Goal: Task Accomplishment & Management: Manage account settings

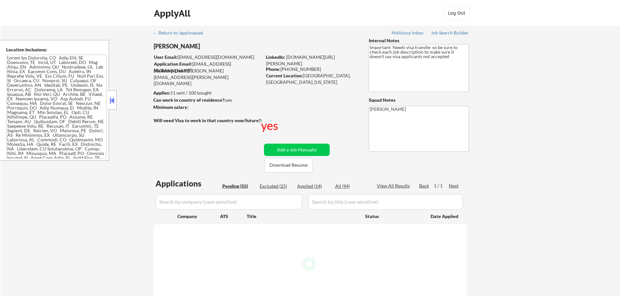
select select ""pending""
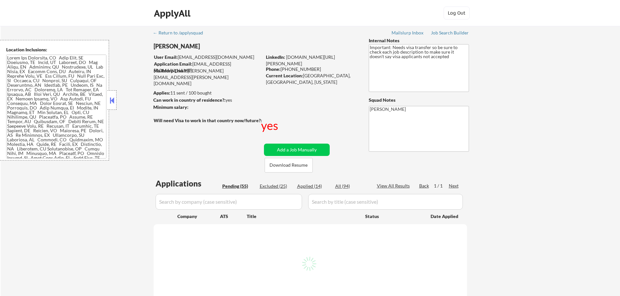
select select ""pending""
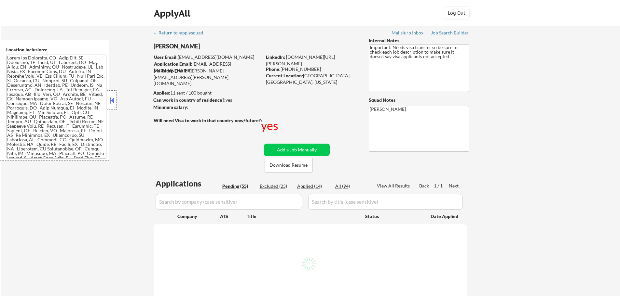
select select ""pending""
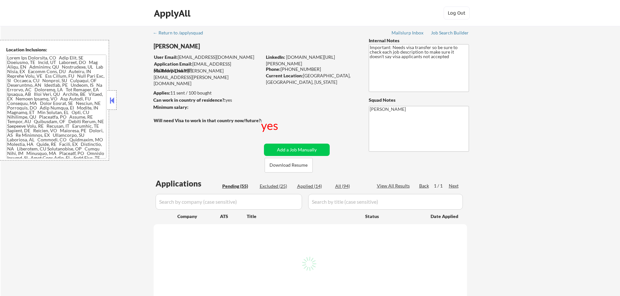
select select ""pending""
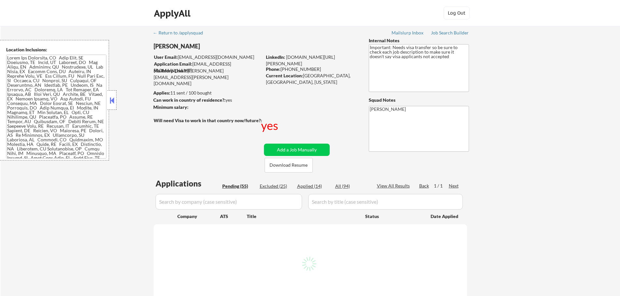
select select ""pending""
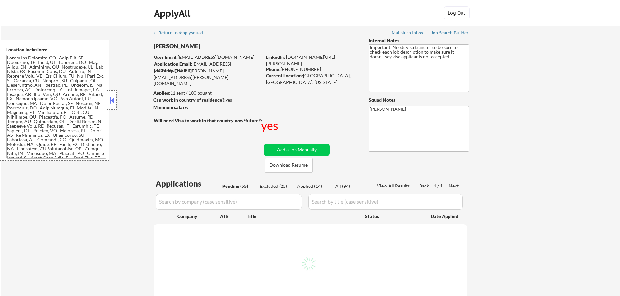
select select ""pending""
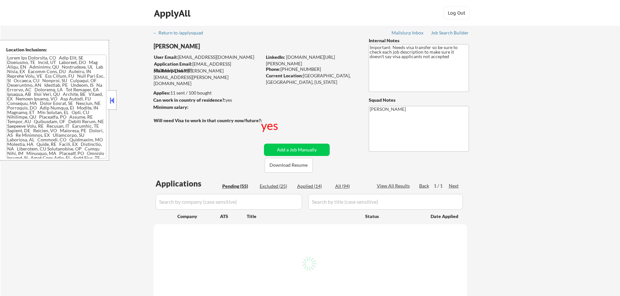
select select ""pending""
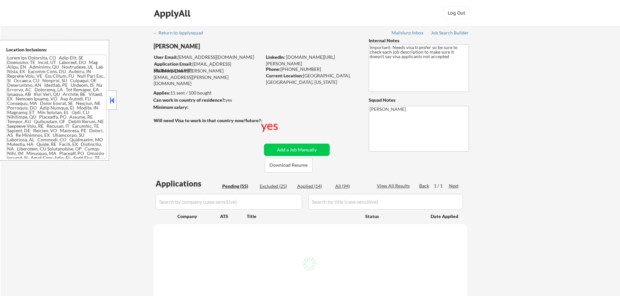
select select ""pending""
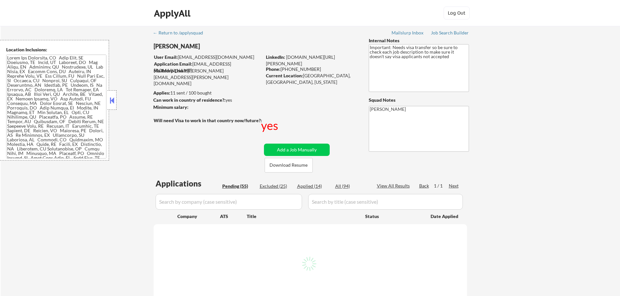
select select ""pending""
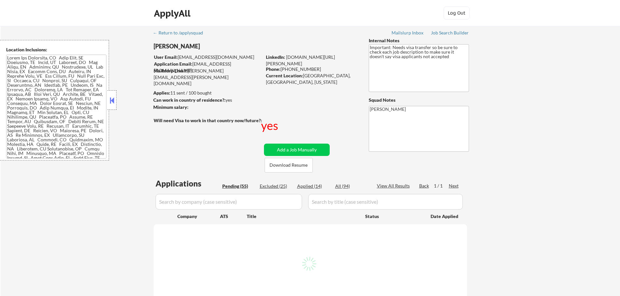
select select ""pending""
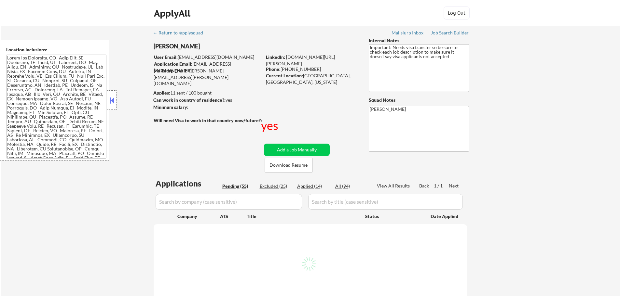
select select ""pending""
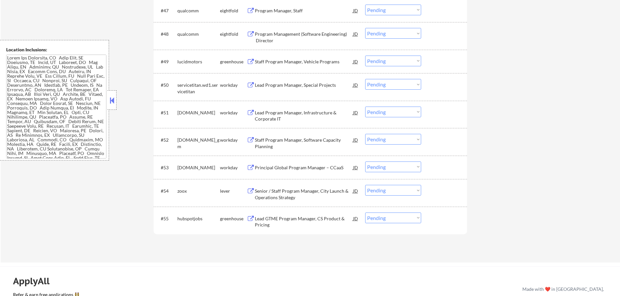
scroll to position [1496, 0]
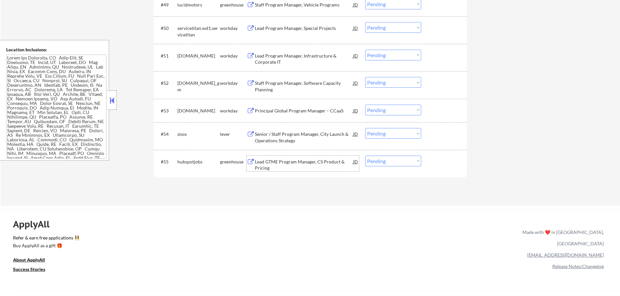
click at [304, 157] on div "Lead GTME Program Manager, CS Product & Pricing" at bounding box center [304, 164] width 98 height 16
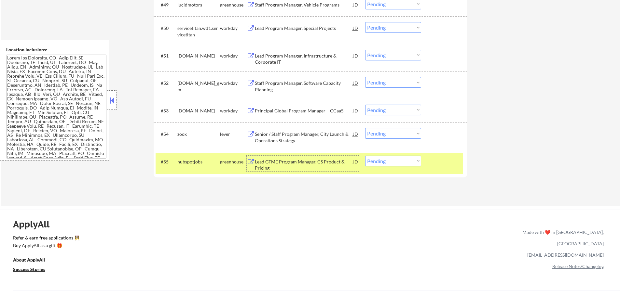
click at [389, 159] on select "Choose an option... Pending Applied Excluded (Questions) Excluded (Expired) Exc…" at bounding box center [393, 161] width 56 height 11
select select ""excluded__bad_match_""
click at [365, 156] on select "Choose an option... Pending Applied Excluded (Questions) Excluded (Expired) Exc…" at bounding box center [393, 161] width 56 height 11
click at [444, 166] on div at bounding box center [444, 162] width 29 height 12
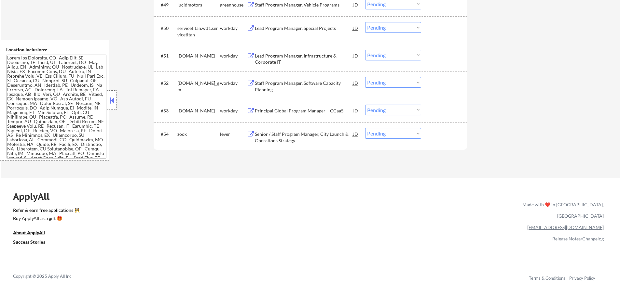
click at [301, 111] on div "Principal Global Program Manager – CCaaS" at bounding box center [304, 111] width 98 height 7
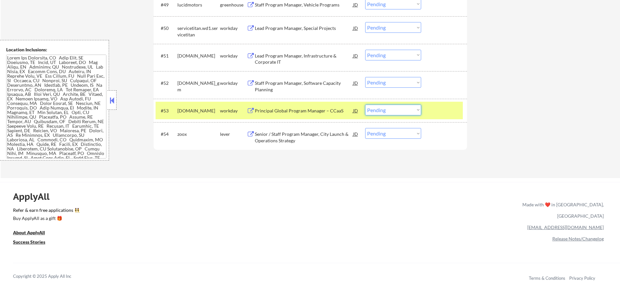
click at [390, 112] on select "Choose an option... Pending Applied Excluded (Questions) Excluded (Expired) Exc…" at bounding box center [393, 110] width 56 height 11
click at [365, 105] on select "Choose an option... Pending Applied Excluded (Questions) Excluded (Expired) Exc…" at bounding box center [393, 110] width 56 height 11
click at [436, 114] on div at bounding box center [444, 111] width 29 height 12
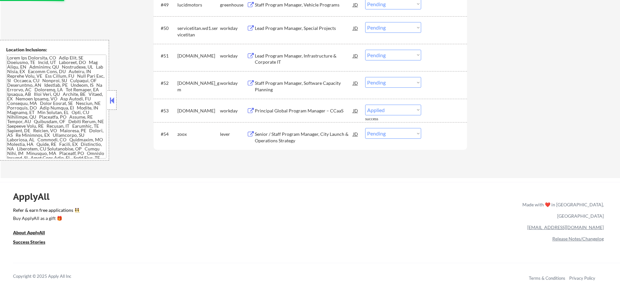
select select ""pending""
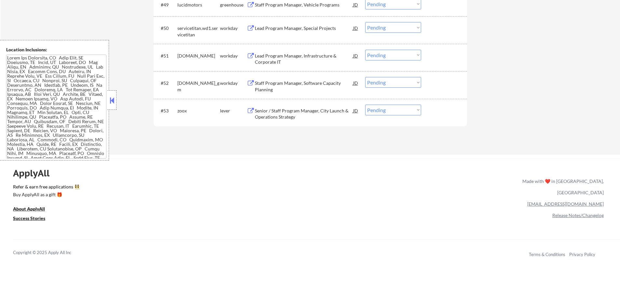
click at [311, 91] on div "Staff Program Manager, Software Capacity Planning" at bounding box center [304, 86] width 98 height 13
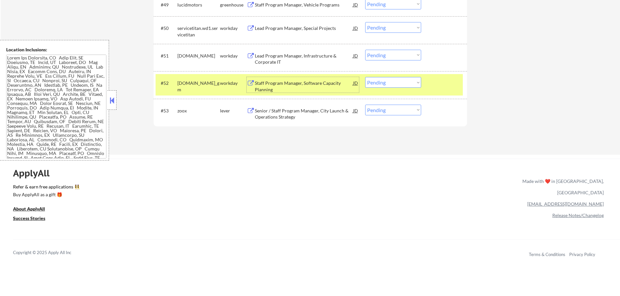
click at [375, 79] on select "Choose an option... Pending Applied Excluded (Questions) Excluded (Expired) Exc…" at bounding box center [393, 82] width 56 height 11
click at [365, 77] on select "Choose an option... Pending Applied Excluded (Questions) Excluded (Expired) Exc…" at bounding box center [393, 82] width 56 height 11
click at [433, 87] on div at bounding box center [444, 83] width 29 height 12
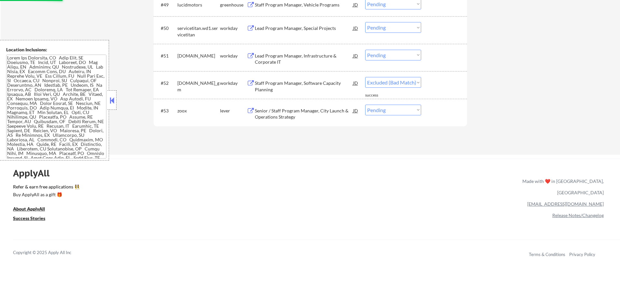
select select ""pending""
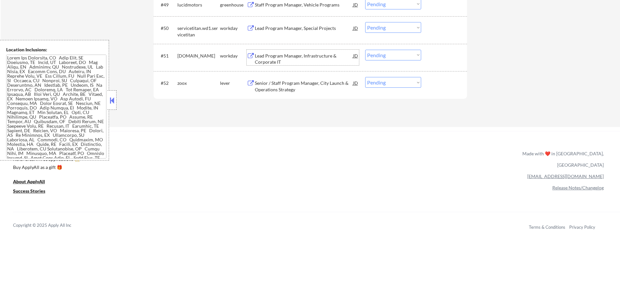
click at [292, 57] on div "Lead Program Manager, Infrastructure & Corporate IT" at bounding box center [304, 59] width 98 height 13
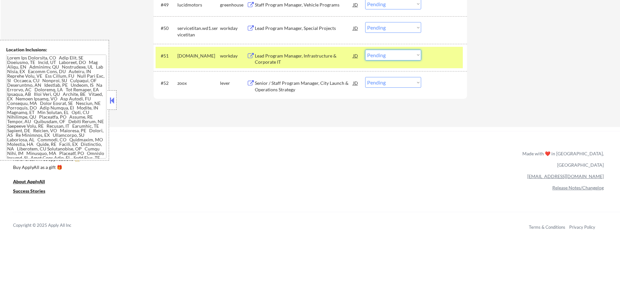
click at [375, 53] on select "Choose an option... Pending Applied Excluded (Questions) Excluded (Expired) Exc…" at bounding box center [393, 55] width 56 height 11
click at [365, 50] on select "Choose an option... Pending Applied Excluded (Questions) Excluded (Expired) Exc…" at bounding box center [393, 55] width 56 height 11
click at [433, 55] on div at bounding box center [444, 56] width 29 height 12
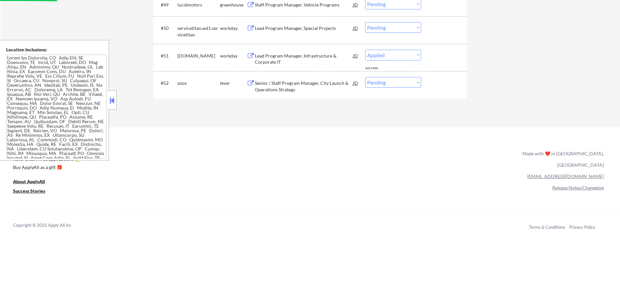
select select ""pending""
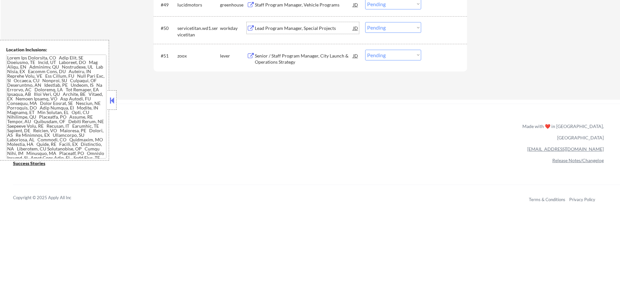
click at [307, 32] on div "Lead Program Manager, Special Projects" at bounding box center [304, 28] width 98 height 12
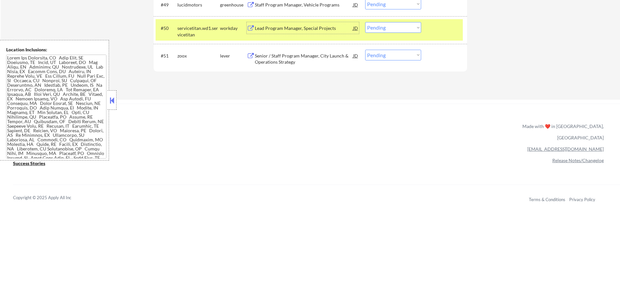
click at [398, 31] on select "Choose an option... Pending Applied Excluded (Questions) Excluded (Expired) Exc…" at bounding box center [393, 27] width 56 height 11
click at [365, 22] on select "Choose an option... Pending Applied Excluded (Questions) Excluded (Expired) Exc…" at bounding box center [393, 27] width 56 height 11
click at [446, 28] on div at bounding box center [444, 28] width 29 height 12
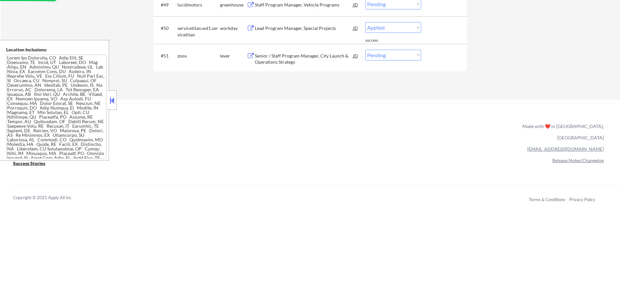
select select ""pending""
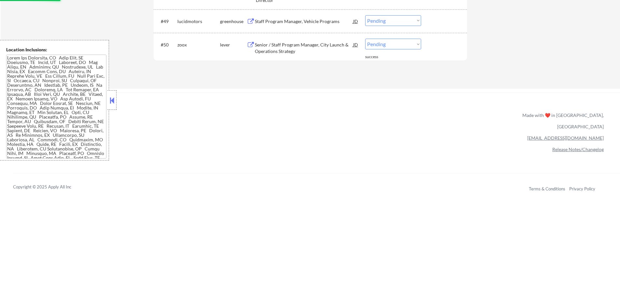
scroll to position [1464, 0]
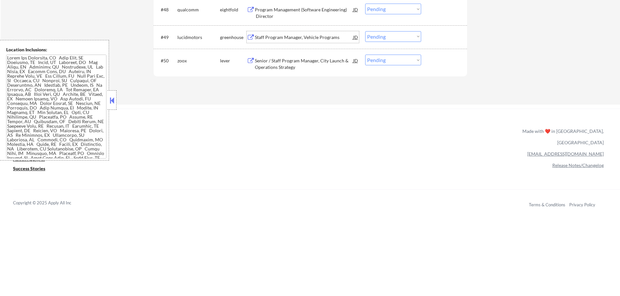
click at [312, 35] on div "Staff Program Manager, Vehicle Programs" at bounding box center [304, 37] width 98 height 7
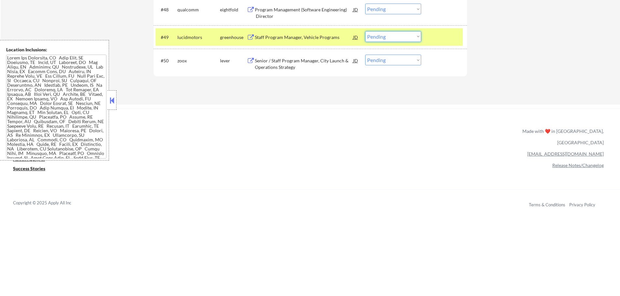
click at [374, 36] on select "Choose an option... Pending Applied Excluded (Questions) Excluded (Expired) Exc…" at bounding box center [393, 36] width 56 height 11
click at [365, 31] on select "Choose an option... Pending Applied Excluded (Questions) Excluded (Expired) Exc…" at bounding box center [393, 36] width 56 height 11
select select ""pending""
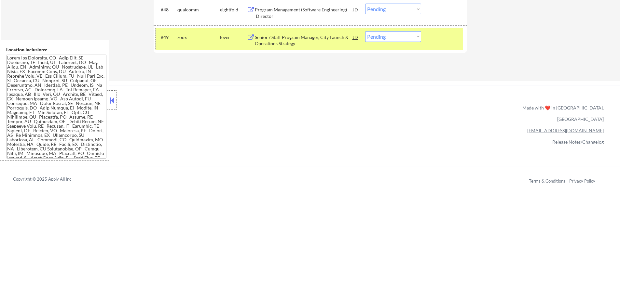
click at [439, 39] on div at bounding box center [444, 37] width 29 height 12
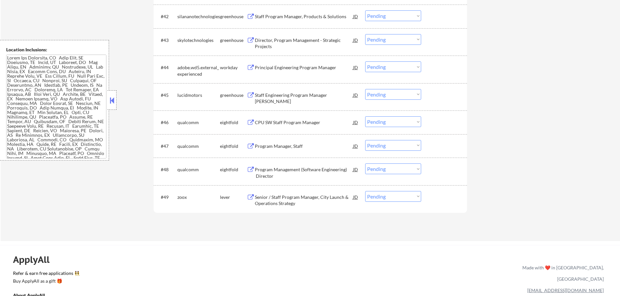
scroll to position [1301, 0]
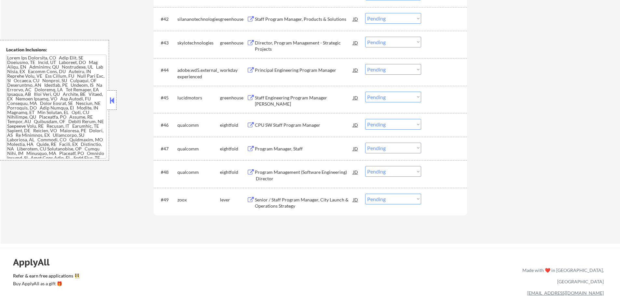
click at [273, 98] on div "Staff Engineering Program Manager ADAS Validation" at bounding box center [304, 101] width 98 height 13
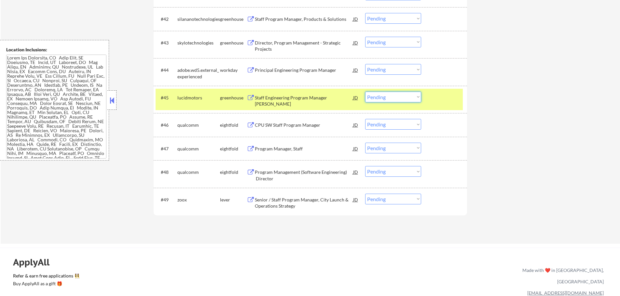
click at [394, 98] on select "Choose an option... Pending Applied Excluded (Questions) Excluded (Expired) Exc…" at bounding box center [393, 97] width 56 height 11
click at [365, 92] on select "Choose an option... Pending Applied Excluded (Questions) Excluded (Expired) Exc…" at bounding box center [393, 97] width 56 height 11
click at [439, 87] on div "#45 lucidmotors greenhouse Staff Engineering Program Manager ADAS Validation JD…" at bounding box center [310, 100] width 313 height 28
select select ""pending""
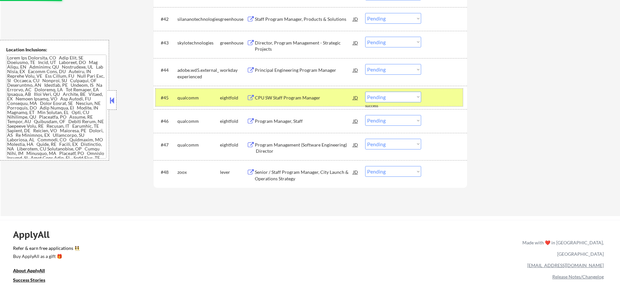
click at [452, 95] on div at bounding box center [444, 98] width 29 height 12
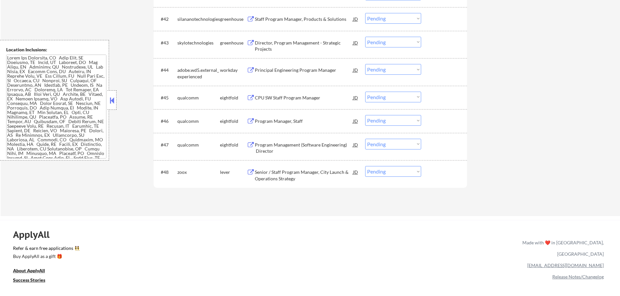
click at [313, 75] on div "Principal Engineering Program Manager" at bounding box center [304, 70] width 98 height 12
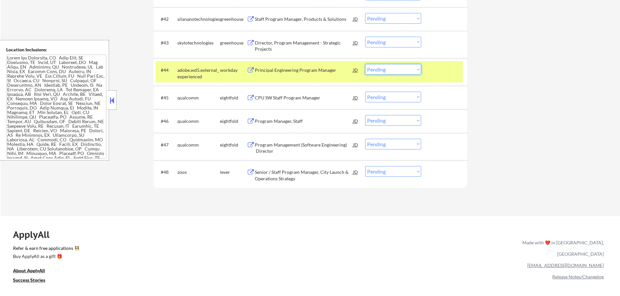
click at [375, 67] on select "Choose an option... Pending Applied Excluded (Questions) Excluded (Expired) Exc…" at bounding box center [393, 69] width 56 height 11
click at [365, 64] on select "Choose an option... Pending Applied Excluded (Questions) Excluded (Expired) Exc…" at bounding box center [393, 69] width 56 height 11
click at [426, 71] on div "#44 adobe.wd5.external_experienced workday Principal Engineering Program Manage…" at bounding box center [308, 71] width 307 height 21
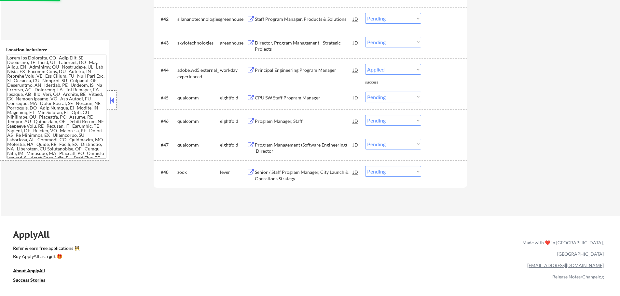
select select ""pending""
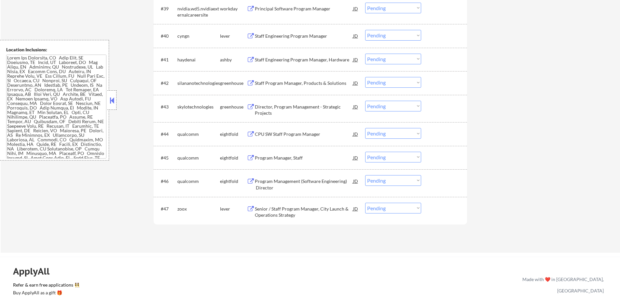
scroll to position [1236, 0]
click at [280, 109] on div "Director, Program Management - Strategic Projects" at bounding box center [304, 111] width 98 height 13
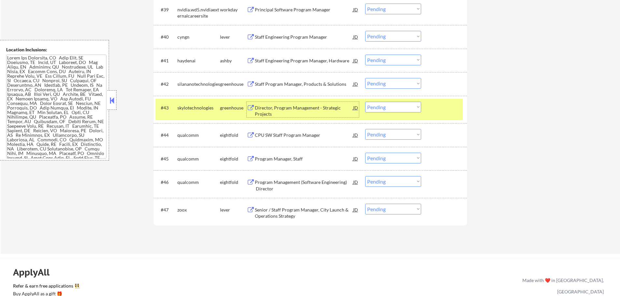
click at [383, 110] on select "Choose an option... Pending Applied Excluded (Questions) Excluded (Expired) Exc…" at bounding box center [393, 107] width 56 height 11
click at [365, 102] on select "Choose an option... Pending Applied Excluded (Questions) Excluded (Expired) Exc…" at bounding box center [393, 107] width 56 height 11
click at [446, 108] on div at bounding box center [444, 108] width 29 height 12
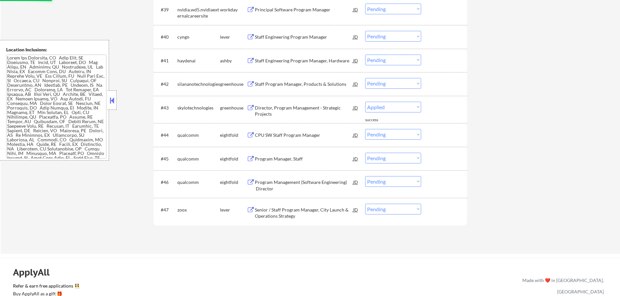
select select ""pending""
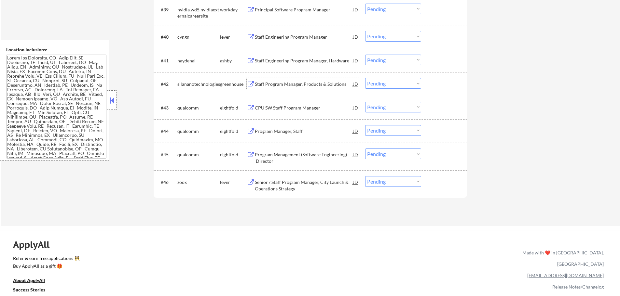
click at [285, 81] on div "Staff Program Manager, Products & Solutions" at bounding box center [304, 84] width 98 height 7
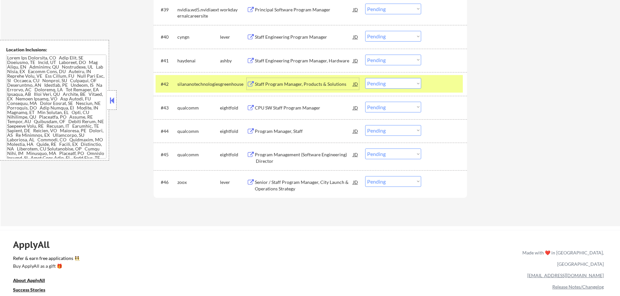
click at [394, 84] on select "Choose an option... Pending Applied Excluded (Questions) Excluded (Expired) Exc…" at bounding box center [393, 83] width 56 height 11
click at [365, 78] on select "Choose an option... Pending Applied Excluded (Questions) Excluded (Expired) Exc…" at bounding box center [393, 83] width 56 height 11
click at [441, 84] on div at bounding box center [444, 84] width 29 height 12
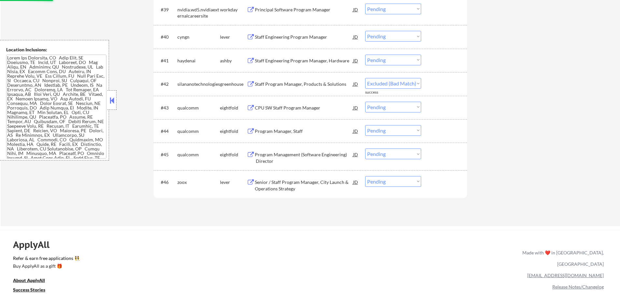
select select ""pending""
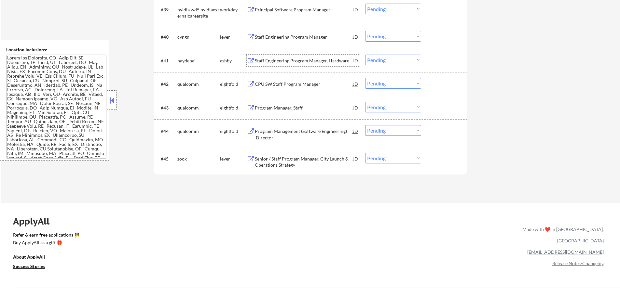
click at [264, 58] on div "Staff Engineering Program Manager, Hardware" at bounding box center [304, 61] width 98 height 7
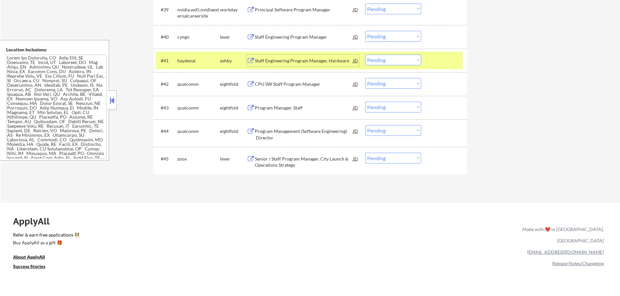
click at [380, 61] on select "Choose an option... Pending Applied Excluded (Questions) Excluded (Expired) Exc…" at bounding box center [393, 60] width 56 height 11
click at [365, 55] on select "Choose an option... Pending Applied Excluded (Questions) Excluded (Expired) Exc…" at bounding box center [393, 60] width 56 height 11
click at [438, 60] on div at bounding box center [444, 61] width 29 height 12
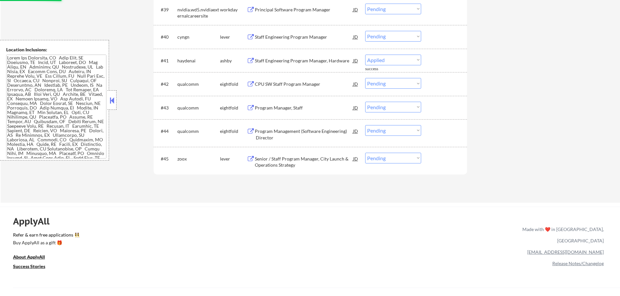
select select ""pending""
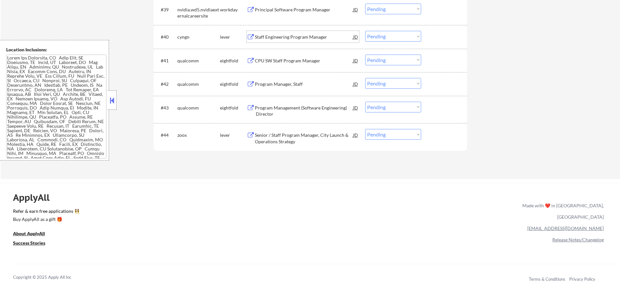
click at [300, 40] on div "Staff Engineering Program Manager" at bounding box center [304, 37] width 98 height 7
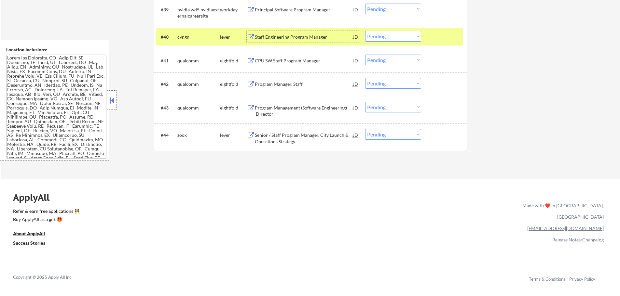
click at [407, 38] on select "Choose an option... Pending Applied Excluded (Questions) Excluded (Expired) Exc…" at bounding box center [393, 36] width 56 height 11
click at [365, 31] on select "Choose an option... Pending Applied Excluded (Questions) Excluded (Expired) Exc…" at bounding box center [393, 36] width 56 height 11
click at [443, 34] on div at bounding box center [444, 37] width 29 height 12
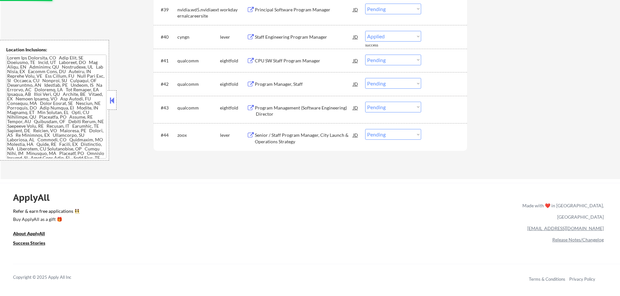
select select ""pending""
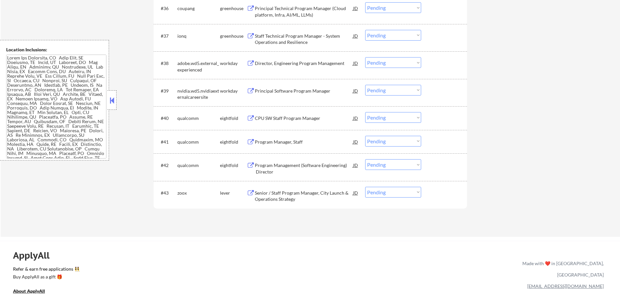
scroll to position [1138, 0]
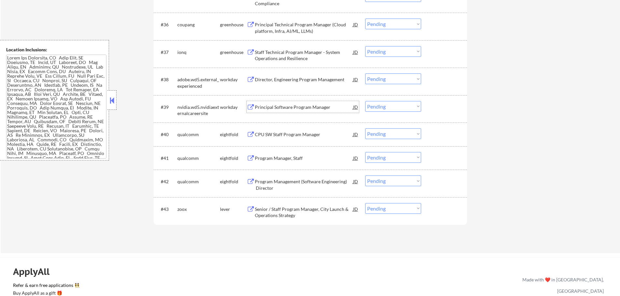
click at [279, 104] on div "Principal Software Program Manager" at bounding box center [304, 107] width 98 height 7
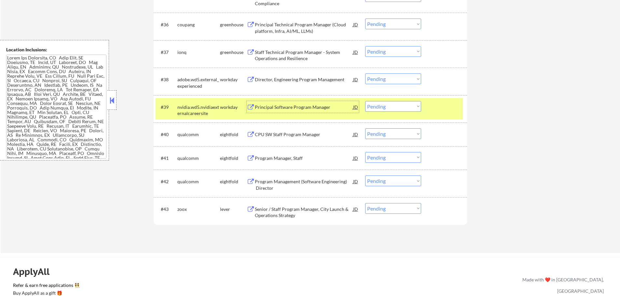
click at [383, 107] on select "Choose an option... Pending Applied Excluded (Questions) Excluded (Expired) Exc…" at bounding box center [393, 106] width 56 height 11
click at [365, 101] on select "Choose an option... Pending Applied Excluded (Questions) Excluded (Expired) Exc…" at bounding box center [393, 106] width 56 height 11
click at [437, 114] on div "#39 nvidia.wd5.nvidiaexternalcareersite workday Principal Software Program Mana…" at bounding box center [308, 108] width 307 height 21
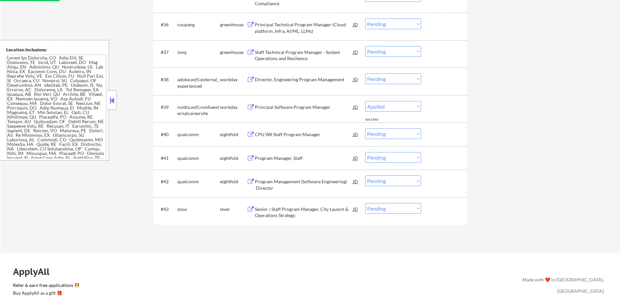
select select ""pending""
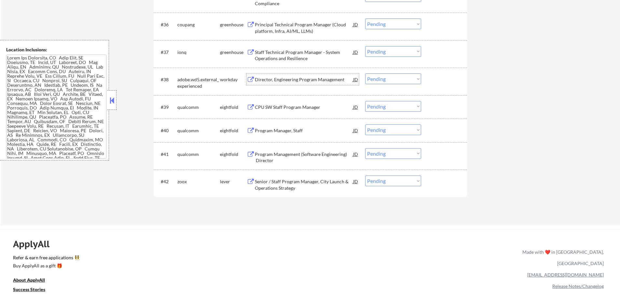
click at [294, 79] on div "Director, Engineering Program Management" at bounding box center [304, 79] width 98 height 7
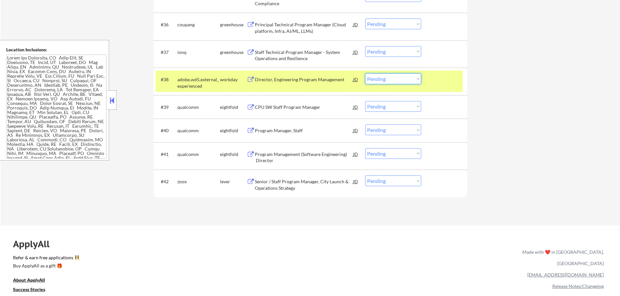
click at [381, 81] on select "Choose an option... Pending Applied Excluded (Questions) Excluded (Expired) Exc…" at bounding box center [393, 79] width 56 height 11
click at [365, 74] on select "Choose an option... Pending Applied Excluded (Questions) Excluded (Expired) Exc…" at bounding box center [393, 79] width 56 height 11
click at [455, 86] on div "#38 adobe.wd5.external_experienced workday Director, Engineering Program Manage…" at bounding box center [308, 81] width 307 height 21
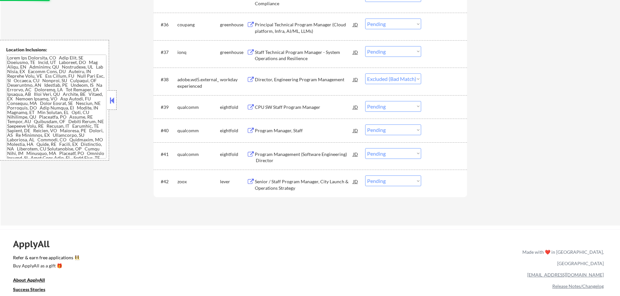
click at [277, 52] on div "Staff Technical Program Manager - System Operations and Resilience" at bounding box center [304, 55] width 98 height 13
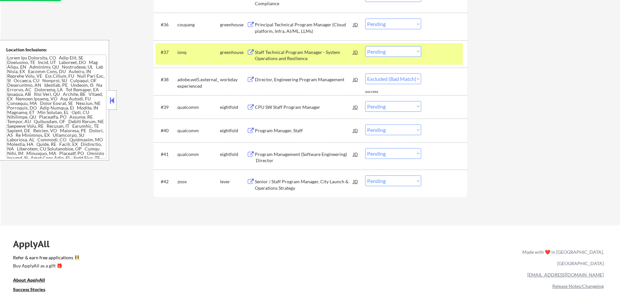
select select ""pending""
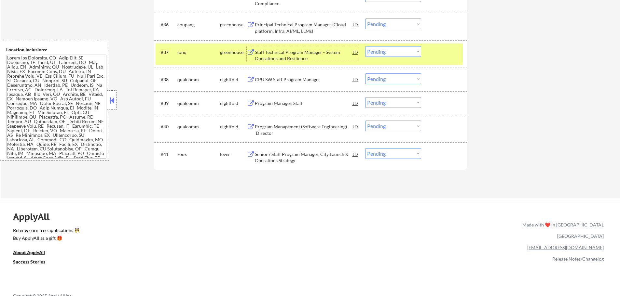
click at [445, 53] on div at bounding box center [444, 52] width 29 height 12
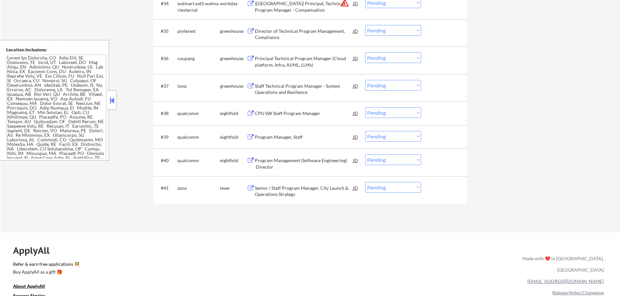
scroll to position [1073, 0]
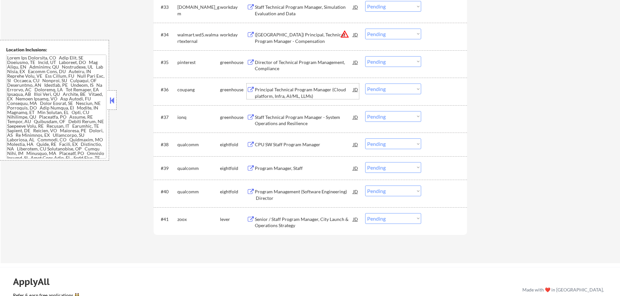
click at [283, 95] on div "Principal Technical Program Manager (Cloud platform, Infra, AI/ML, LLMs)" at bounding box center [304, 93] width 98 height 13
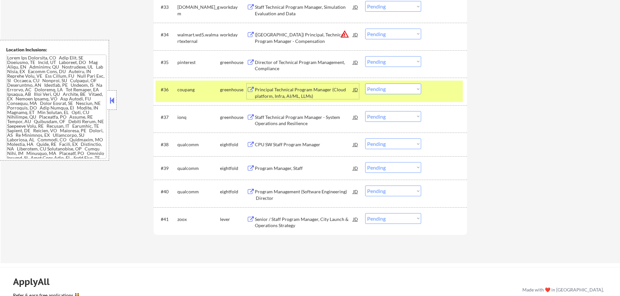
click at [442, 88] on div at bounding box center [444, 90] width 29 height 12
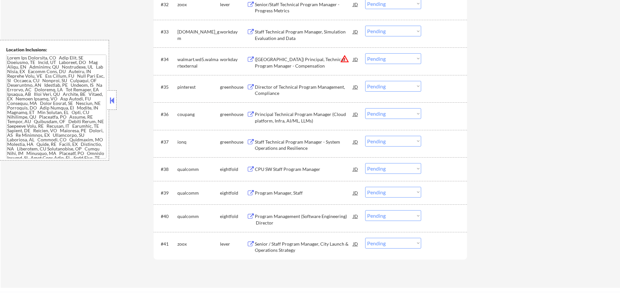
scroll to position [1008, 0]
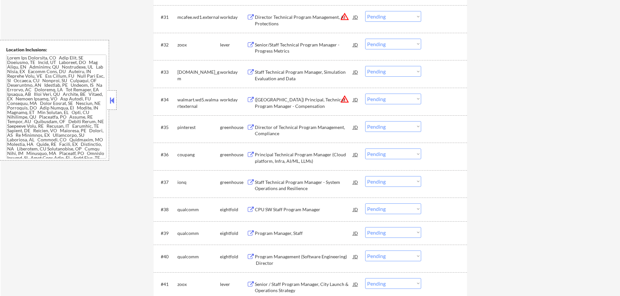
click at [262, 98] on div "(USA) Principal, Technical Program Manager - Compensation" at bounding box center [304, 103] width 98 height 13
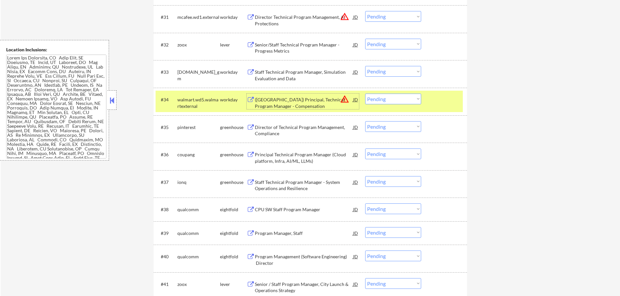
click at [275, 126] on div "Director of Technical Program Management, Compliance" at bounding box center [304, 130] width 98 height 13
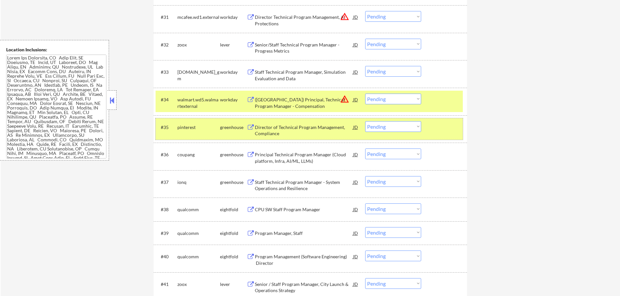
click at [421, 126] on div "#35 pinterest greenhouse Director of Technical Program Management, Compliance J…" at bounding box center [308, 128] width 307 height 21
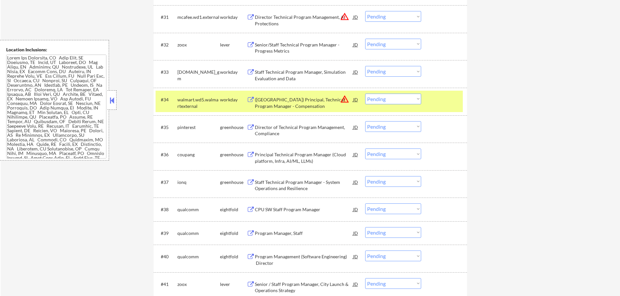
click at [437, 98] on div at bounding box center [444, 100] width 29 height 12
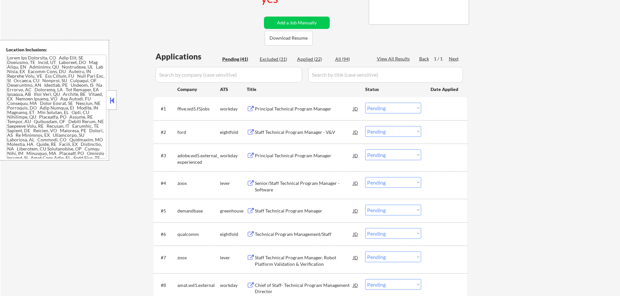
scroll to position [130, 0]
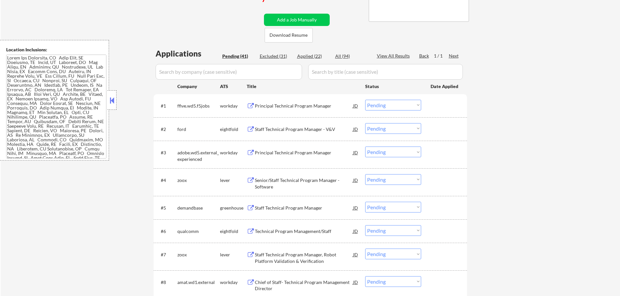
click at [285, 102] on div "Principal Technical Program Manager" at bounding box center [304, 106] width 98 height 12
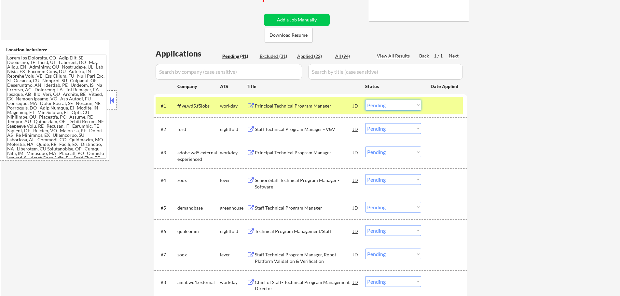
click at [372, 105] on select "Choose an option... Pending Applied Excluded (Questions) Excluded (Expired) Exc…" at bounding box center [393, 105] width 56 height 11
click at [365, 100] on select "Choose an option... Pending Applied Excluded (Questions) Excluded (Expired) Exc…" at bounding box center [393, 105] width 56 height 11
click at [450, 107] on div at bounding box center [444, 106] width 29 height 12
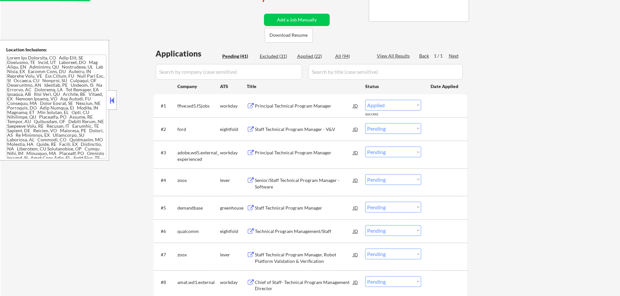
select select ""pending""
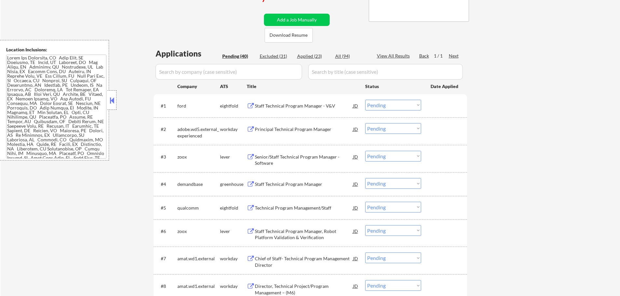
click at [292, 129] on div "Principal Technical Program Manager" at bounding box center [304, 129] width 98 height 7
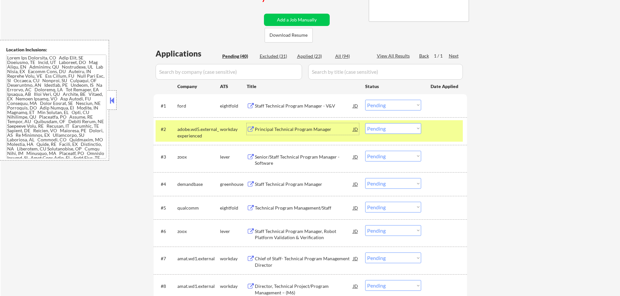
click at [388, 129] on select "Choose an option... Pending Applied Excluded (Questions) Excluded (Expired) Exc…" at bounding box center [393, 128] width 56 height 11
click at [365, 123] on select "Choose an option... Pending Applied Excluded (Questions) Excluded (Expired) Exc…" at bounding box center [393, 128] width 56 height 11
click at [438, 133] on div at bounding box center [444, 129] width 29 height 12
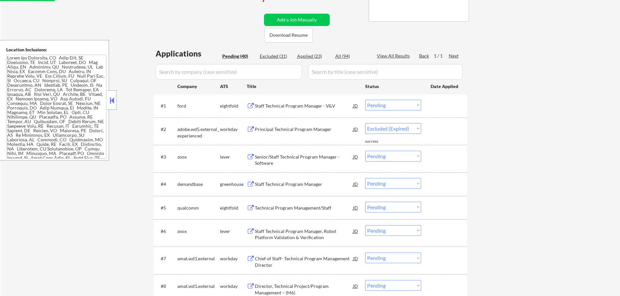
select select ""pending""
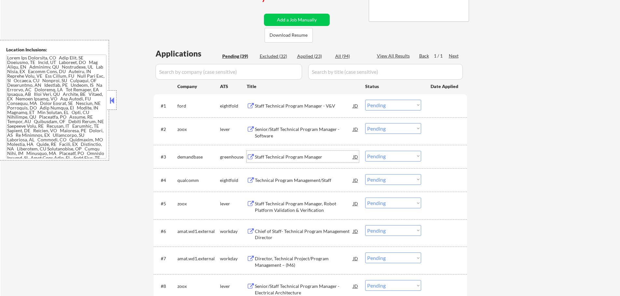
click at [283, 155] on div "Staff Technical Program Manager" at bounding box center [304, 157] width 98 height 7
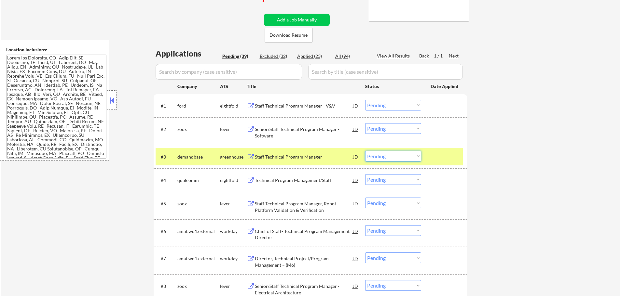
click at [390, 153] on select "Choose an option... Pending Applied Excluded (Questions) Excluded (Expired) Exc…" at bounding box center [393, 156] width 56 height 11
click at [365, 151] on select "Choose an option... Pending Applied Excluded (Questions) Excluded (Expired) Exc…" at bounding box center [393, 156] width 56 height 11
click at [445, 157] on div at bounding box center [444, 157] width 29 height 12
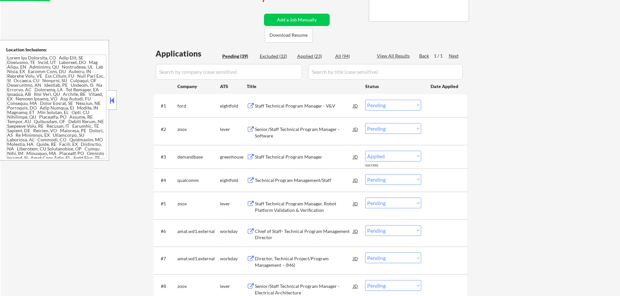
select select ""pending""
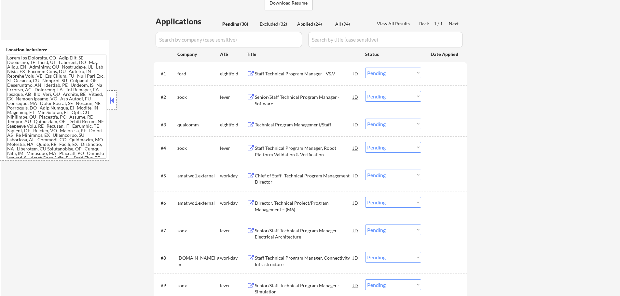
scroll to position [163, 0]
click at [277, 175] on div "Chief of Staff- Technical Program Management Director" at bounding box center [304, 178] width 98 height 13
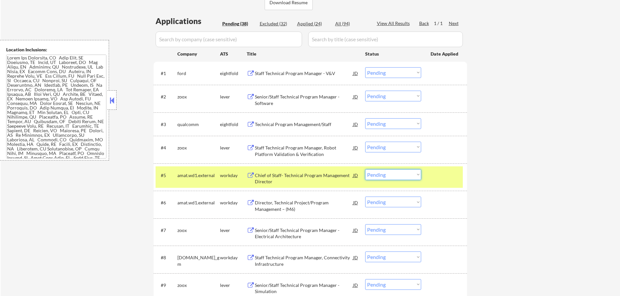
click at [397, 176] on select "Choose an option... Pending Applied Excluded (Questions) Excluded (Expired) Exc…" at bounding box center [393, 174] width 56 height 11
click at [365, 169] on select "Choose an option... Pending Applied Excluded (Questions) Excluded (Expired) Exc…" at bounding box center [393, 174] width 56 height 11
click at [435, 181] on div at bounding box center [444, 175] width 29 height 12
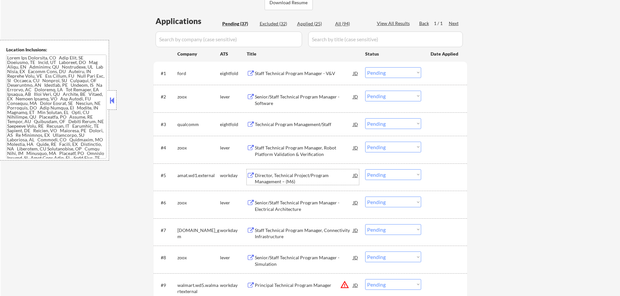
click at [298, 177] on div "Director, Technical Project/Program Management – (M6)" at bounding box center [304, 178] width 98 height 13
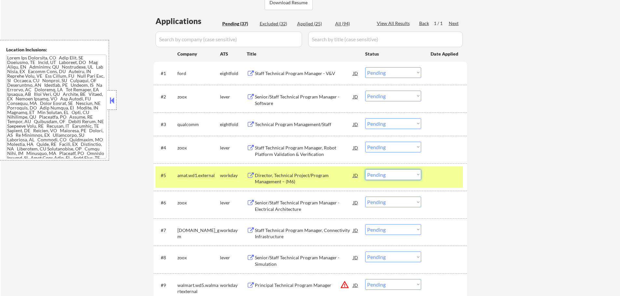
click at [384, 177] on select "Choose an option... Pending Applied Excluded (Questions) Excluded (Expired) Exc…" at bounding box center [393, 174] width 56 height 11
click at [365, 169] on select "Choose an option... Pending Applied Excluded (Questions) Excluded (Expired) Exc…" at bounding box center [393, 174] width 56 height 11
click at [427, 178] on div "#5 amat.wd1.external workday Director, Technical Project/Program Management – (…" at bounding box center [308, 177] width 307 height 21
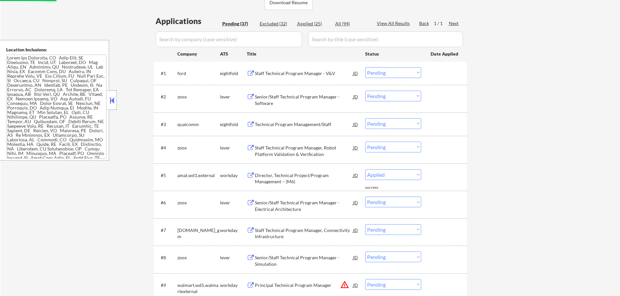
select select ""pending""
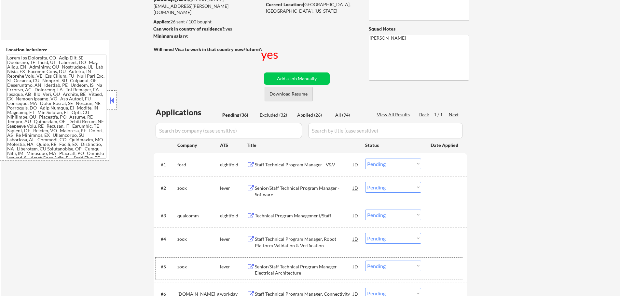
scroll to position [0, 0]
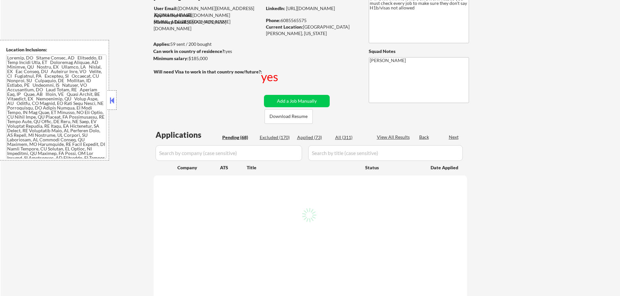
scroll to position [98, 0]
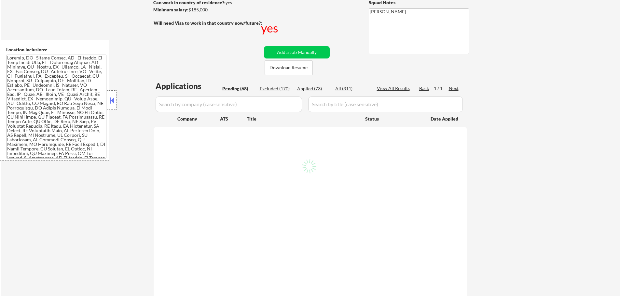
select select ""pending""
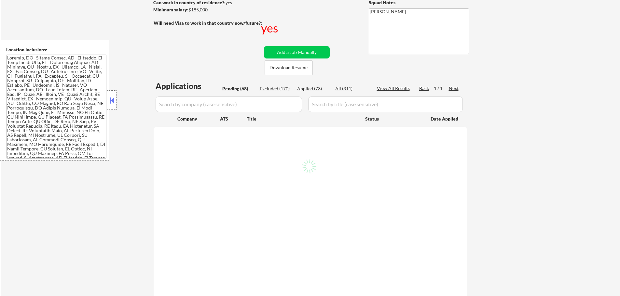
select select ""pending""
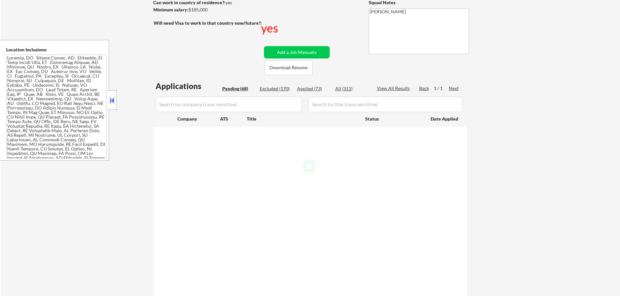
select select ""pending""
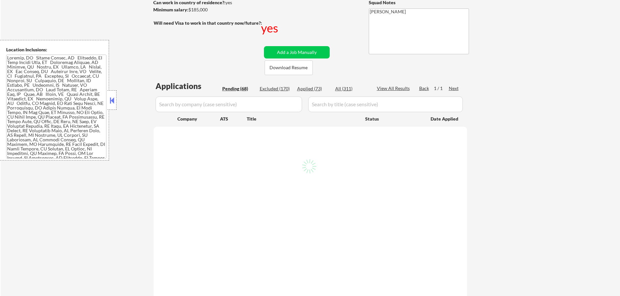
select select ""pending""
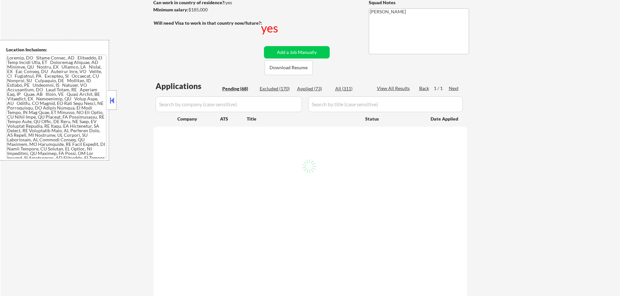
select select ""pending""
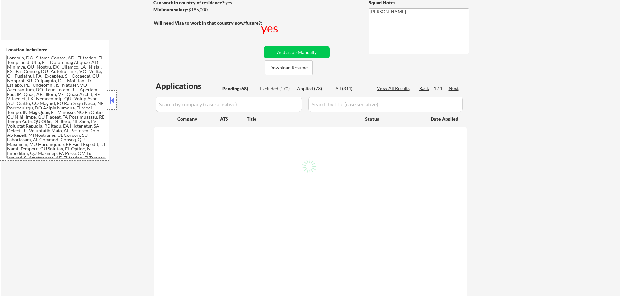
select select ""pending""
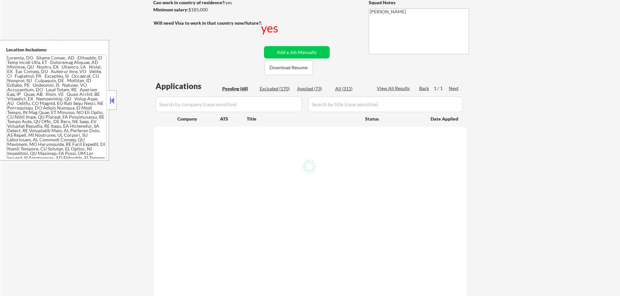
select select ""pending""
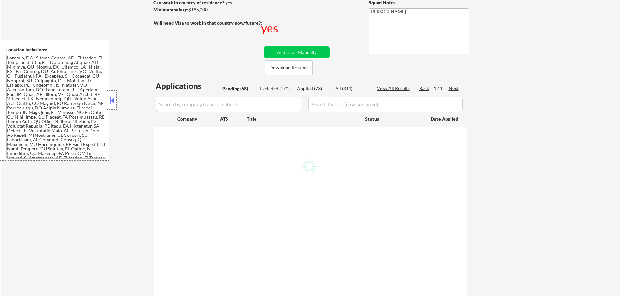
select select ""pending""
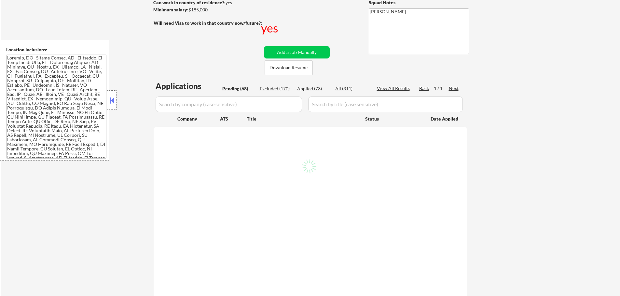
select select ""pending""
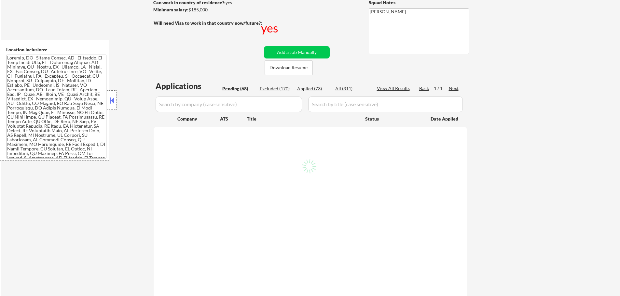
select select ""pending""
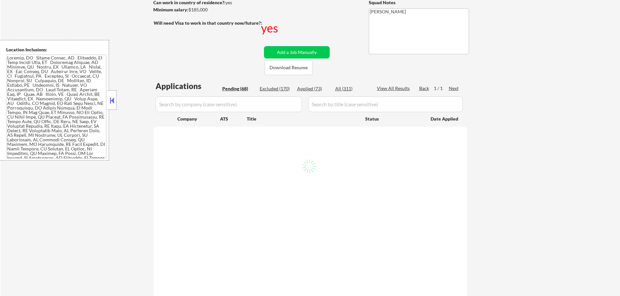
select select ""pending""
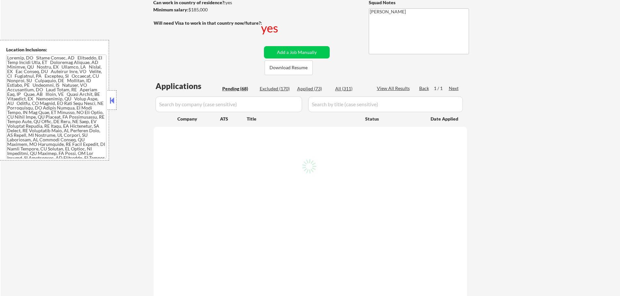
select select ""pending""
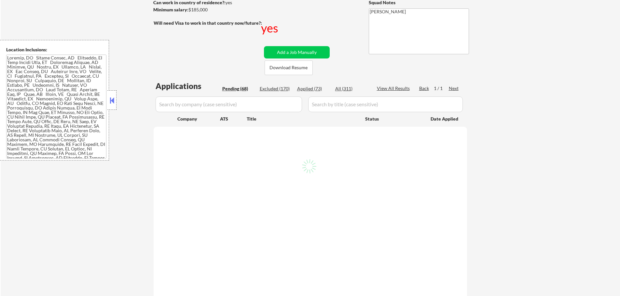
select select ""pending""
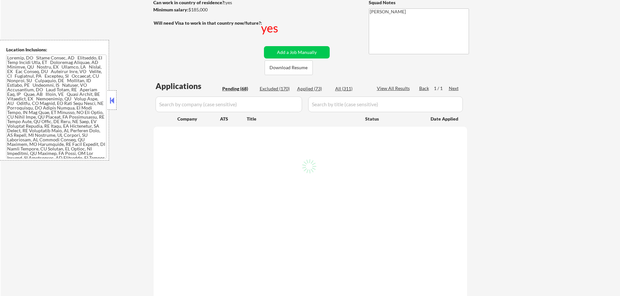
select select ""pending""
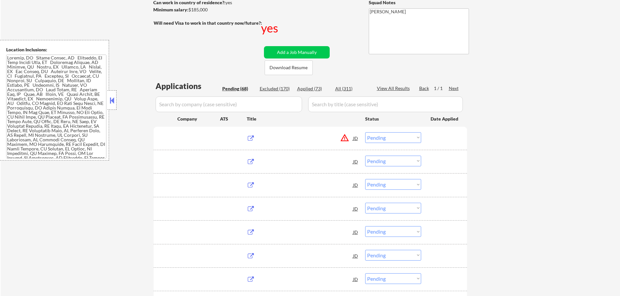
scroll to position [130, 0]
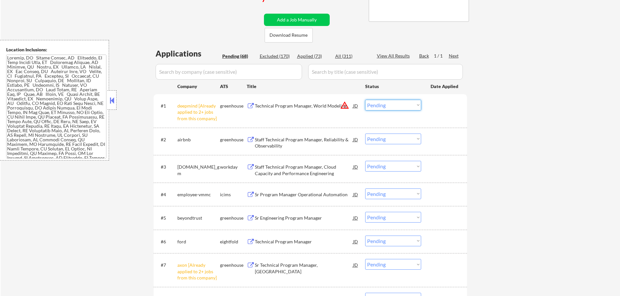
click at [406, 101] on select "Choose an option... Pending Applied Excluded (Questions) Excluded (Expired) Exc…" at bounding box center [393, 105] width 56 height 11
click at [365, 100] on select "Choose an option... Pending Applied Excluded (Questions) Excluded (Expired) Exc…" at bounding box center [393, 105] width 56 height 11
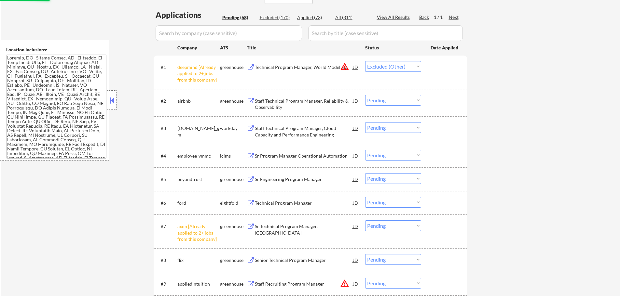
scroll to position [195, 0]
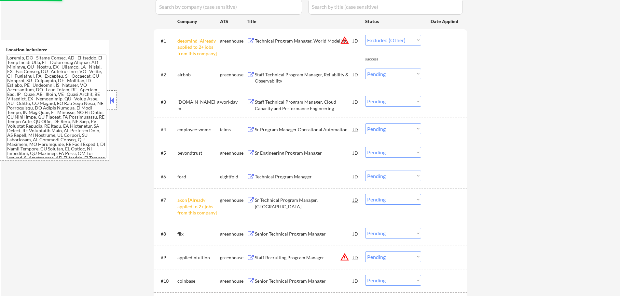
select select ""pending""
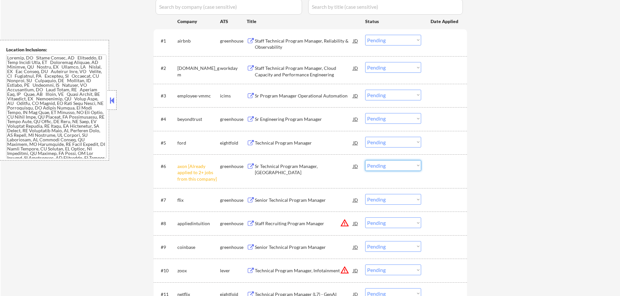
click at [381, 164] on select "Choose an option... Pending Applied Excluded (Questions) Excluded (Expired) Exc…" at bounding box center [393, 165] width 56 height 11
click at [365, 160] on select "Choose an option... Pending Applied Excluded (Questions) Excluded (Expired) Exc…" at bounding box center [393, 165] width 56 height 11
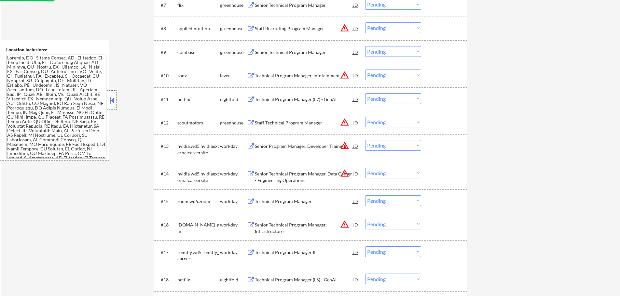
select select ""pending""
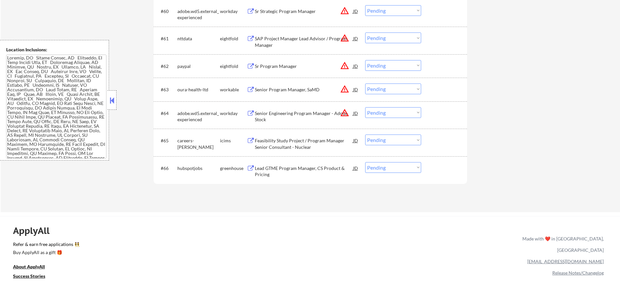
scroll to position [1756, 0]
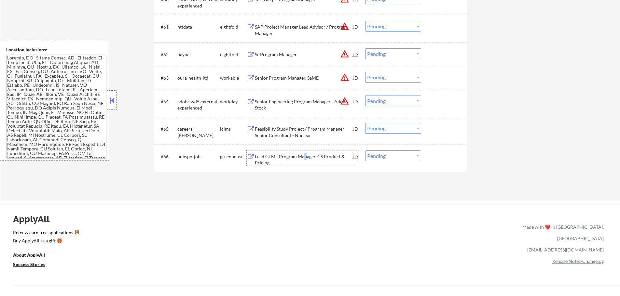
click at [305, 159] on div "Lead GTME Program Manager, CS Product & Pricing" at bounding box center [304, 160] width 98 height 13
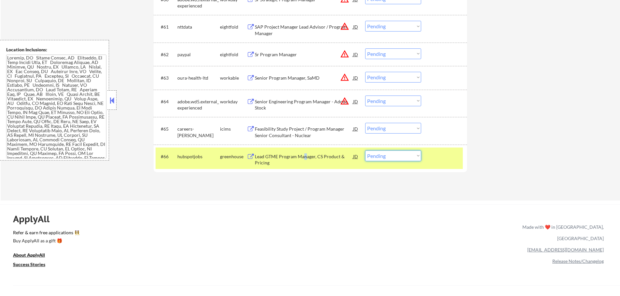
click at [409, 159] on select "Choose an option... Pending Applied Excluded (Questions) Excluded (Expired) Exc…" at bounding box center [393, 156] width 56 height 11
select select ""excluded__bad_match_""
click at [365, 151] on select "Choose an option... Pending Applied Excluded (Questions) Excluded (Expired) Exc…" at bounding box center [393, 156] width 56 height 11
click at [425, 161] on div "#66 hubspotjobs greenhouse Lead GTME Program Manager, CS Product & Pricing JD w…" at bounding box center [308, 158] width 307 height 21
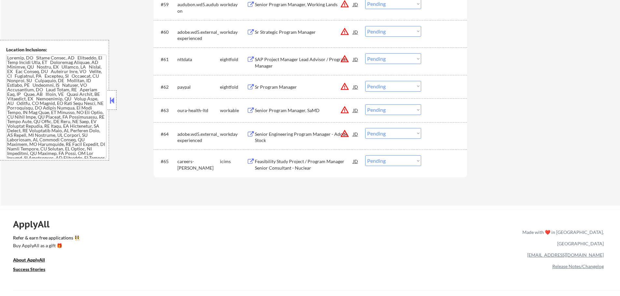
scroll to position [1691, 0]
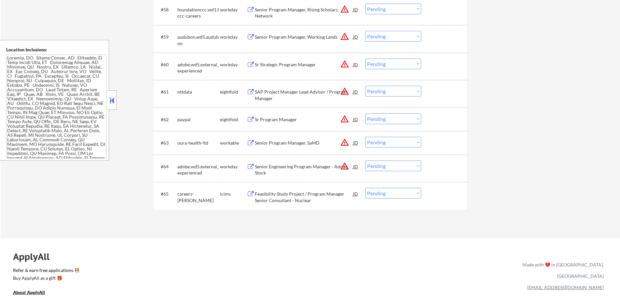
click at [273, 167] on div "Senior Engineering Program Manager - Adobe Stock" at bounding box center [304, 170] width 98 height 13
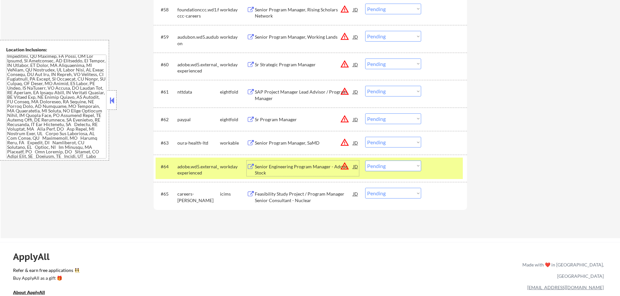
scroll to position [98, 0]
click at [406, 163] on select "Choose an option... Pending Applied Excluded (Questions) Excluded (Expired) Exc…" at bounding box center [393, 166] width 56 height 11
click at [365, 161] on select "Choose an option... Pending Applied Excluded (Questions) Excluded (Expired) Exc…" at bounding box center [393, 166] width 56 height 11
click at [436, 168] on div at bounding box center [444, 167] width 29 height 12
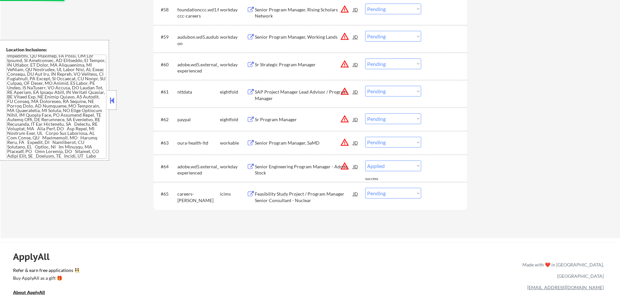
select select ""pending""
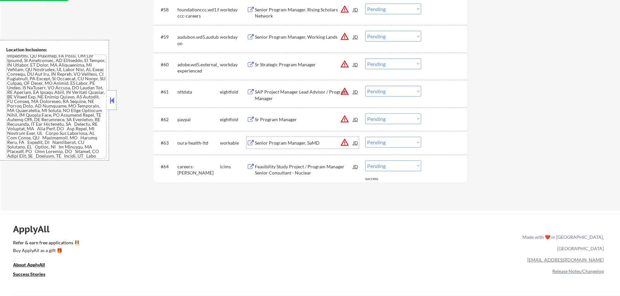
click at [281, 144] on div "Senior Program Manager, SaMD" at bounding box center [304, 143] width 98 height 7
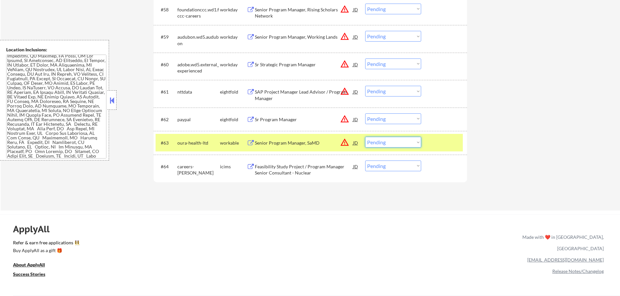
click at [377, 143] on select "Choose an option... Pending Applied Excluded (Questions) Excluded (Expired) Exc…" at bounding box center [393, 142] width 56 height 11
click at [365, 137] on select "Choose an option... Pending Applied Excluded (Questions) Excluded (Expired) Exc…" at bounding box center [393, 142] width 56 height 11
click at [443, 140] on div at bounding box center [444, 143] width 29 height 12
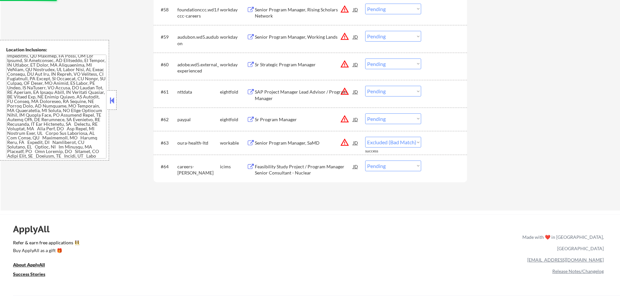
select select ""pending""
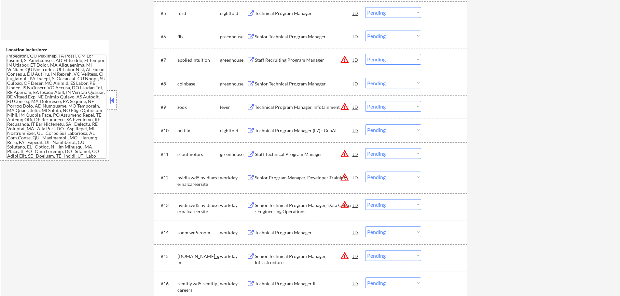
scroll to position [195, 0]
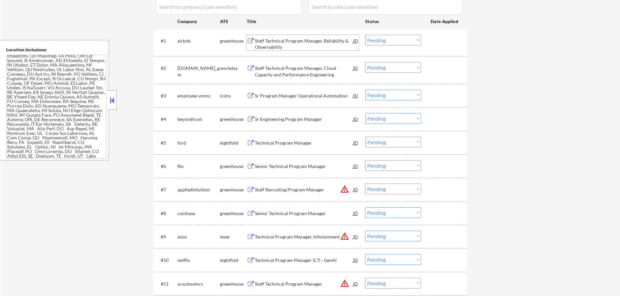
click at [274, 47] on div "Staff Technical Program Manager, Reliability & Observability" at bounding box center [304, 44] width 98 height 13
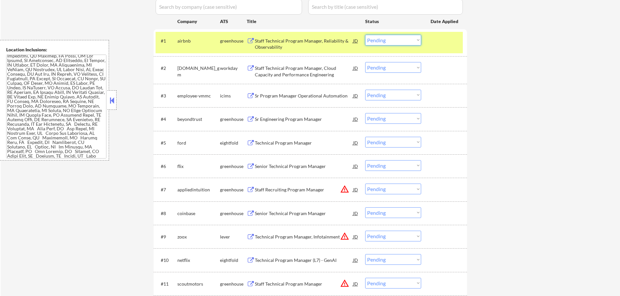
click at [387, 37] on select "Choose an option... Pending Applied Excluded (Questions) Excluded (Expired) Exc…" at bounding box center [393, 40] width 56 height 11
click at [365, 35] on select "Choose an option... Pending Applied Excluded (Questions) Excluded (Expired) Exc…" at bounding box center [393, 40] width 56 height 11
click at [441, 43] on div at bounding box center [444, 41] width 29 height 12
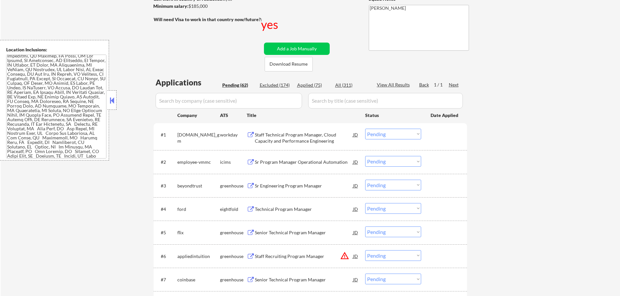
scroll to position [130, 0]
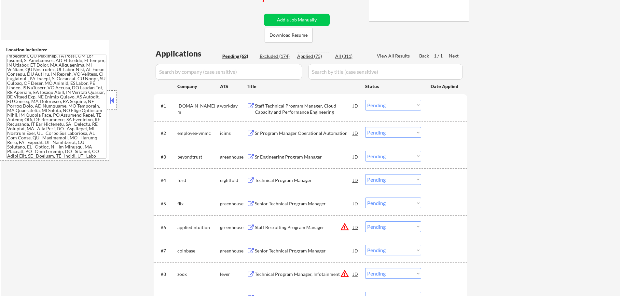
click at [314, 57] on div "Applied (75)" at bounding box center [313, 56] width 33 height 7
select select ""applied""
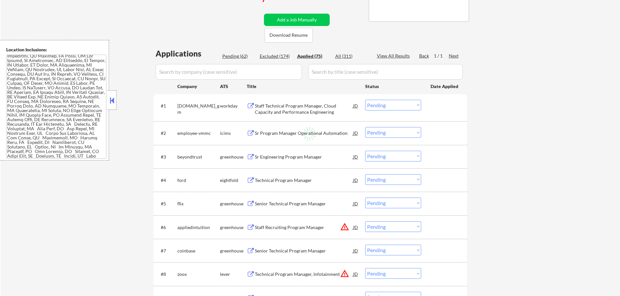
select select ""applied""
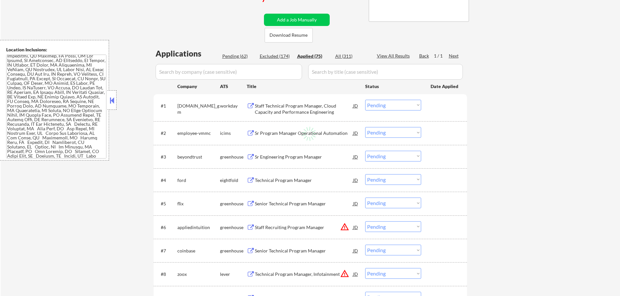
select select ""applied""
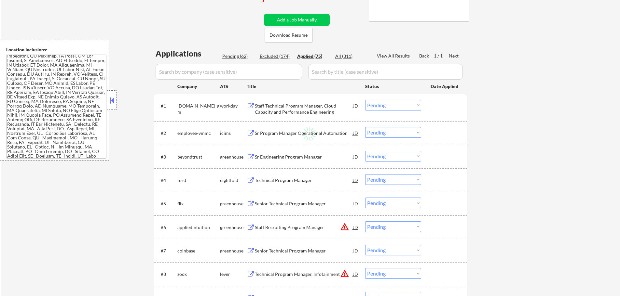
select select ""applied""
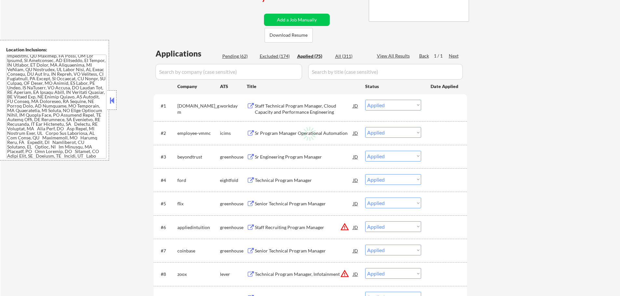
select select ""applied""
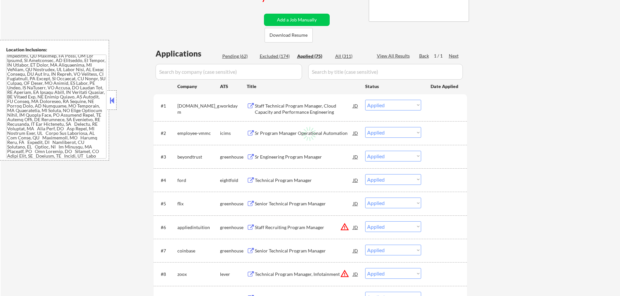
select select ""applied""
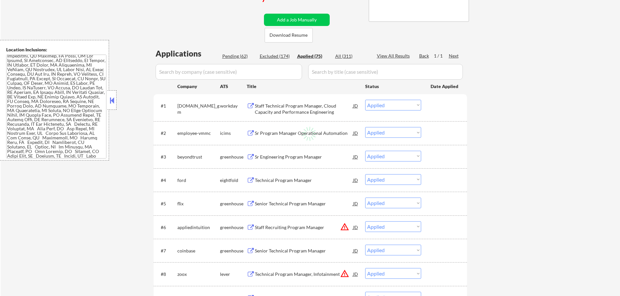
select select ""applied""
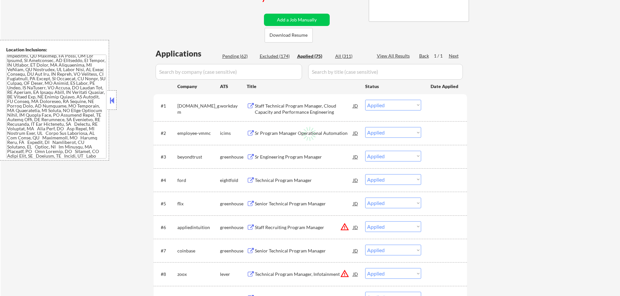
select select ""applied""
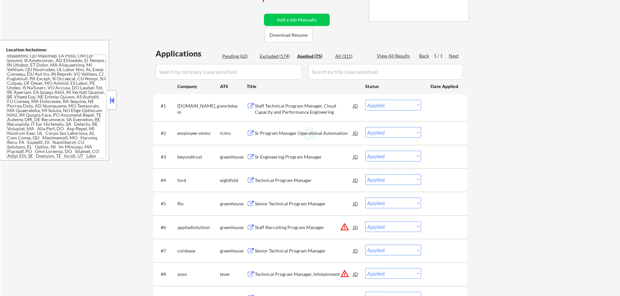
select select ""applied""
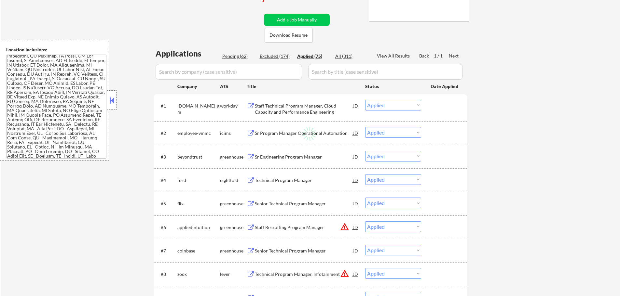
select select ""applied""
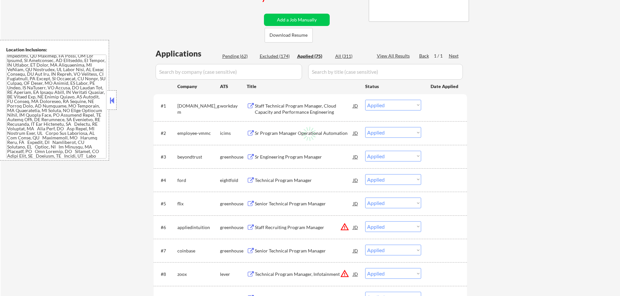
select select ""applied""
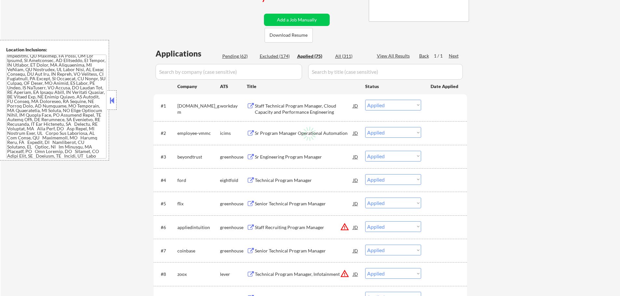
select select ""applied""
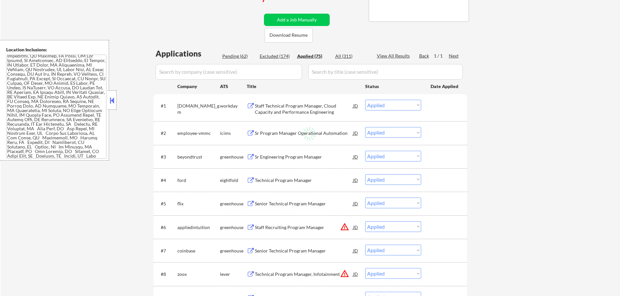
select select ""applied""
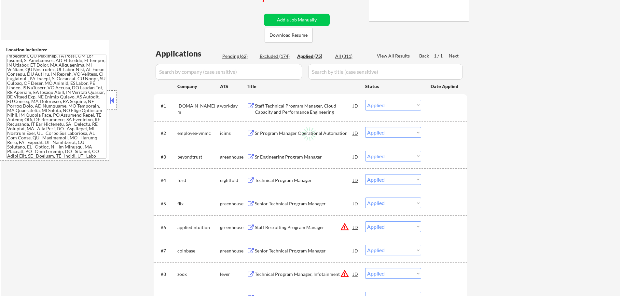
select select ""applied""
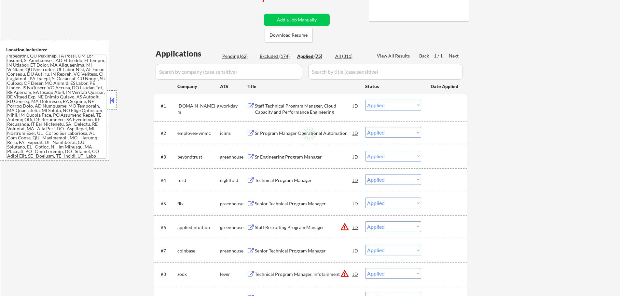
select select ""applied""
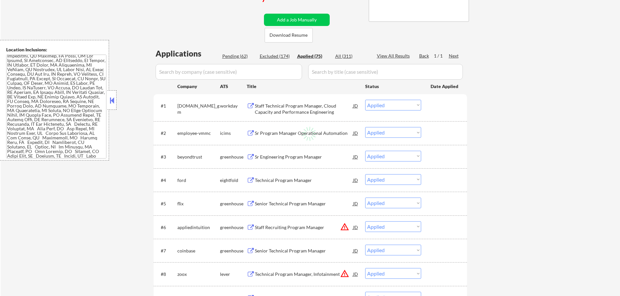
select select ""applied""
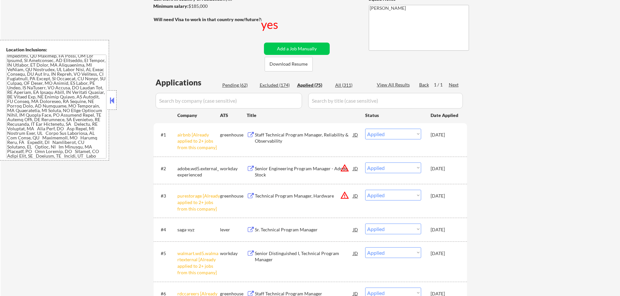
scroll to position [98, 0]
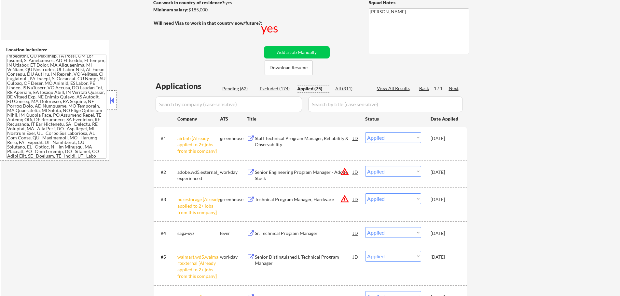
click at [239, 91] on div "Pending (62)" at bounding box center [238, 89] width 33 height 7
select select ""pending""
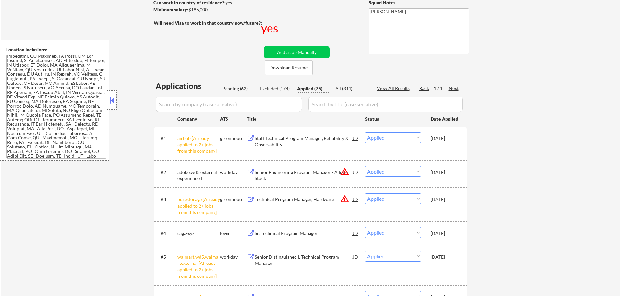
select select ""pending""
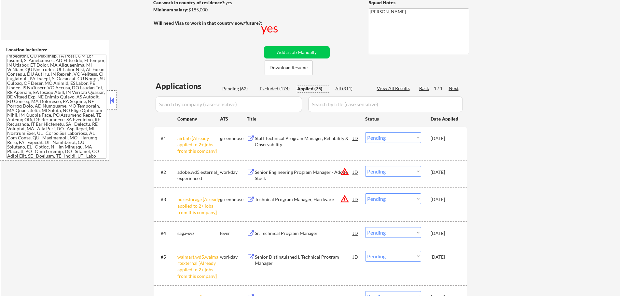
select select ""pending""
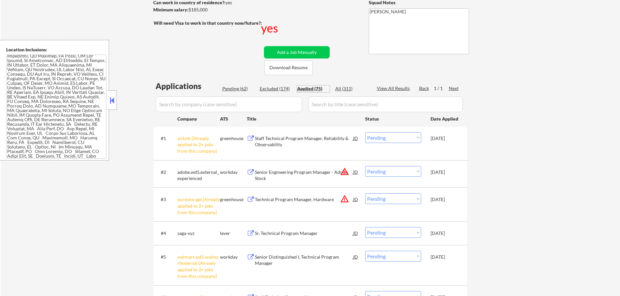
select select ""pending""
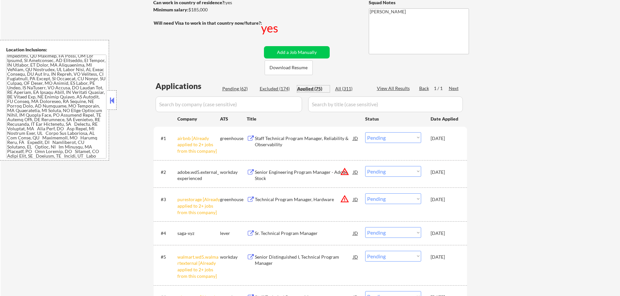
select select ""pending""
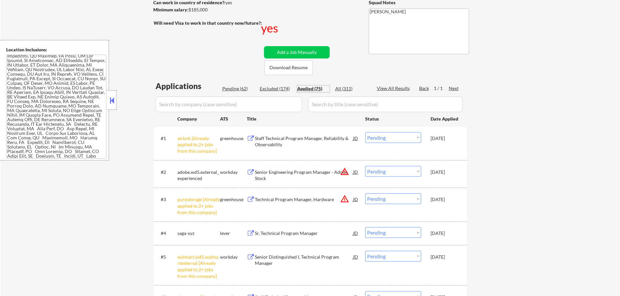
select select ""pending""
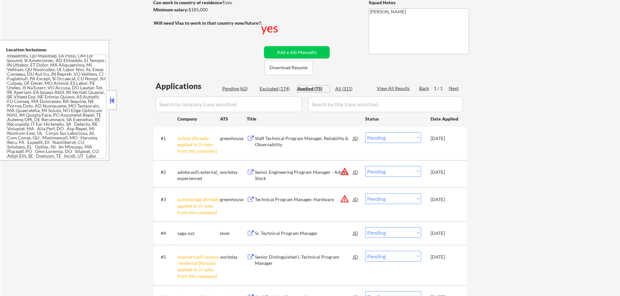
select select ""pending""
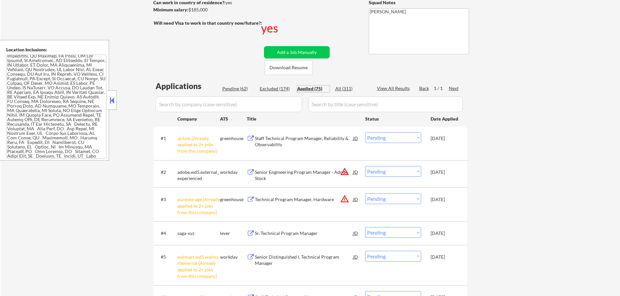
select select ""pending""
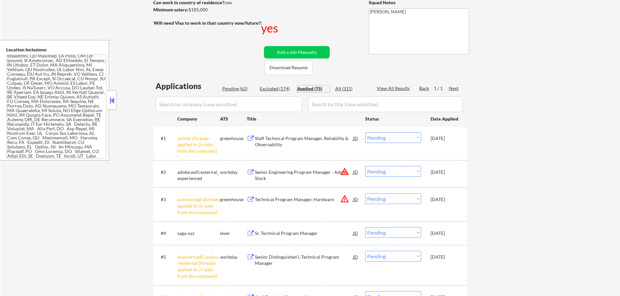
select select ""pending""
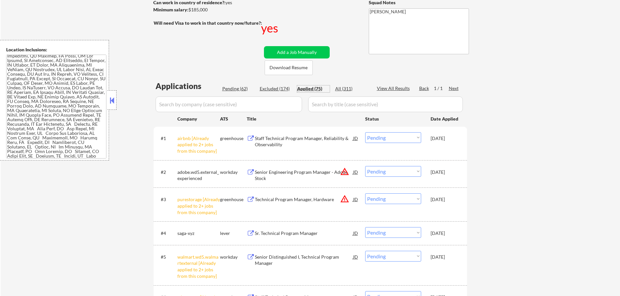
select select ""pending""
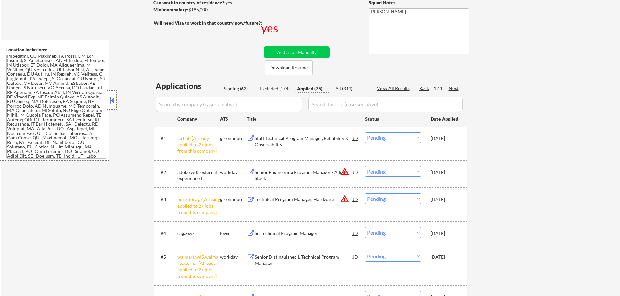
select select ""pending""
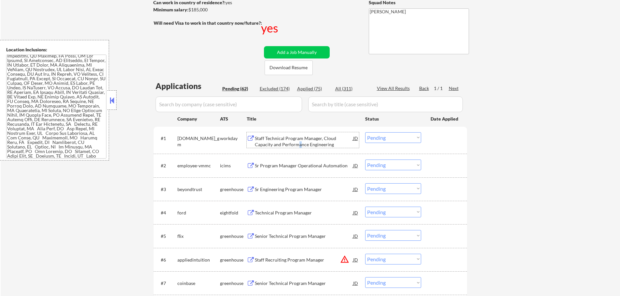
click at [281, 143] on div "Staff Technical Program Manager, Cloud Capacity and Performance Engineering" at bounding box center [304, 141] width 98 height 13
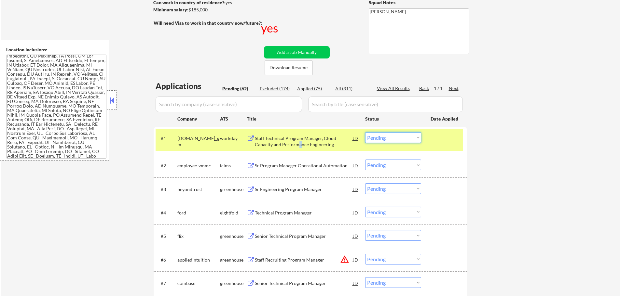
click at [389, 136] on select "Choose an option... Pending Applied Excluded (Questions) Excluded (Expired) Exc…" at bounding box center [393, 137] width 56 height 11
click at [365, 132] on select "Choose an option... Pending Applied Excluded (Questions) Excluded (Expired) Exc…" at bounding box center [393, 137] width 56 height 11
click at [443, 140] on div at bounding box center [444, 138] width 29 height 12
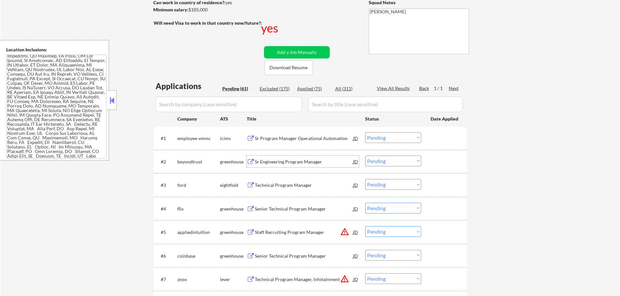
click at [271, 161] on div "Sr Engineering Program Manager" at bounding box center [304, 162] width 98 height 7
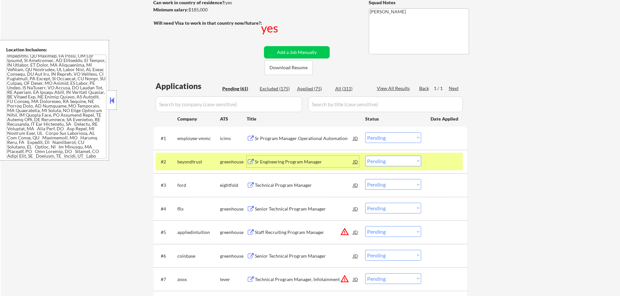
click at [352, 162] on div "JD" at bounding box center [355, 162] width 7 height 12
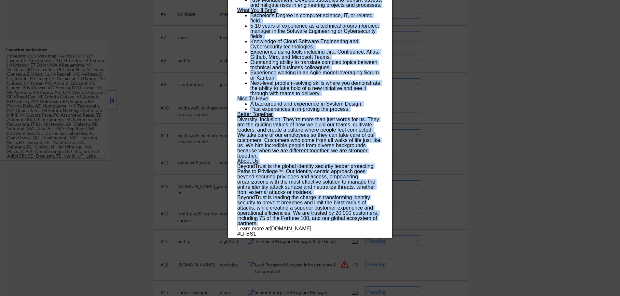
scroll to position [390, 0]
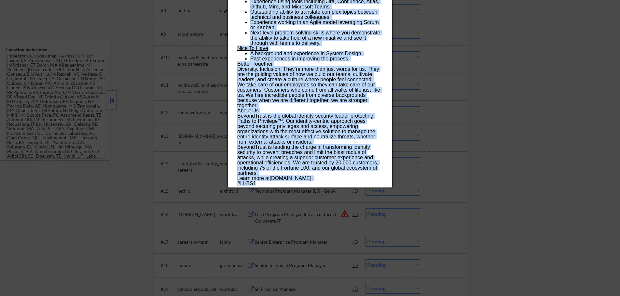
copy div "Sr Engineering Program Manager beyondtrust Remote Canada | Remote United States…"
drag, startPoint x: 237, startPoint y: 29, endPoint x: 308, endPoint y: 183, distance: 170.3
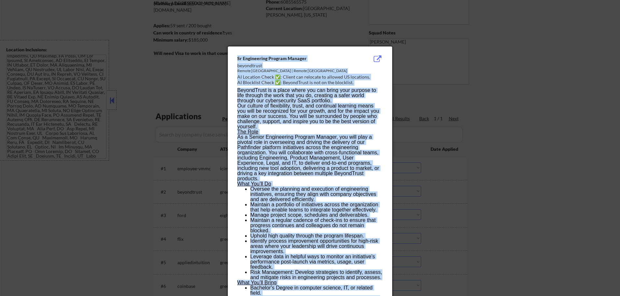
scroll to position [0, 0]
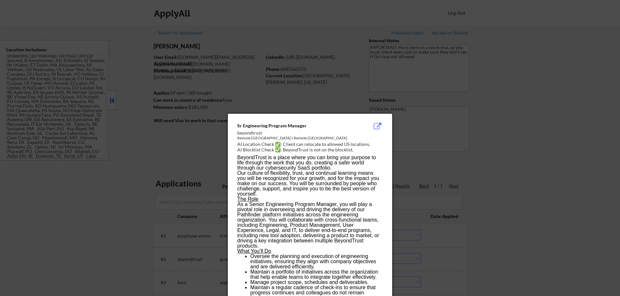
click at [476, 87] on div at bounding box center [310, 148] width 620 height 296
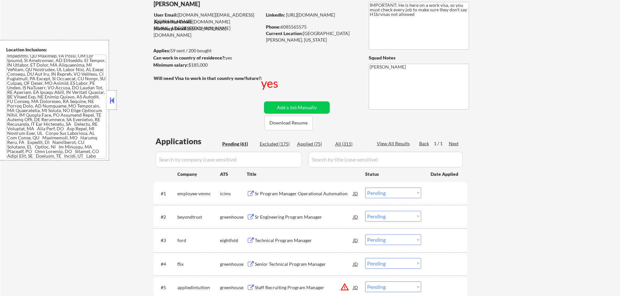
scroll to position [98, 0]
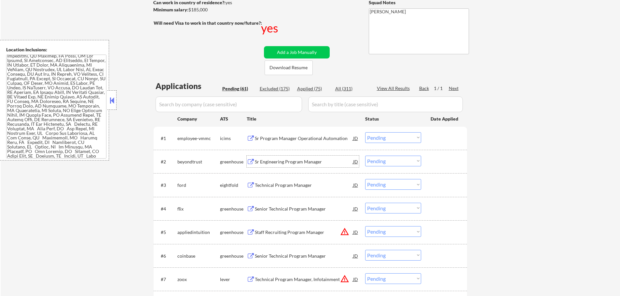
click at [278, 162] on div "Sr Engineering Program Manager" at bounding box center [304, 162] width 98 height 7
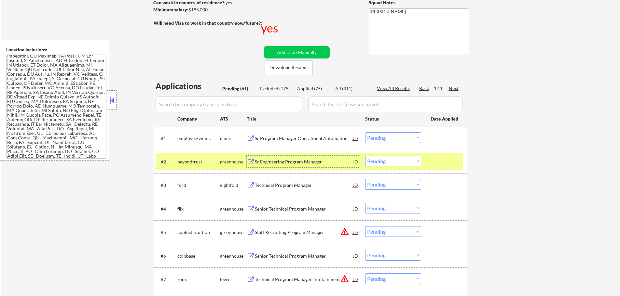
click at [436, 161] on div at bounding box center [444, 162] width 29 height 12
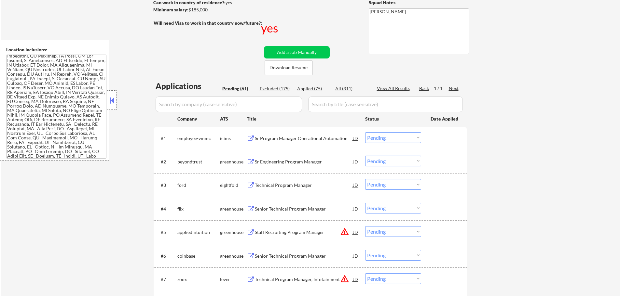
click at [292, 160] on div "Sr Engineering Program Manager" at bounding box center [304, 162] width 98 height 7
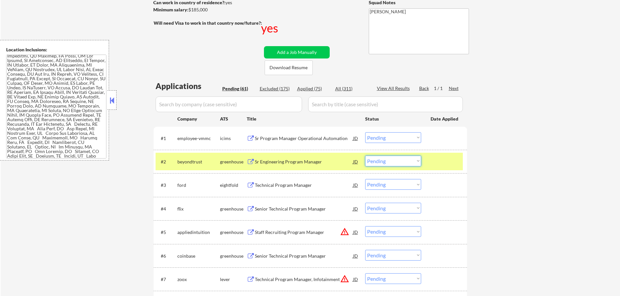
click at [375, 165] on select "Choose an option... Pending Applied Excluded (Questions) Excluded (Expired) Exc…" at bounding box center [393, 161] width 56 height 11
click at [365, 156] on select "Choose an option... Pending Applied Excluded (Questions) Excluded (Expired) Exc…" at bounding box center [393, 161] width 56 height 11
click at [437, 162] on div at bounding box center [444, 162] width 29 height 12
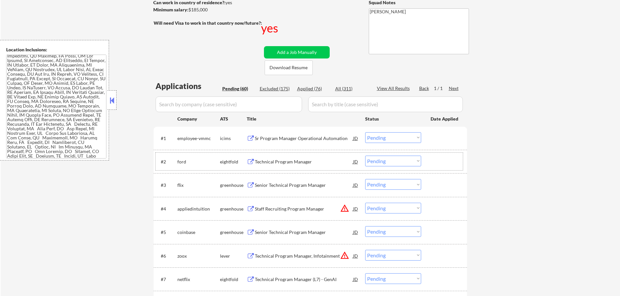
click at [445, 158] on div at bounding box center [444, 162] width 29 height 12
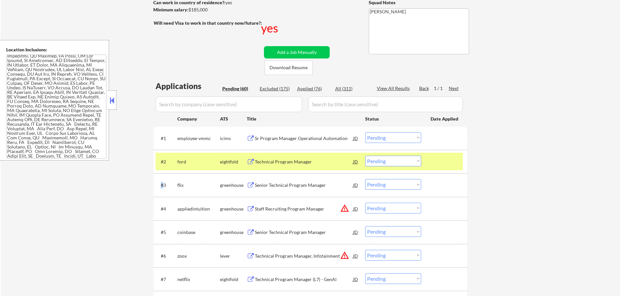
click at [445, 158] on div at bounding box center [444, 162] width 29 height 12
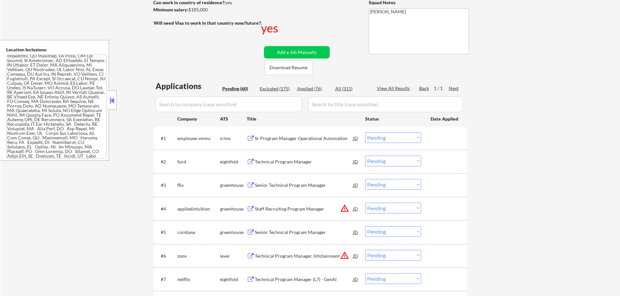
click at [284, 185] on div "Senior Technical Program Manager" at bounding box center [304, 185] width 98 height 7
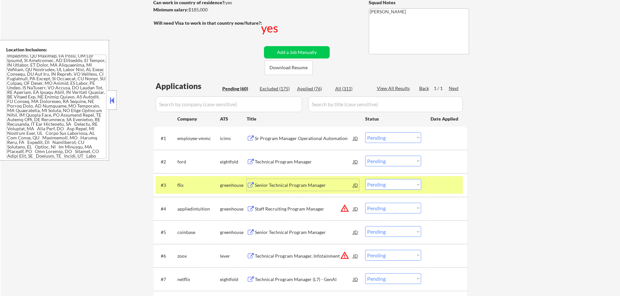
click at [390, 183] on select "Choose an option... Pending Applied Excluded (Questions) Excluded (Expired) Exc…" at bounding box center [393, 184] width 56 height 11
click at [365, 179] on select "Choose an option... Pending Applied Excluded (Questions) Excluded (Expired) Exc…" at bounding box center [393, 184] width 56 height 11
click at [437, 180] on div at bounding box center [444, 185] width 29 height 12
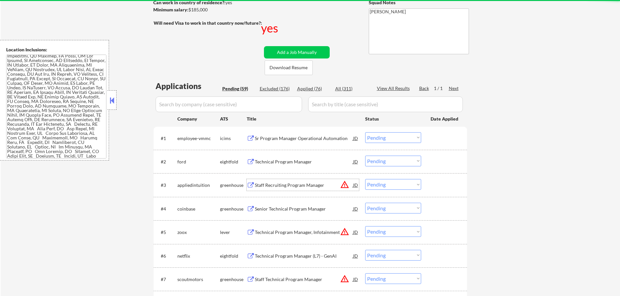
click at [270, 184] on div "Staff Recruiting Program Manager" at bounding box center [304, 185] width 98 height 7
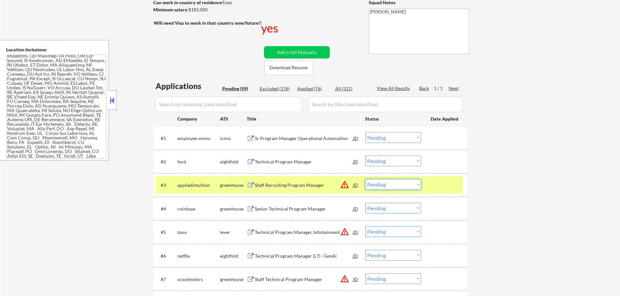
click at [395, 187] on select "Choose an option... Pending Applied Excluded (Questions) Excluded (Expired) Exc…" at bounding box center [393, 184] width 56 height 11
click at [365, 179] on select "Choose an option... Pending Applied Excluded (Questions) Excluded (Expired) Exc…" at bounding box center [393, 184] width 56 height 11
click at [442, 184] on div at bounding box center [444, 185] width 29 height 12
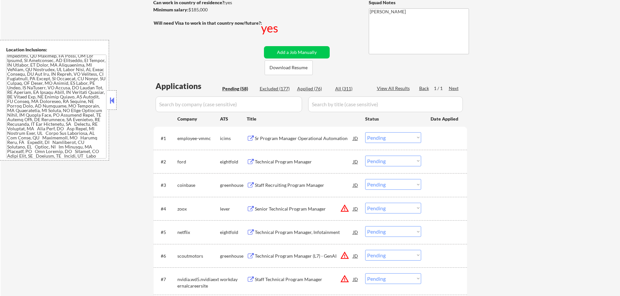
click at [283, 190] on div "Staff Recruiting Program Manager" at bounding box center [304, 185] width 98 height 12
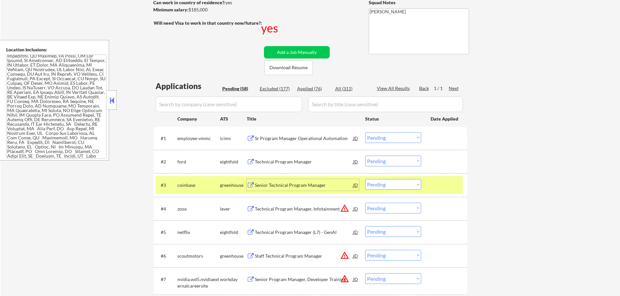
click at [384, 186] on select "Choose an option... Pending Applied Excluded (Questions) Excluded (Expired) Exc…" at bounding box center [393, 184] width 56 height 11
click at [365, 179] on select "Choose an option... Pending Applied Excluded (Questions) Excluded (Expired) Exc…" at bounding box center [393, 184] width 56 height 11
click at [439, 189] on div at bounding box center [444, 185] width 29 height 12
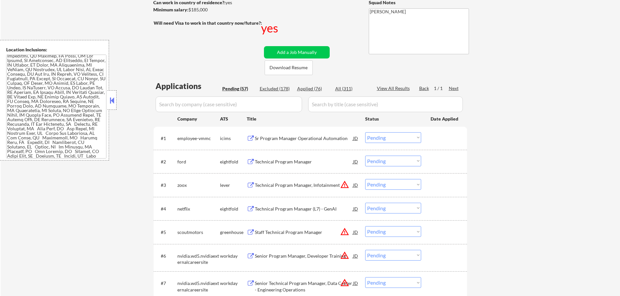
click at [285, 185] on div "Technical Program Manager, Infotainment" at bounding box center [304, 185] width 98 height 7
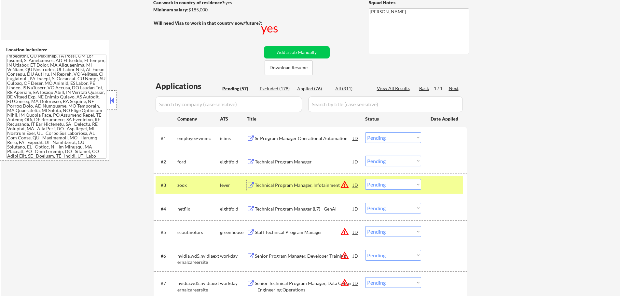
click at [425, 183] on div "#3 zoox lever Technical Program Manager, Infotainment JD warning_amber Choose a…" at bounding box center [308, 185] width 307 height 18
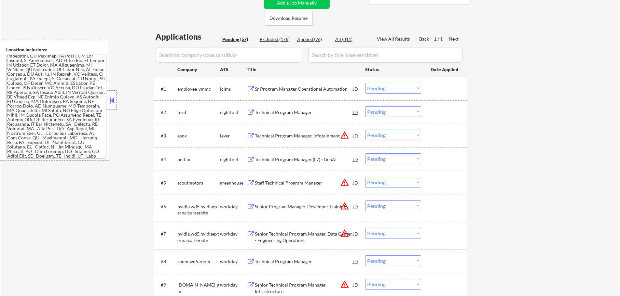
scroll to position [163, 0]
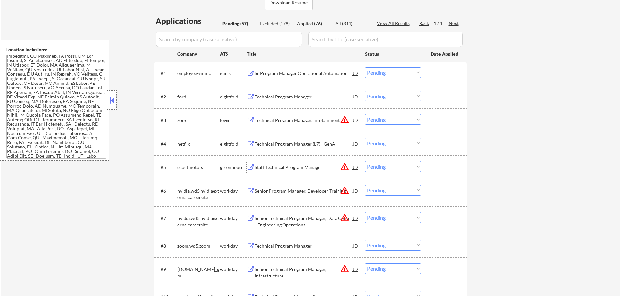
click at [264, 165] on div "Staff Technical Program Manager" at bounding box center [304, 167] width 98 height 7
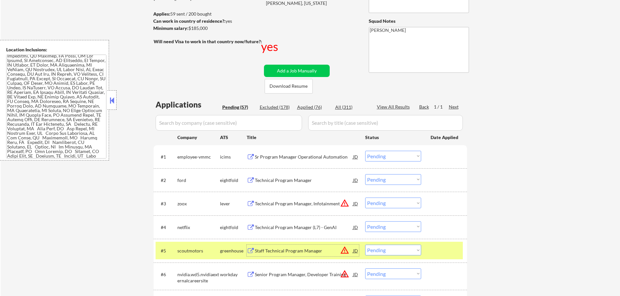
scroll to position [130, 0]
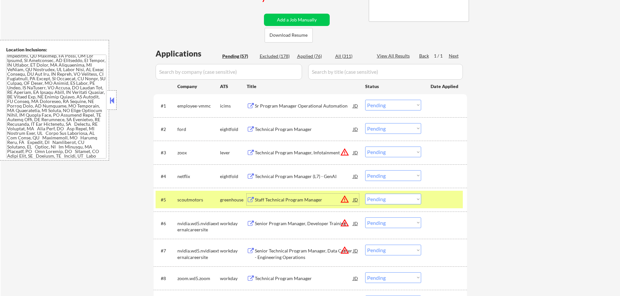
click at [445, 198] on div at bounding box center [444, 200] width 29 height 12
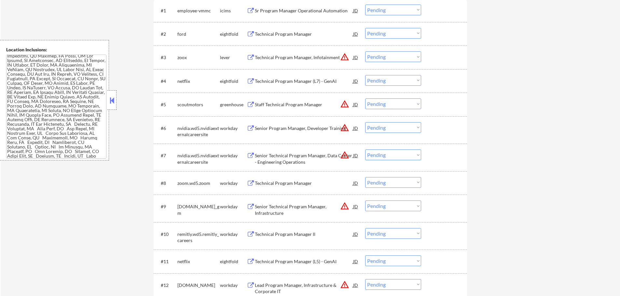
scroll to position [228, 0]
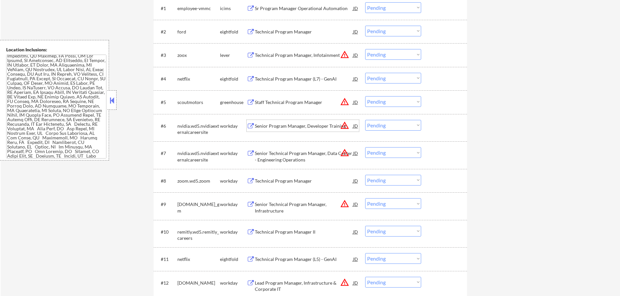
click at [285, 122] on div "Senior Program Manager, Developer Training" at bounding box center [304, 126] width 98 height 12
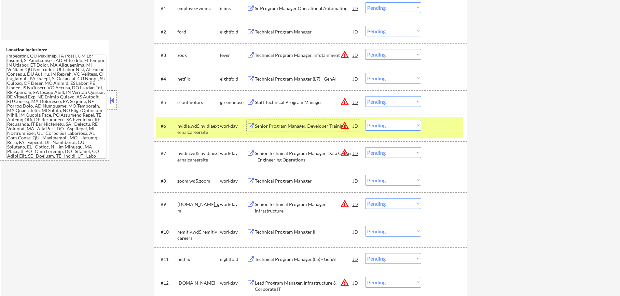
click at [391, 129] on select "Choose an option... Pending Applied Excluded (Questions) Excluded (Expired) Exc…" at bounding box center [393, 125] width 56 height 11
click at [365, 120] on select "Choose an option... Pending Applied Excluded (Questions) Excluded (Expired) Exc…" at bounding box center [393, 125] width 56 height 11
click at [442, 129] on div at bounding box center [444, 126] width 29 height 12
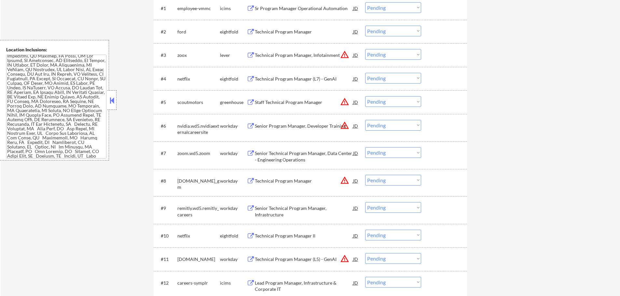
click at [295, 127] on div "Senior Program Manager, Developer Training" at bounding box center [304, 126] width 98 height 7
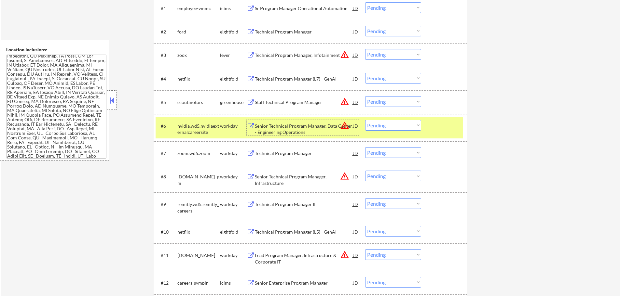
click at [438, 128] on div at bounding box center [444, 126] width 29 height 12
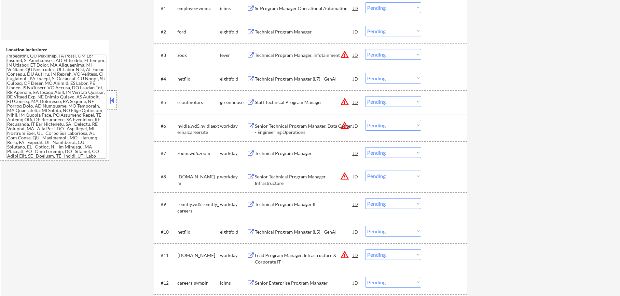
click at [304, 127] on div "Senior Technical Program Manager, Data Center - Engineering Operations" at bounding box center [304, 129] width 98 height 13
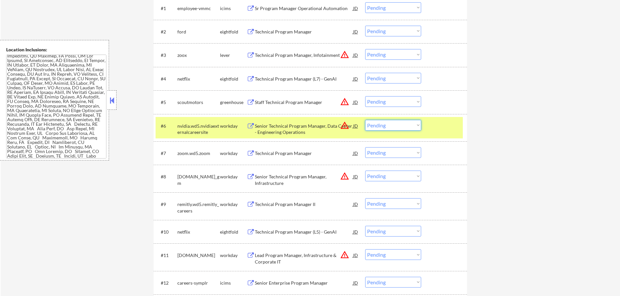
click at [379, 126] on select "Choose an option... Pending Applied Excluded (Questions) Excluded (Expired) Exc…" at bounding box center [393, 125] width 56 height 11
click at [365, 120] on select "Choose an option... Pending Applied Excluded (Questions) Excluded (Expired) Exc…" at bounding box center [393, 125] width 56 height 11
click at [443, 127] on div at bounding box center [444, 126] width 29 height 12
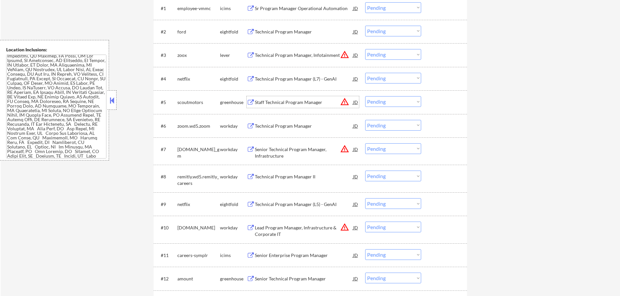
click at [296, 103] on div "Staff Technical Program Manager" at bounding box center [304, 102] width 98 height 7
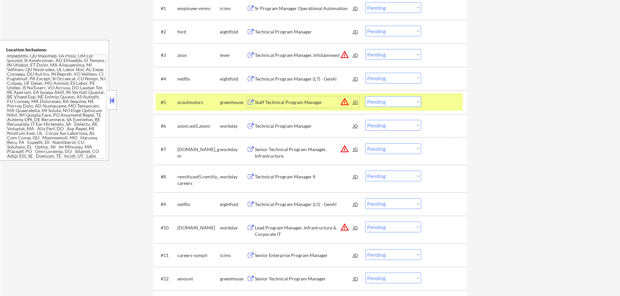
click at [437, 99] on div at bounding box center [444, 102] width 29 height 12
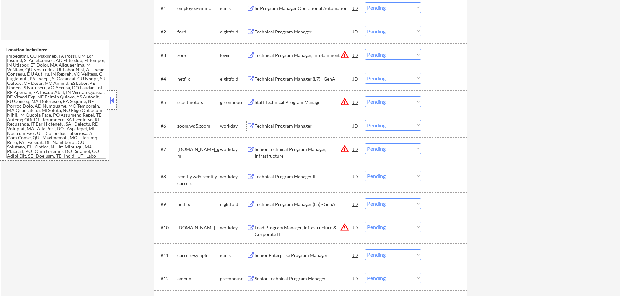
click at [293, 126] on div "Technical Program Manager" at bounding box center [304, 126] width 98 height 7
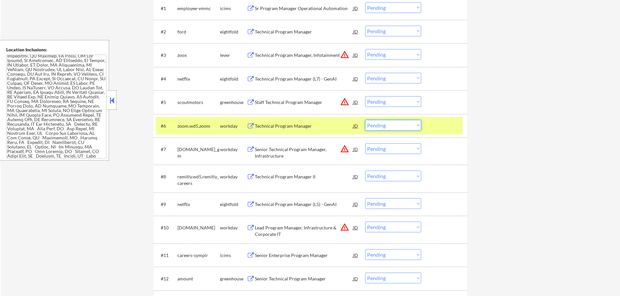
click at [383, 128] on select "Choose an option... Pending Applied Excluded (Questions) Excluded (Expired) Exc…" at bounding box center [393, 125] width 56 height 11
click at [365, 120] on select "Choose an option... Pending Applied Excluded (Questions) Excluded (Expired) Exc…" at bounding box center [393, 125] width 56 height 11
click at [437, 128] on div at bounding box center [444, 126] width 29 height 12
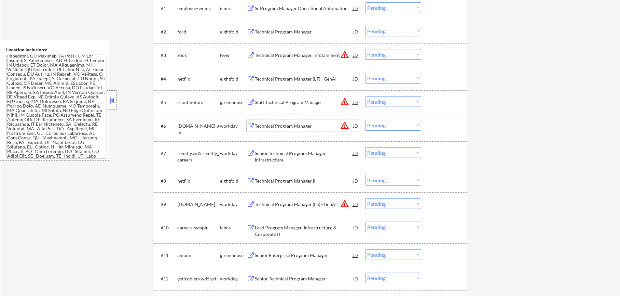
click at [272, 124] on div "Technical Program Manager" at bounding box center [304, 126] width 98 height 7
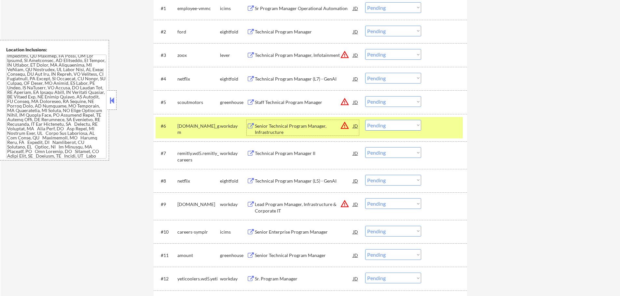
click at [383, 125] on select "Choose an option... Pending Applied Excluded (Questions) Excluded (Expired) Exc…" at bounding box center [393, 125] width 56 height 11
click at [365, 120] on select "Choose an option... Pending Applied Excluded (Questions) Excluded (Expired) Exc…" at bounding box center [393, 125] width 56 height 11
click at [447, 128] on div at bounding box center [444, 126] width 29 height 12
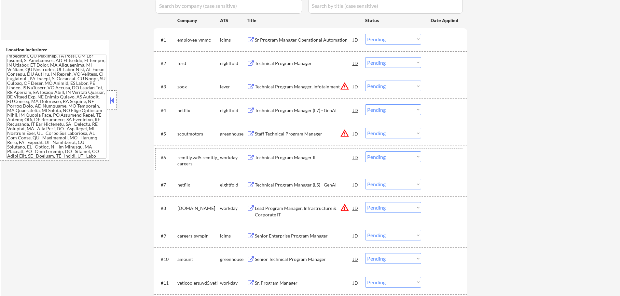
scroll to position [293, 0]
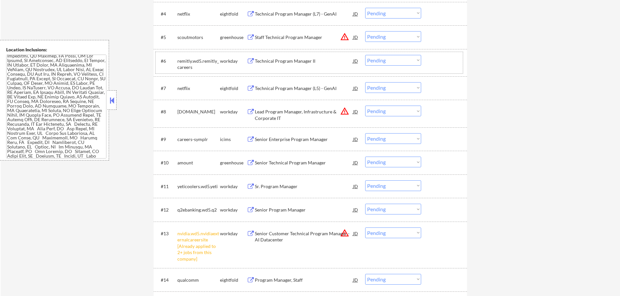
click at [394, 235] on select "Choose an option... Pending Applied Excluded (Questions) Excluded (Expired) Exc…" at bounding box center [393, 233] width 56 height 11
click at [365, 228] on select "Choose an option... Pending Applied Excluded (Questions) Excluded (Expired) Exc…" at bounding box center [393, 233] width 56 height 11
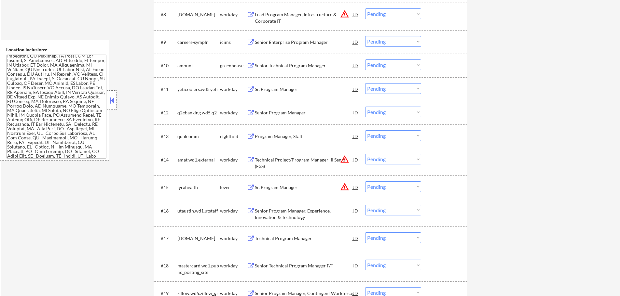
scroll to position [390, 0]
click at [275, 158] on div "Technical Project/Program Manager III Senior - (E3S)" at bounding box center [304, 162] width 98 height 13
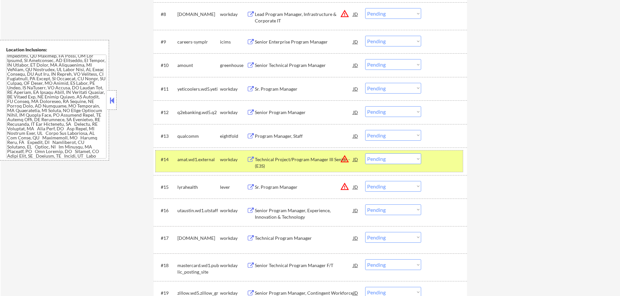
click at [446, 159] on div at bounding box center [444, 160] width 29 height 12
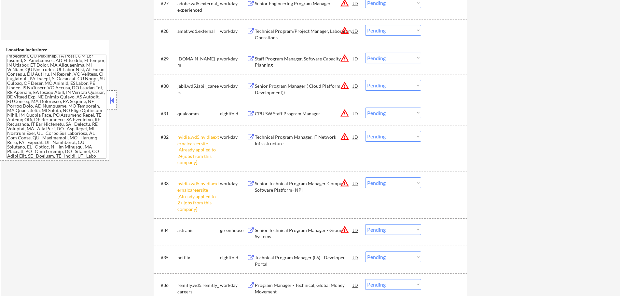
scroll to position [950, 0]
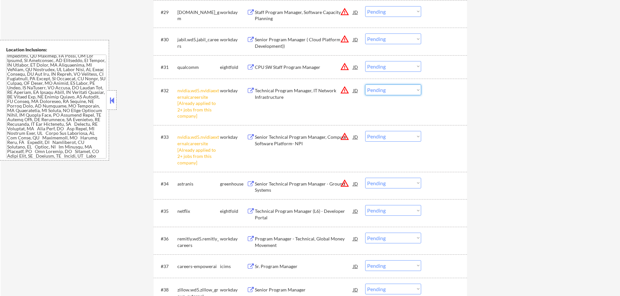
click at [388, 93] on select "Choose an option... Pending Applied Excluded (Questions) Excluded (Expired) Exc…" at bounding box center [393, 90] width 56 height 11
click at [365, 85] on select "Choose an option... Pending Applied Excluded (Questions) Excluded (Expired) Exc…" at bounding box center [393, 90] width 56 height 11
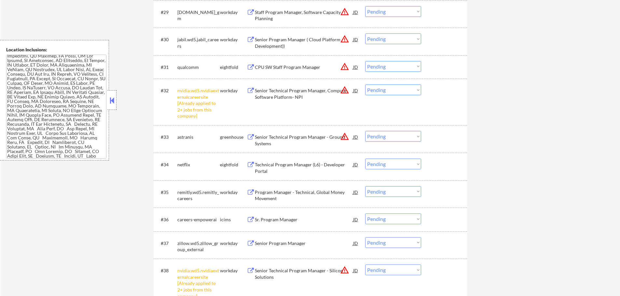
click at [385, 86] on select "Choose an option... Pending Applied Excluded (Questions) Excluded (Expired) Exc…" at bounding box center [393, 90] width 56 height 11
click at [365, 85] on select "Choose an option... Pending Applied Excluded (Questions) Excluded (Expired) Exc…" at bounding box center [393, 90] width 56 height 11
click at [446, 88] on div at bounding box center [444, 91] width 29 height 12
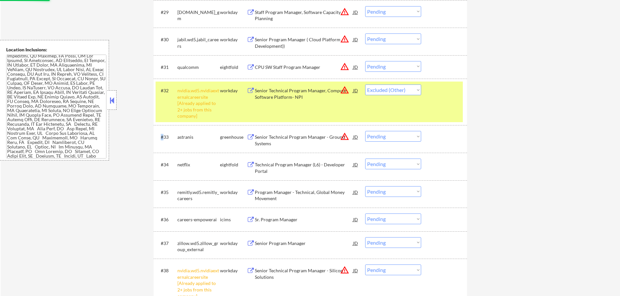
click at [446, 88] on div at bounding box center [444, 91] width 29 height 12
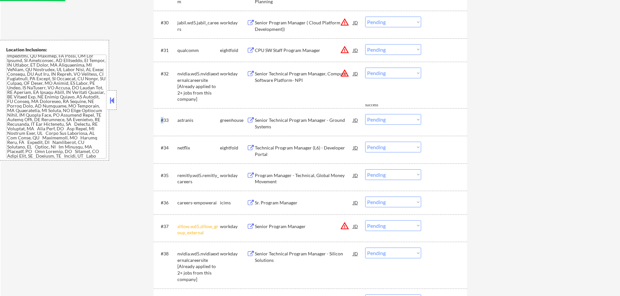
scroll to position [1015, 0]
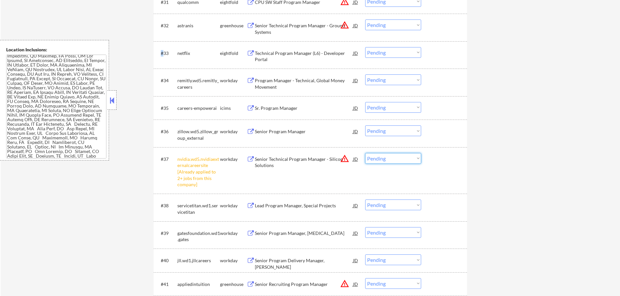
click at [383, 160] on select "Choose an option... Pending Applied Excluded (Questions) Excluded (Expired) Exc…" at bounding box center [393, 158] width 56 height 11
click at [365, 153] on select "Choose an option... Pending Applied Excluded (Questions) Excluded (Expired) Exc…" at bounding box center [393, 158] width 56 height 11
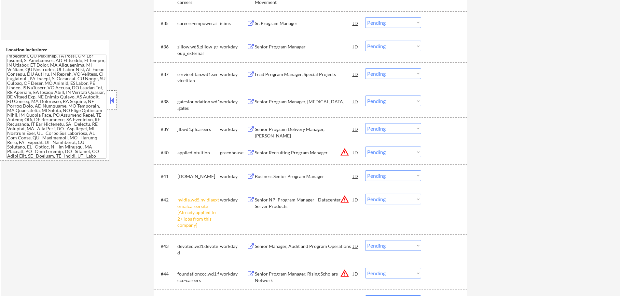
scroll to position [1112, 0]
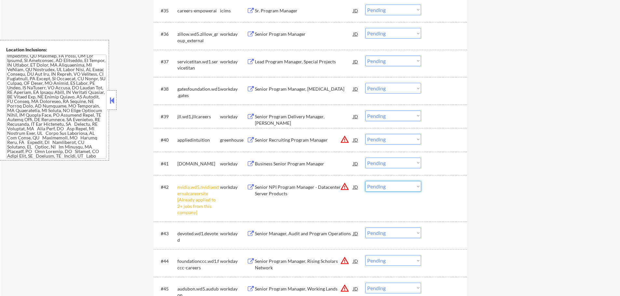
click at [381, 186] on select "Choose an option... Pending Applied Excluded (Questions) Excluded (Expired) Exc…" at bounding box center [393, 186] width 56 height 11
click at [365, 181] on select "Choose an option... Pending Applied Excluded (Questions) Excluded (Expired) Exc…" at bounding box center [393, 186] width 56 height 11
click at [446, 188] on div at bounding box center [444, 187] width 29 height 12
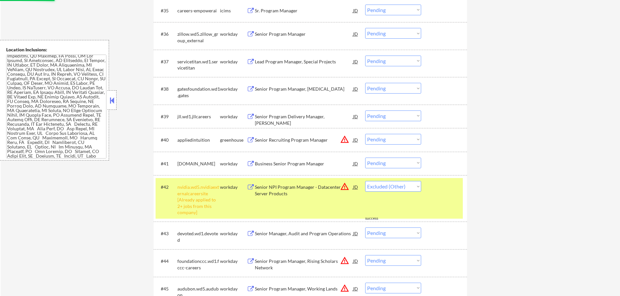
click at [446, 188] on div at bounding box center [444, 187] width 29 height 12
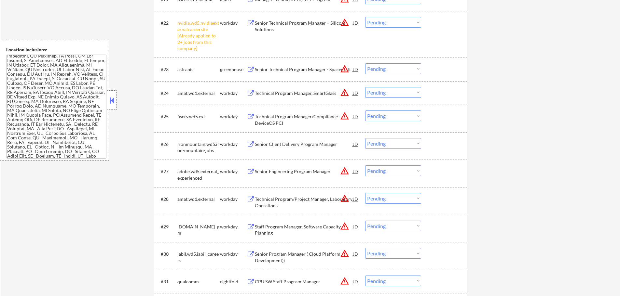
scroll to position [657, 0]
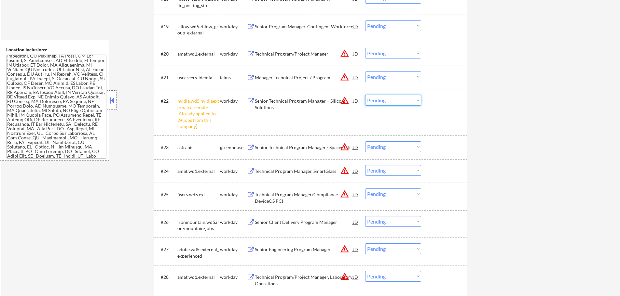
click at [412, 100] on select "Choose an option... Pending Applied Excluded (Questions) Excluded (Expired) Exc…" at bounding box center [393, 100] width 56 height 11
click at [365, 95] on select "Choose an option... Pending Applied Excluded (Questions) Excluded (Expired) Exc…" at bounding box center [393, 100] width 56 height 11
click at [432, 117] on div "#22 nvidia.wd5.nvidiaexternalcareersite [Already applied to 2+ jobs from this c…" at bounding box center [308, 112] width 307 height 41
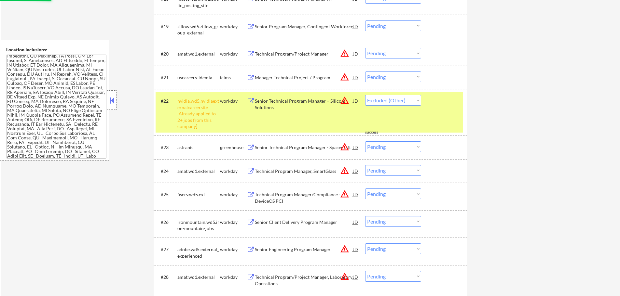
click at [455, 111] on div "#22 nvidia.wd5.nvidiaexternalcareersite [Already applied to 2+ jobs from this c…" at bounding box center [308, 112] width 307 height 41
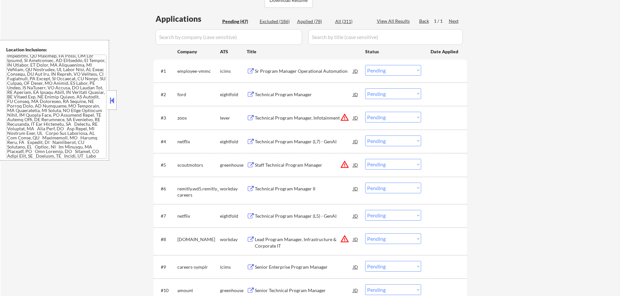
scroll to position [169, 0]
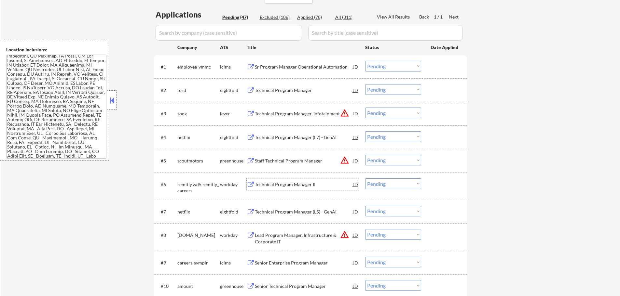
click at [288, 182] on div "Technical Program Manager II" at bounding box center [304, 184] width 98 height 7
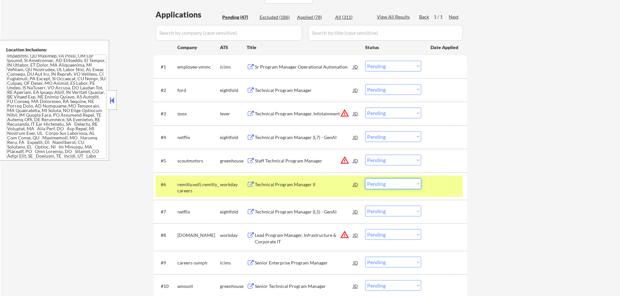
click at [372, 188] on select "Choose an option... Pending Applied Excluded (Questions) Excluded (Expired) Exc…" at bounding box center [393, 184] width 56 height 11
click at [365, 179] on select "Choose an option... Pending Applied Excluded (Questions) Excluded (Expired) Exc…" at bounding box center [393, 184] width 56 height 11
click at [447, 184] on div at bounding box center [444, 185] width 29 height 12
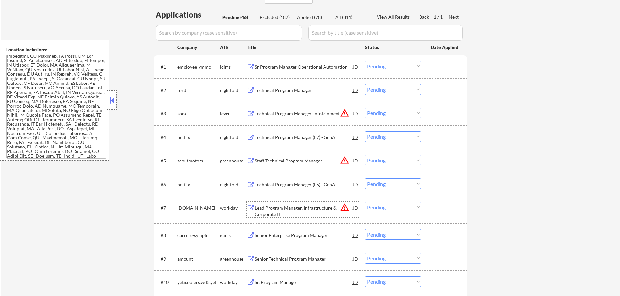
click at [280, 209] on div "Lead Program Manager, Infrastructure & Corporate IT" at bounding box center [304, 211] width 98 height 13
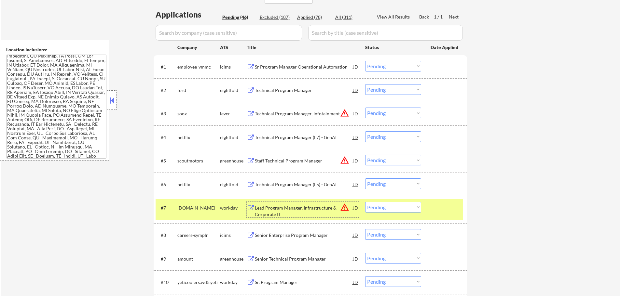
click at [390, 208] on select "Choose an option... Pending Applied Excluded (Questions) Excluded (Expired) Exc…" at bounding box center [393, 207] width 56 height 11
click at [365, 202] on select "Choose an option... Pending Applied Excluded (Questions) Excluded (Expired) Exc…" at bounding box center [393, 207] width 56 height 11
click at [441, 199] on div "#7 qualys.wd5.careers workday Lead Program Manager, Infrastructure & Corporate …" at bounding box center [308, 209] width 307 height 21
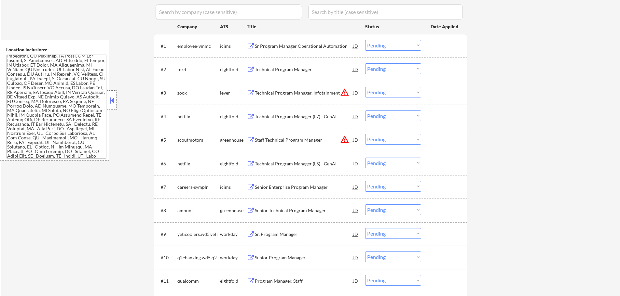
scroll to position [234, 0]
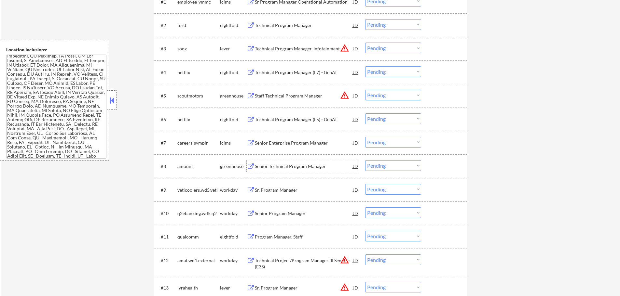
click at [277, 165] on div "Senior Technical Program Manager" at bounding box center [304, 166] width 98 height 7
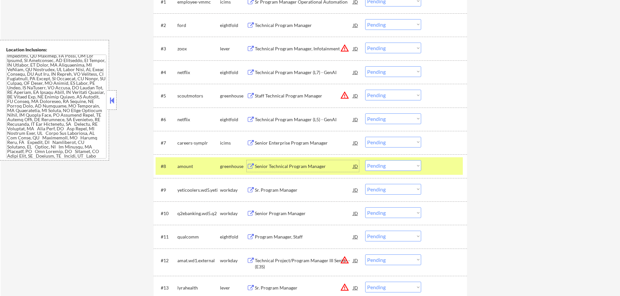
click at [406, 166] on select "Choose an option... Pending Applied Excluded (Questions) Excluded (Expired) Exc…" at bounding box center [393, 165] width 56 height 11
click at [365, 160] on select "Choose an option... Pending Applied Excluded (Questions) Excluded (Expired) Exc…" at bounding box center [393, 165] width 56 height 11
click at [441, 170] on div at bounding box center [444, 166] width 29 height 12
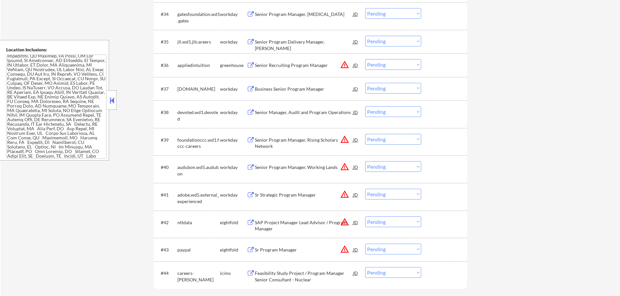
scroll to position [1058, 0]
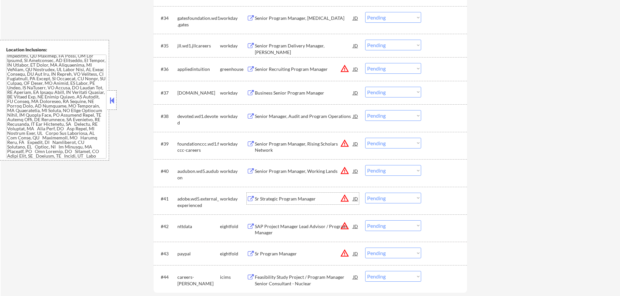
click at [281, 198] on div "Sr Strategic Program Manager" at bounding box center [304, 199] width 98 height 7
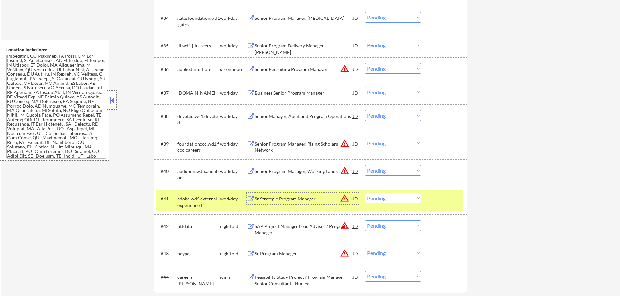
click at [433, 200] on div at bounding box center [444, 199] width 29 height 12
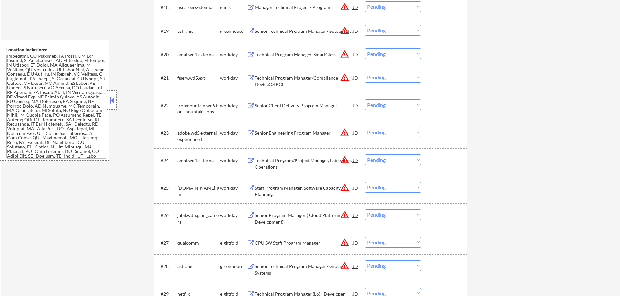
scroll to position [635, 0]
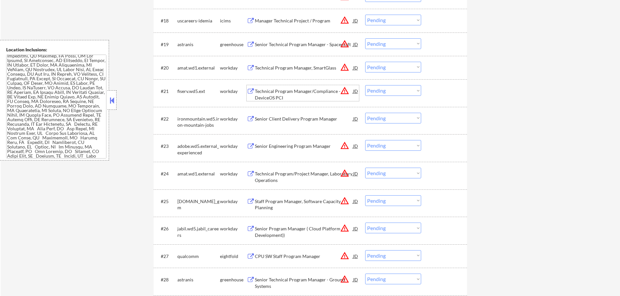
click at [284, 94] on div "Technical Program Manager/Compliance - DeviceOS PCI" at bounding box center [304, 94] width 98 height 13
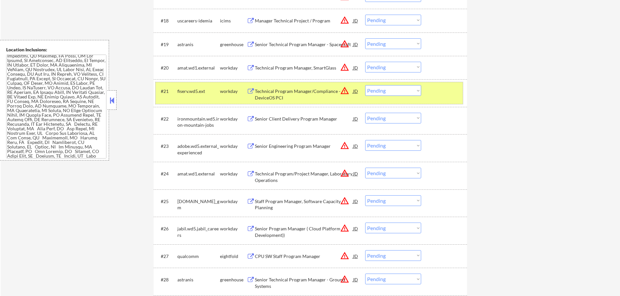
click at [437, 87] on div at bounding box center [444, 91] width 29 height 12
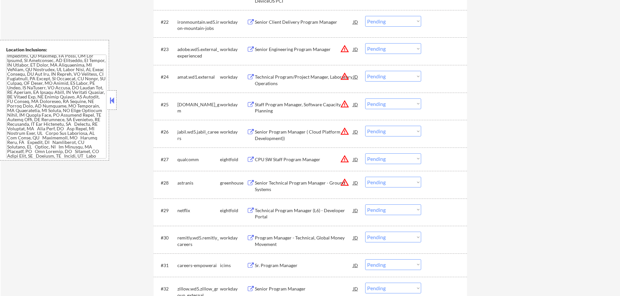
scroll to position [733, 0]
click at [276, 79] on div "Technical Program/Project Manager, Laboratory Operations" at bounding box center [304, 79] width 98 height 13
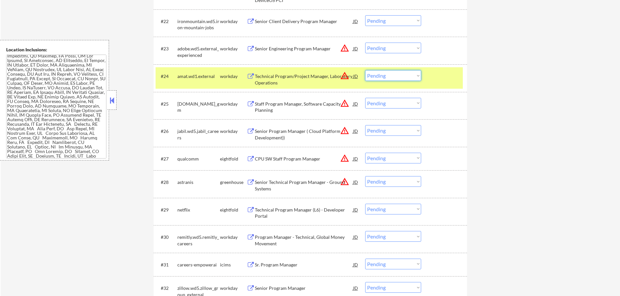
click at [381, 76] on select "Choose an option... Pending Applied Excluded (Questions) Excluded (Expired) Exc…" at bounding box center [393, 75] width 56 height 11
click at [365, 70] on select "Choose an option... Pending Applied Excluded (Questions) Excluded (Expired) Exc…" at bounding box center [393, 75] width 56 height 11
click at [433, 77] on div at bounding box center [444, 76] width 29 height 12
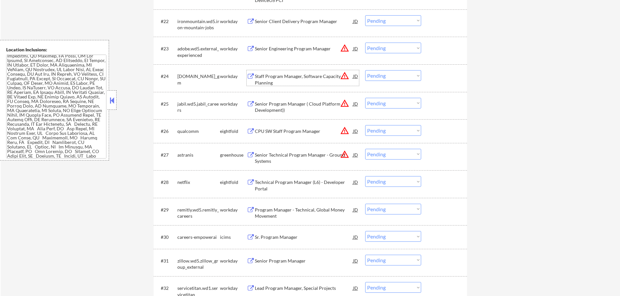
click at [289, 81] on div "Staff Program Manager, Software Capacity Planning" at bounding box center [304, 79] width 98 height 13
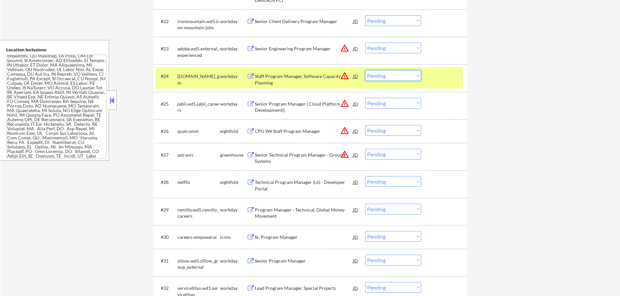
click at [396, 77] on select "Choose an option... Pending Applied Excluded (Questions) Excluded (Expired) Exc…" at bounding box center [393, 75] width 56 height 11
click at [365, 70] on select "Choose an option... Pending Applied Excluded (Questions) Excluded (Expired) Exc…" at bounding box center [393, 75] width 56 height 11
click at [427, 79] on div "#24 generalmotors.wd5.careers_gm workday Staff Program Manager, Software Capaci…" at bounding box center [308, 77] width 307 height 21
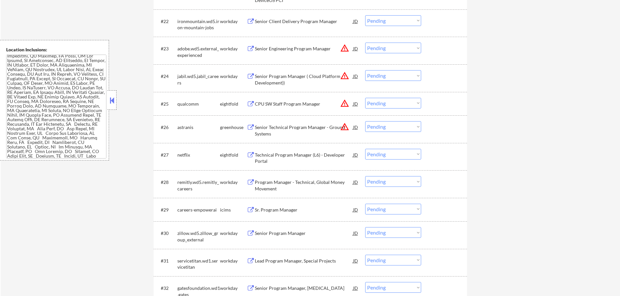
click at [286, 76] on div "Senior Program Manager ( Cloud Platform Development))" at bounding box center [304, 79] width 98 height 13
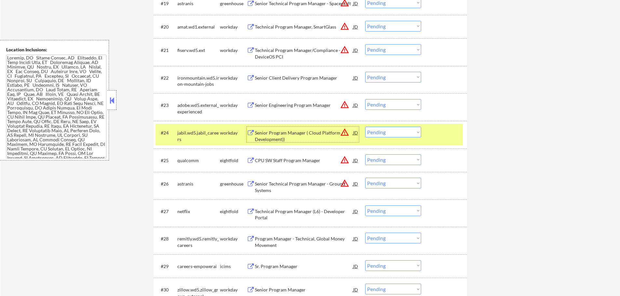
scroll to position [668, 0]
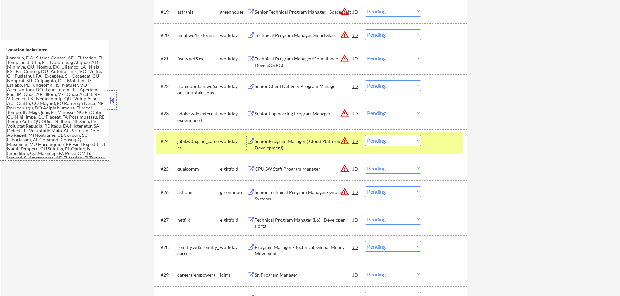
click at [450, 149] on div "#24 jabil.wd5.jabil_careers workday Senior Program Manager ( Cloud Platform Dev…" at bounding box center [308, 142] width 307 height 21
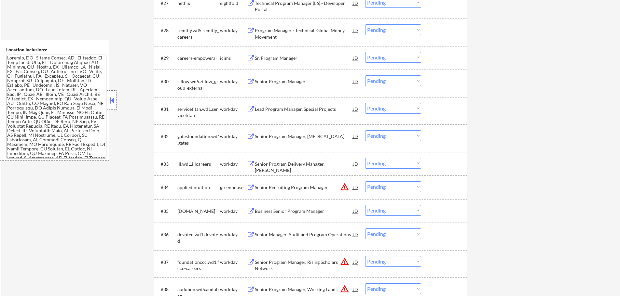
scroll to position [895, 0]
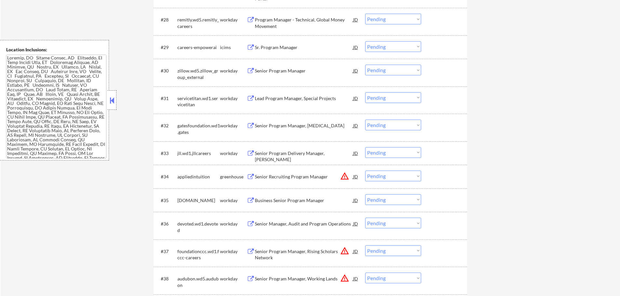
click at [285, 178] on div "Senior Recruiting Program Manager" at bounding box center [304, 177] width 98 height 7
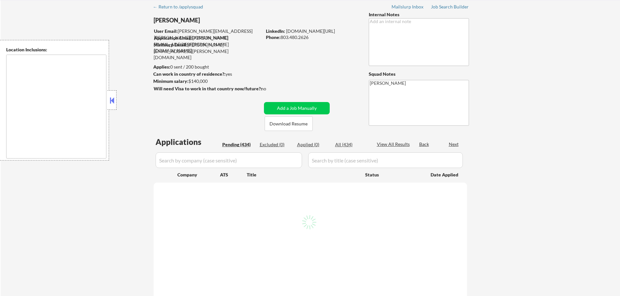
type textarea "[GEOGRAPHIC_DATA], [GEOGRAPHIC_DATA] [GEOGRAPHIC_DATA], [GEOGRAPHIC_DATA] [GEOG…"
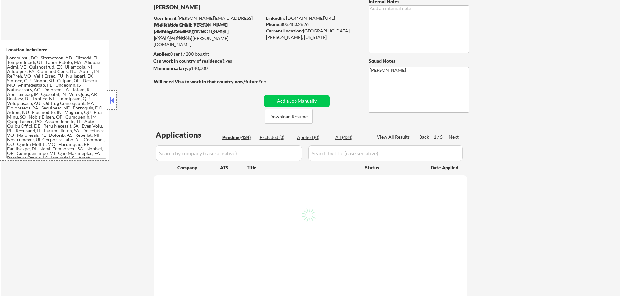
scroll to position [65, 0]
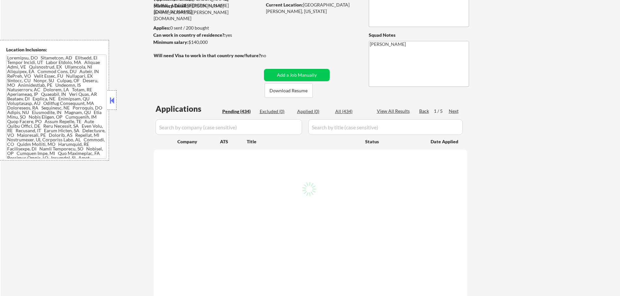
select select ""pending""
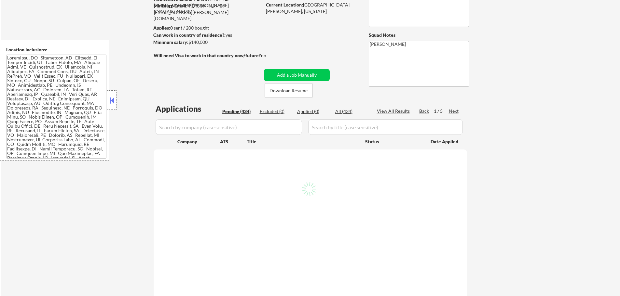
select select ""pending""
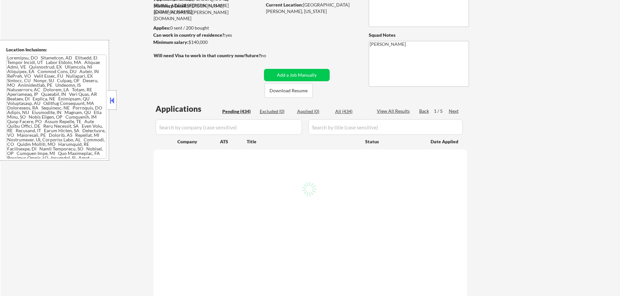
select select ""pending""
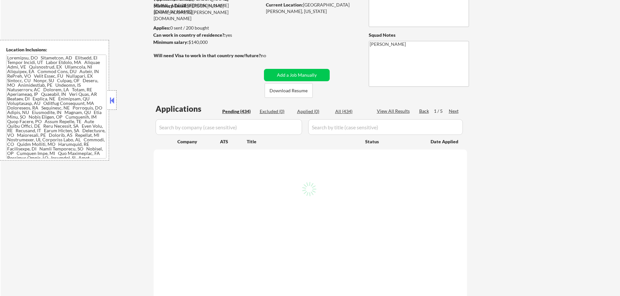
select select ""pending""
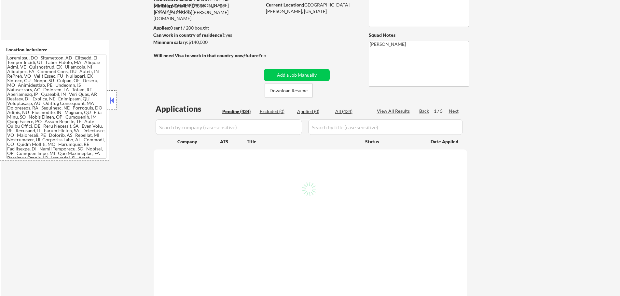
select select ""pending""
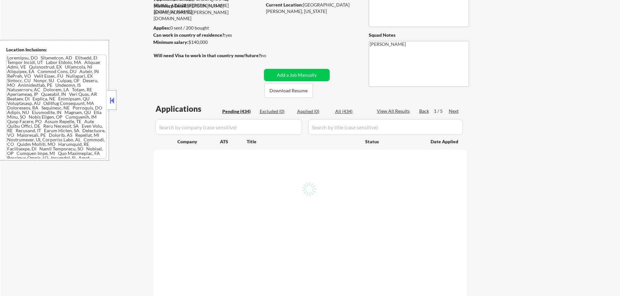
select select ""pending""
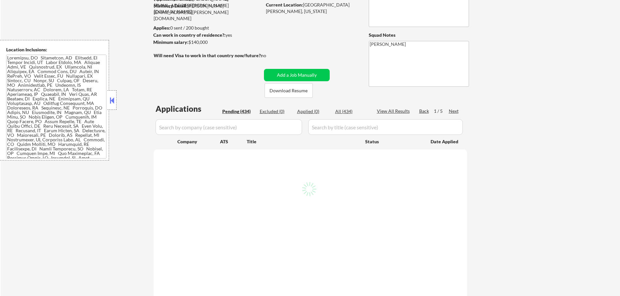
select select ""pending""
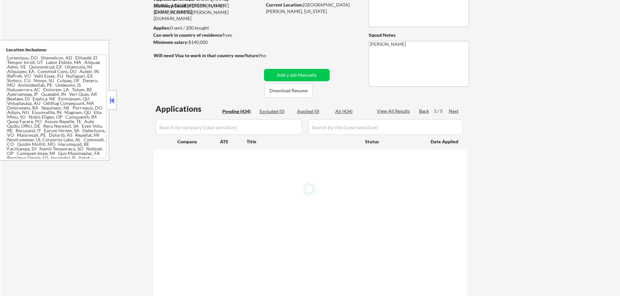
select select ""pending""
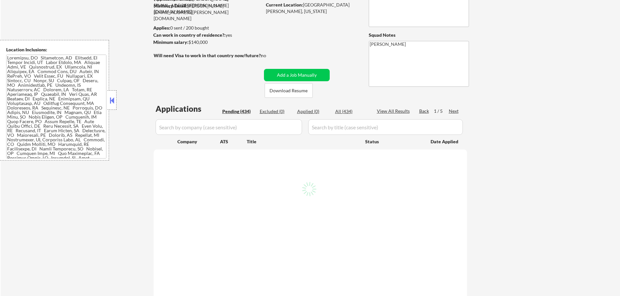
select select ""pending""
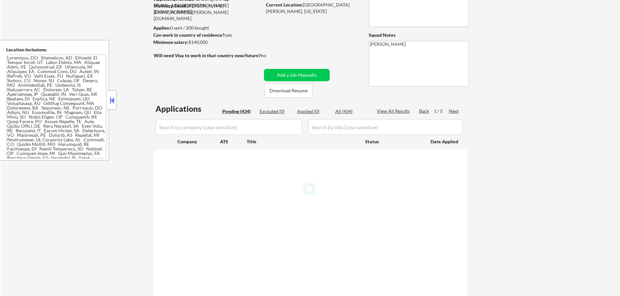
select select ""pending""
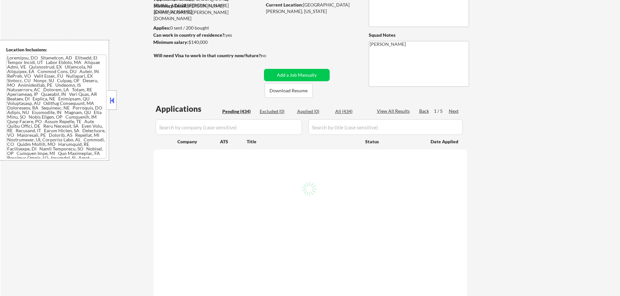
select select ""pending""
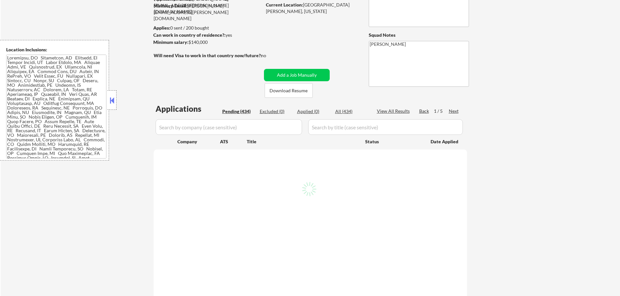
select select ""pending""
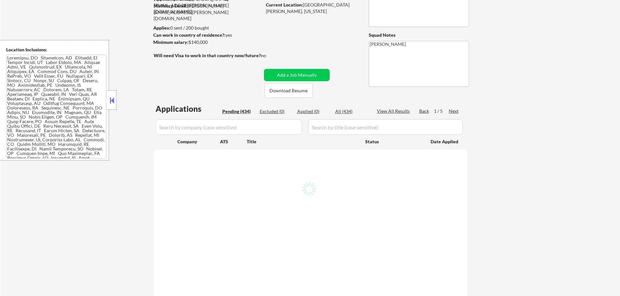
select select ""pending""
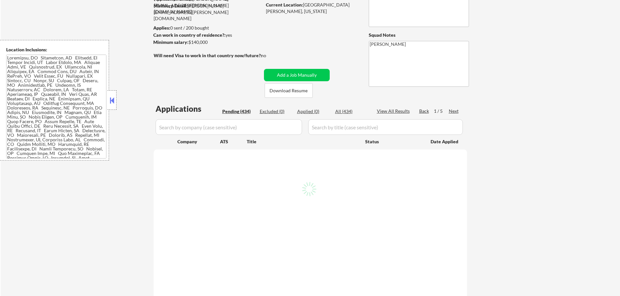
select select ""pending""
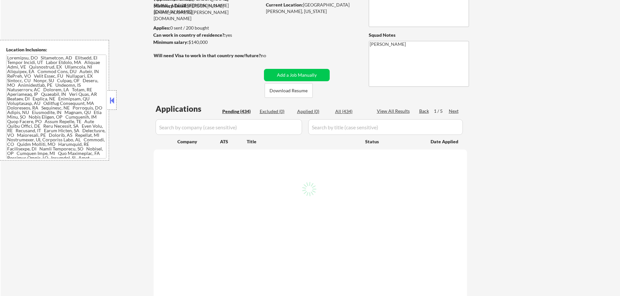
select select ""pending""
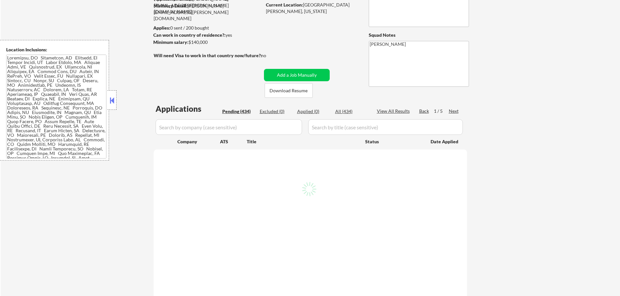
select select ""pending""
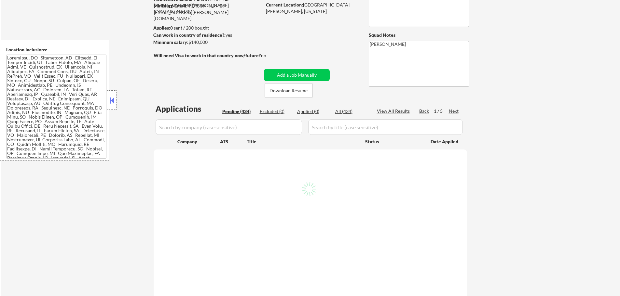
select select ""pending""
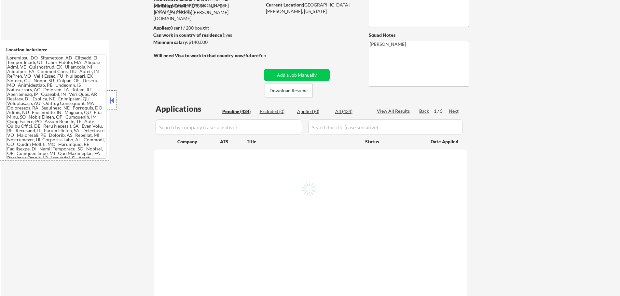
select select ""pending""
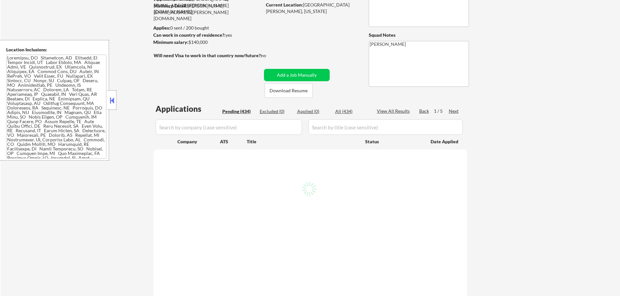
select select ""pending""
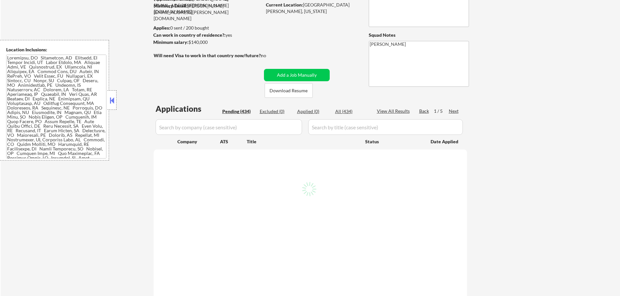
select select ""pending""
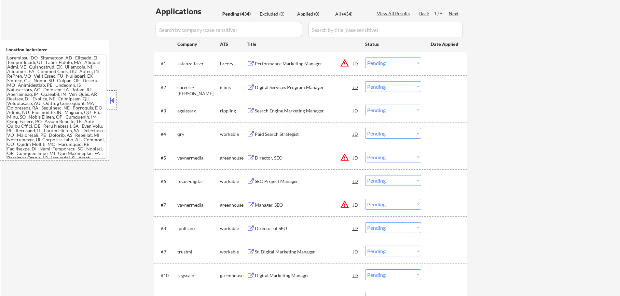
scroll to position [195, 0]
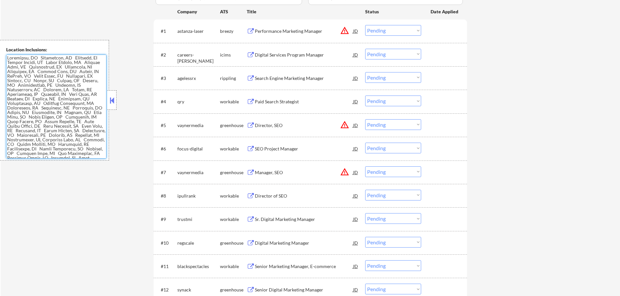
drag, startPoint x: 101, startPoint y: 118, endPoint x: 111, endPoint y: 147, distance: 30.8
click at [111, 147] on div "Location Inclusions:" at bounding box center [58, 100] width 116 height 121
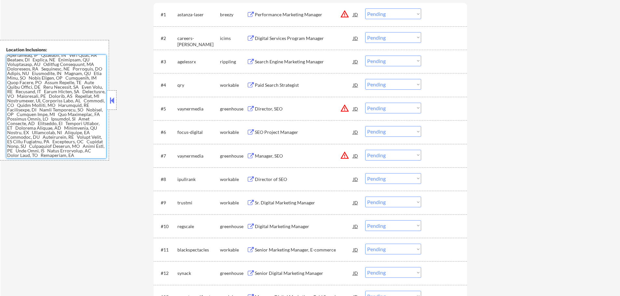
scroll to position [228, 0]
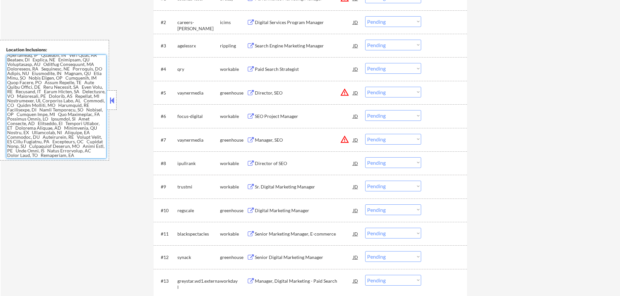
click at [257, 139] on div "Manager, SEO" at bounding box center [304, 140] width 98 height 7
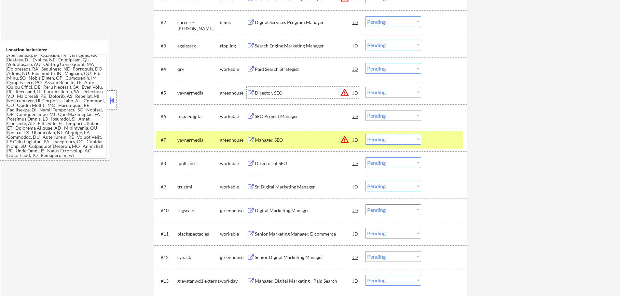
click at [265, 88] on div "Director, SEO" at bounding box center [304, 93] width 98 height 12
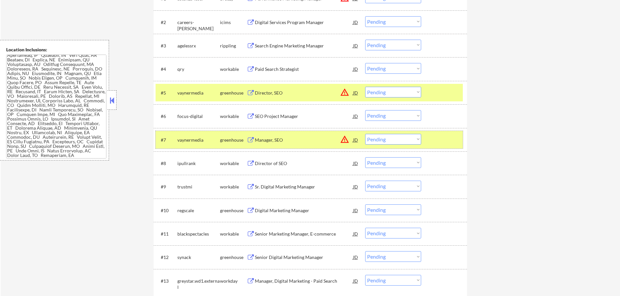
click at [432, 138] on div at bounding box center [444, 140] width 29 height 12
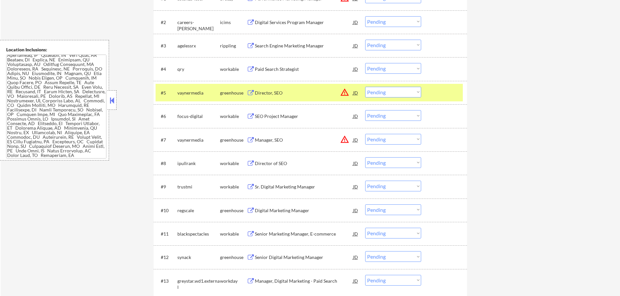
click at [432, 86] on div "#5 vaynermedia greenhouse Director, SEO JD warning_amber Choose an option... Pe…" at bounding box center [308, 93] width 307 height 18
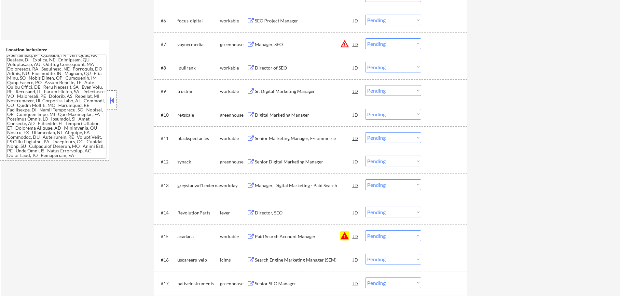
scroll to position [325, 0]
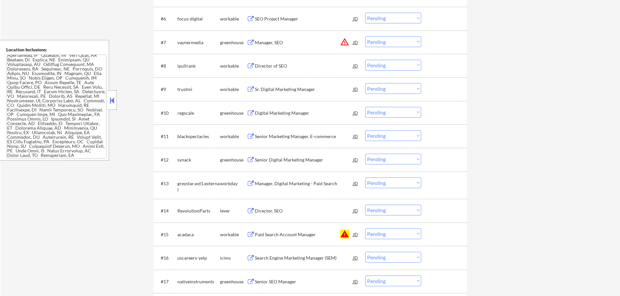
click at [385, 237] on select "Choose an option... Pending Applied Excluded (Questions) Excluded (Expired) Exc…" at bounding box center [393, 234] width 56 height 11
click at [365, 229] on select "Choose an option... Pending Applied Excluded (Questions) Excluded (Expired) Exc…" at bounding box center [393, 234] width 56 height 11
click at [442, 240] on div at bounding box center [444, 235] width 29 height 12
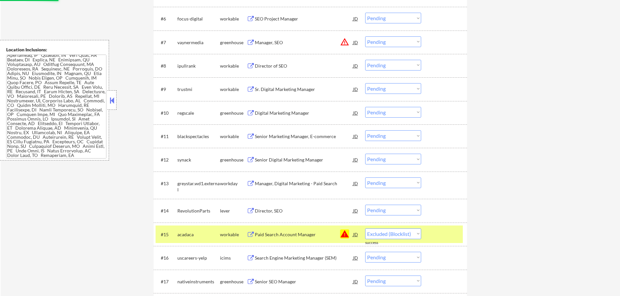
click at [440, 238] on div at bounding box center [444, 235] width 29 height 12
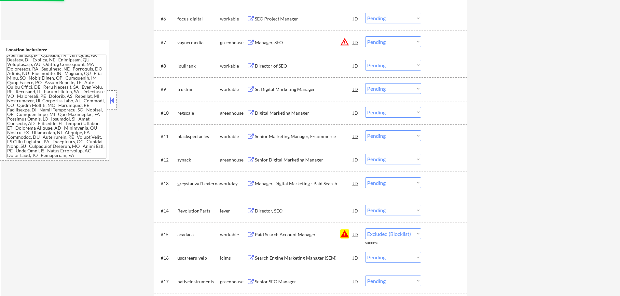
select select ""pending""
click at [252, 212] on button at bounding box center [251, 211] width 8 height 6
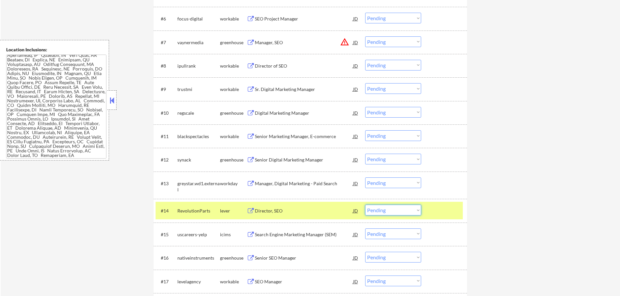
click at [404, 213] on select "Choose an option... Pending Applied Excluded (Questions) Excluded (Expired) Exc…" at bounding box center [393, 210] width 56 height 11
click at [365, 205] on select "Choose an option... Pending Applied Excluded (Questions) Excluded (Expired) Exc…" at bounding box center [393, 210] width 56 height 11
click at [430, 211] on div at bounding box center [444, 211] width 29 height 12
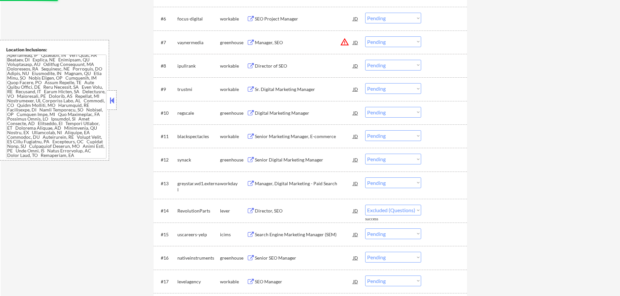
select select ""pending""
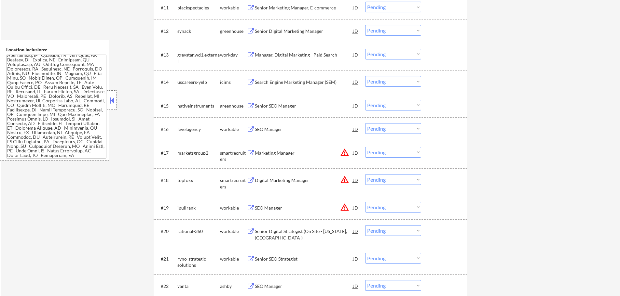
scroll to position [455, 0]
click at [258, 147] on div "Marketing Manager" at bounding box center [304, 152] width 98 height 12
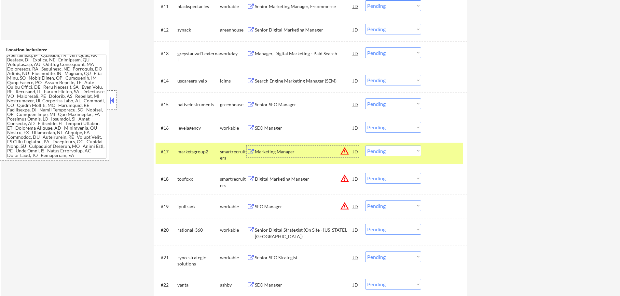
click at [451, 154] on div at bounding box center [444, 152] width 29 height 12
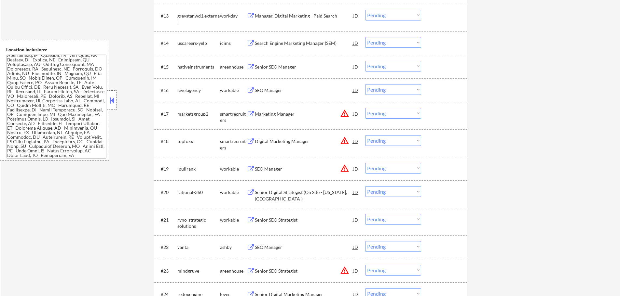
scroll to position [553, 0]
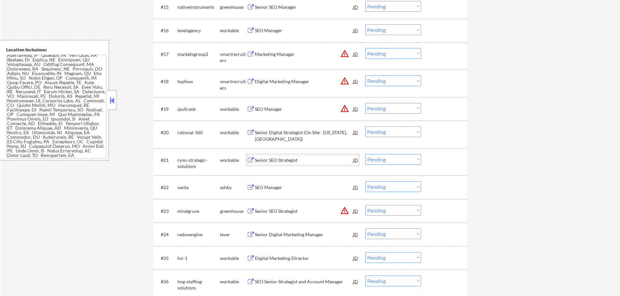
click at [260, 156] on div "Senior SEO Strategist" at bounding box center [304, 160] width 98 height 12
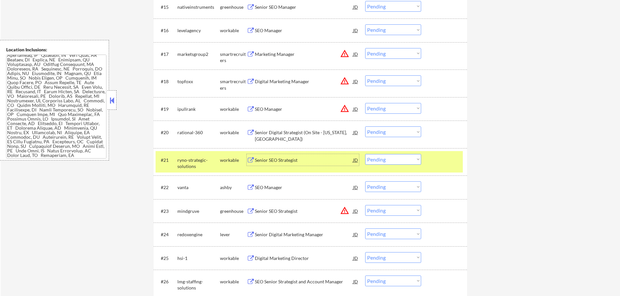
click at [433, 163] on div at bounding box center [444, 160] width 29 height 12
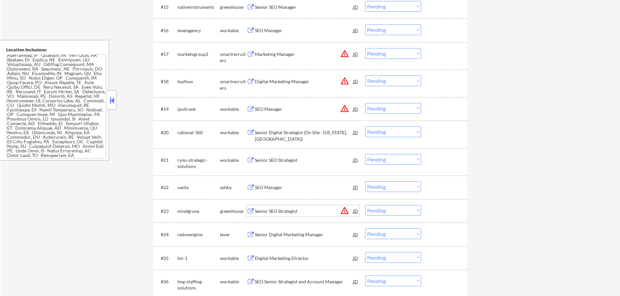
click at [279, 212] on div "Senior SEO Strategist" at bounding box center [304, 211] width 98 height 7
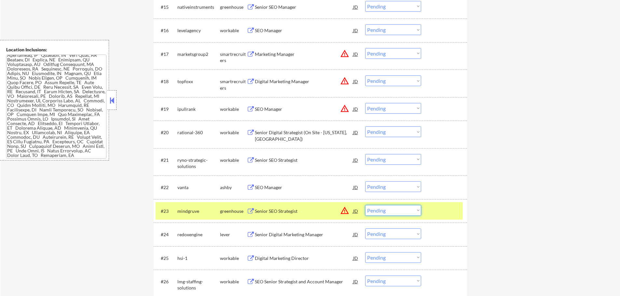
click at [393, 207] on select "Choose an option... Pending Applied Excluded (Questions) Excluded (Expired) Exc…" at bounding box center [393, 210] width 56 height 11
click at [365, 205] on select "Choose an option... Pending Applied Excluded (Questions) Excluded (Expired) Exc…" at bounding box center [393, 210] width 56 height 11
click at [439, 206] on div at bounding box center [444, 211] width 29 height 12
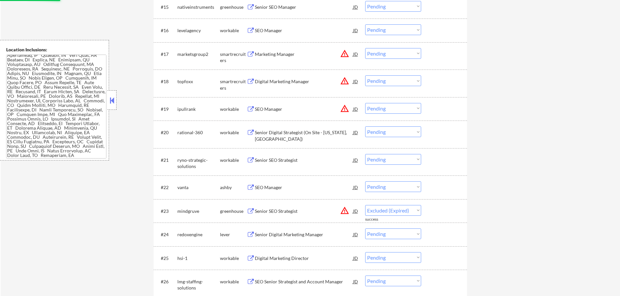
select select ""pending""
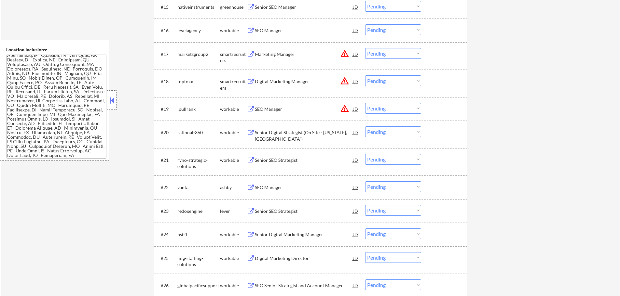
click at [260, 186] on div "SEO Manager" at bounding box center [304, 187] width 98 height 7
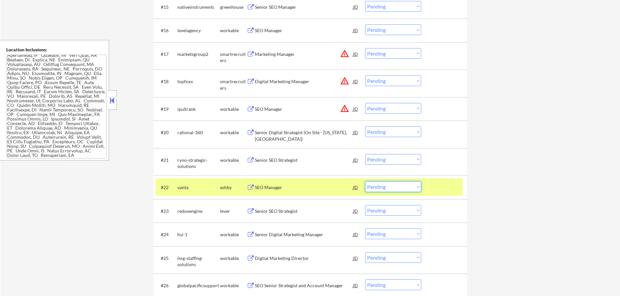
click at [402, 186] on select "Choose an option... Pending Applied Excluded (Questions) Excluded (Expired) Exc…" at bounding box center [393, 186] width 56 height 11
click at [365, 181] on select "Choose an option... Pending Applied Excluded (Questions) Excluded (Expired) Exc…" at bounding box center [393, 186] width 56 height 11
click at [428, 186] on div "#22 vanta ashby SEO Manager JD Choose an option... Pending Applied Excluded (Qu…" at bounding box center [308, 188] width 307 height 18
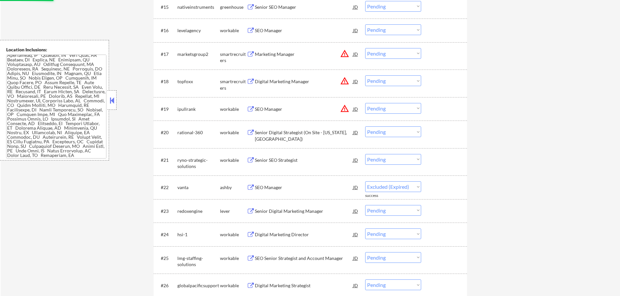
select select ""pending""
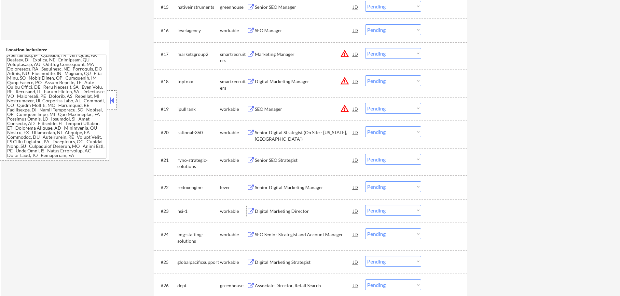
click at [270, 212] on div "Digital Marketing Director" at bounding box center [304, 211] width 98 height 7
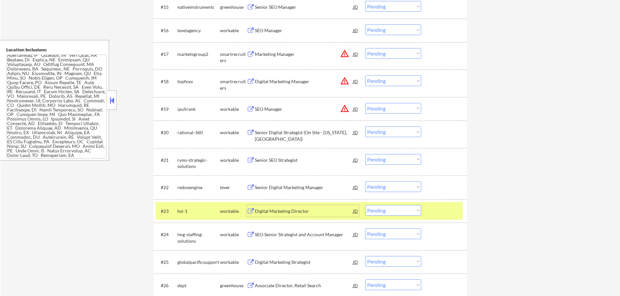
click at [440, 211] on div at bounding box center [444, 211] width 29 height 12
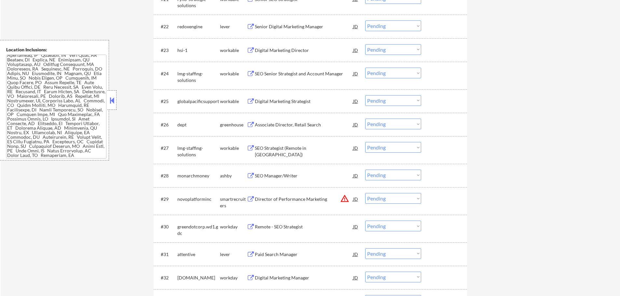
scroll to position [716, 0]
click at [278, 195] on div "Director of Performance Marketing" at bounding box center [304, 198] width 98 height 7
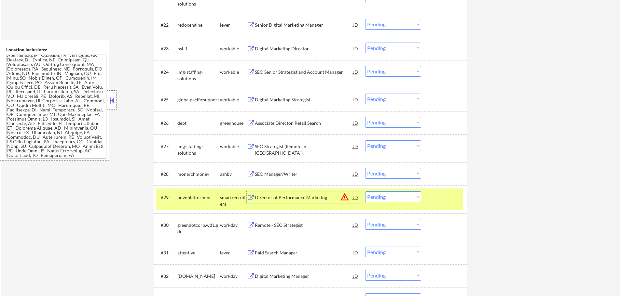
click at [432, 195] on div at bounding box center [444, 198] width 29 height 12
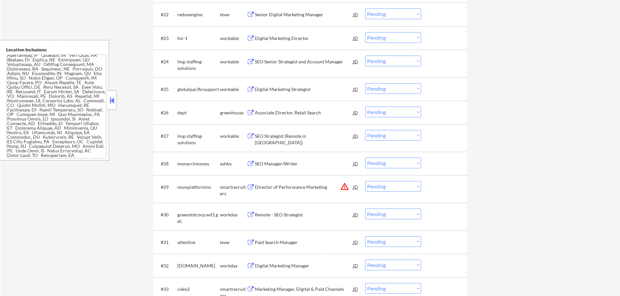
scroll to position [846, 0]
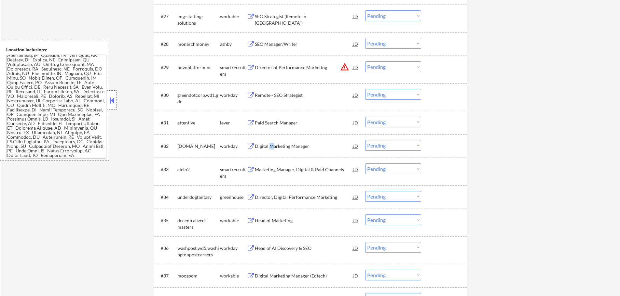
click at [270, 149] on div "Digital Marketing Manager" at bounding box center [304, 146] width 98 height 7
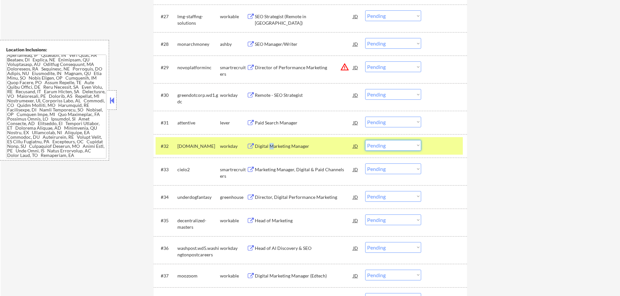
click at [391, 149] on select "Choose an option... Pending Applied Excluded (Questions) Excluded (Expired) Exc…" at bounding box center [393, 145] width 56 height 11
click at [365, 140] on select "Choose an option... Pending Applied Excluded (Questions) Excluded (Expired) Exc…" at bounding box center [393, 145] width 56 height 11
click at [442, 145] on div at bounding box center [444, 146] width 29 height 12
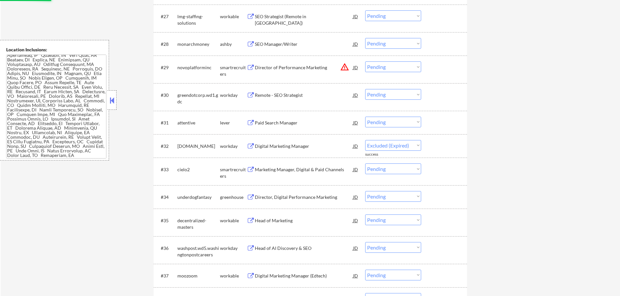
select select ""pending""
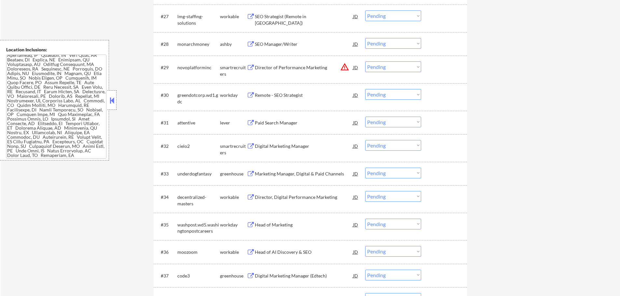
click at [275, 195] on div "Director, Digital Performance Marketing" at bounding box center [304, 197] width 98 height 7
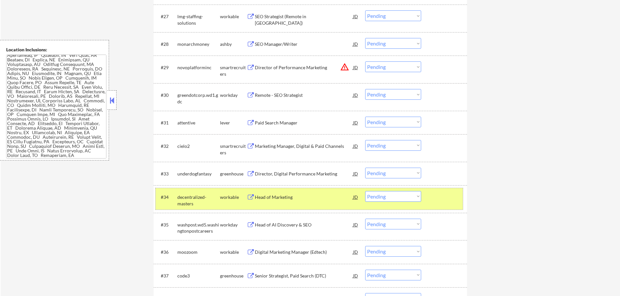
click at [435, 195] on div at bounding box center [444, 197] width 29 height 12
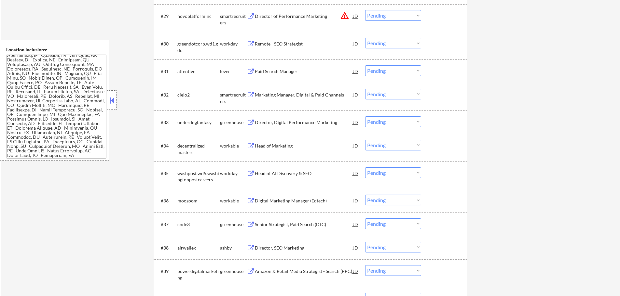
scroll to position [976, 0]
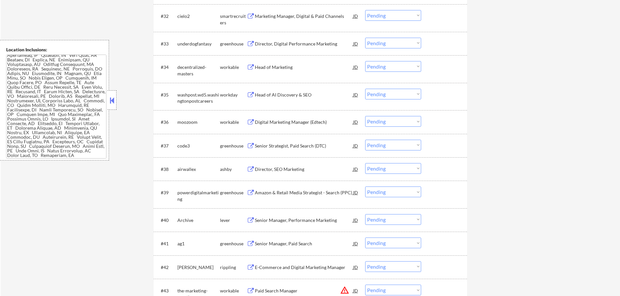
click at [272, 121] on div "Digital Marketing Manager (Edtech)" at bounding box center [304, 122] width 98 height 7
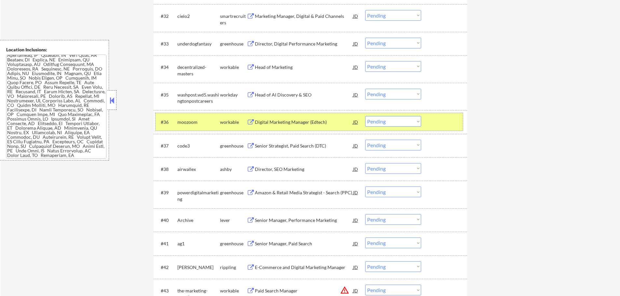
click at [438, 121] on div at bounding box center [444, 122] width 29 height 12
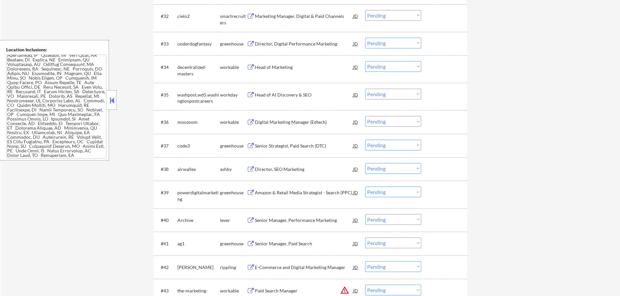
click at [272, 172] on div "Director, SEO Marketing" at bounding box center [304, 169] width 98 height 7
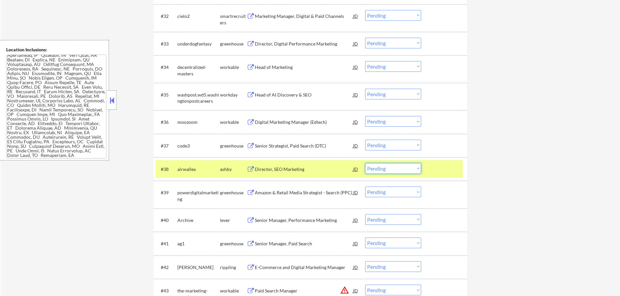
click at [396, 170] on select "Choose an option... Pending Applied Excluded (Questions) Excluded (Expired) Exc…" at bounding box center [393, 168] width 56 height 11
click at [365, 163] on select "Choose an option... Pending Applied Excluded (Questions) Excluded (Expired) Exc…" at bounding box center [393, 168] width 56 height 11
click at [438, 174] on div at bounding box center [444, 169] width 29 height 12
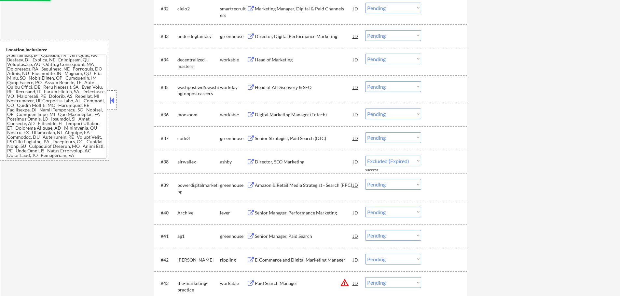
scroll to position [1008, 0]
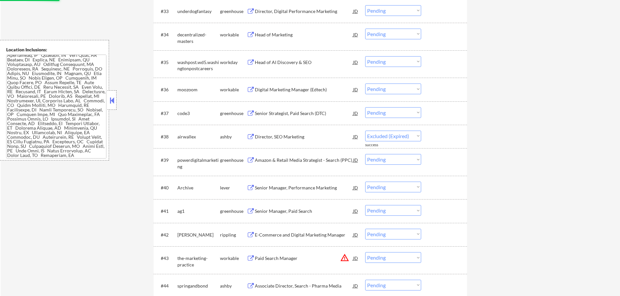
select select ""pending""
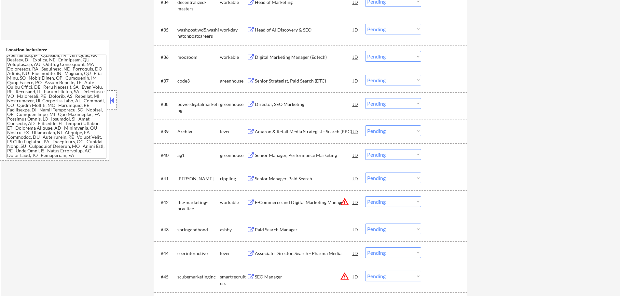
scroll to position [1073, 0]
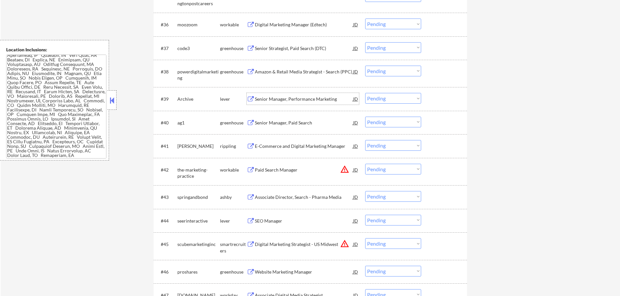
click at [289, 102] on div "Senior Manager, Performance Marketing" at bounding box center [304, 99] width 98 height 7
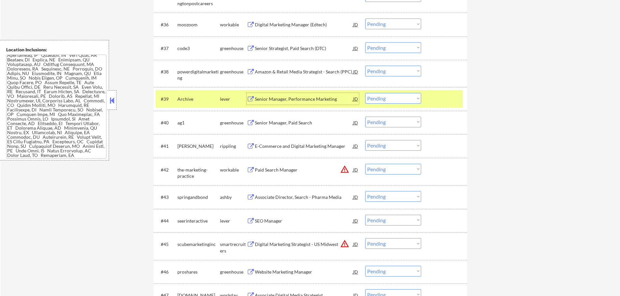
click at [450, 99] on div at bounding box center [444, 99] width 29 height 12
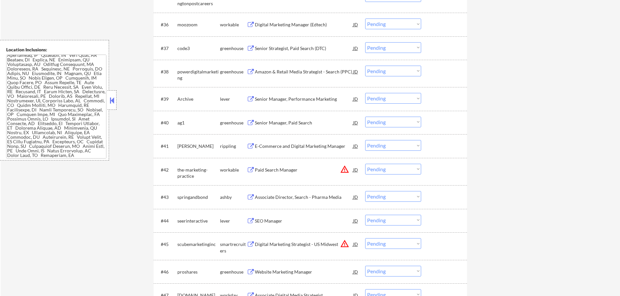
click at [275, 121] on div "Senior Manager, Paid Search" at bounding box center [304, 123] width 98 height 7
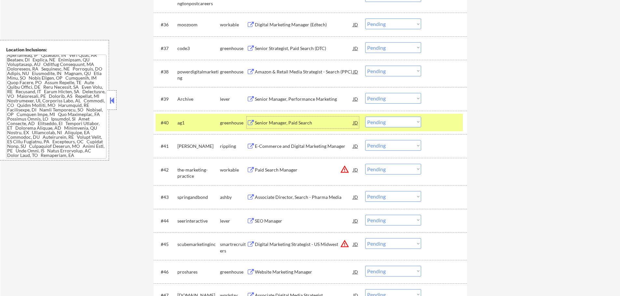
click at [434, 123] on div at bounding box center [444, 123] width 29 height 12
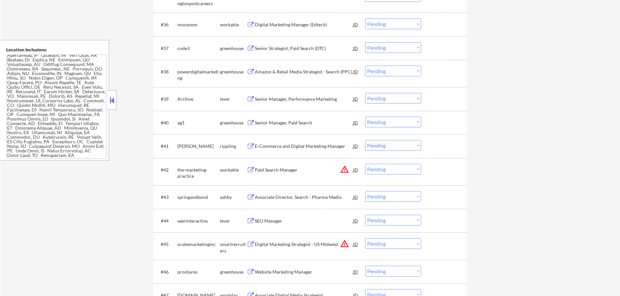
click at [296, 149] on div "E-Commerce and Digital Marketing Manager" at bounding box center [304, 146] width 98 height 7
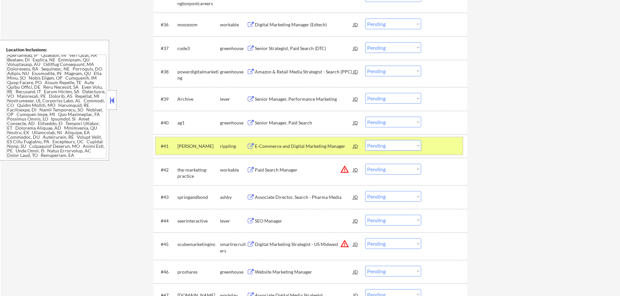
click at [438, 147] on div at bounding box center [444, 146] width 29 height 12
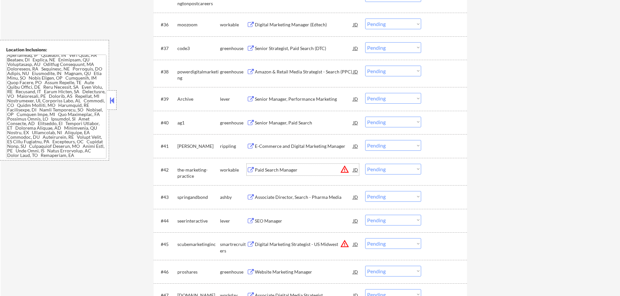
click at [279, 174] on div "Paid Search Manager" at bounding box center [304, 170] width 98 height 12
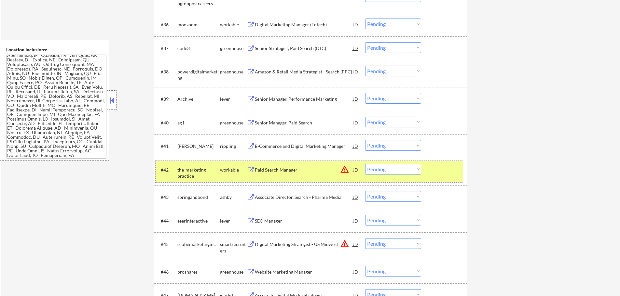
click at [448, 167] on div at bounding box center [444, 170] width 29 height 12
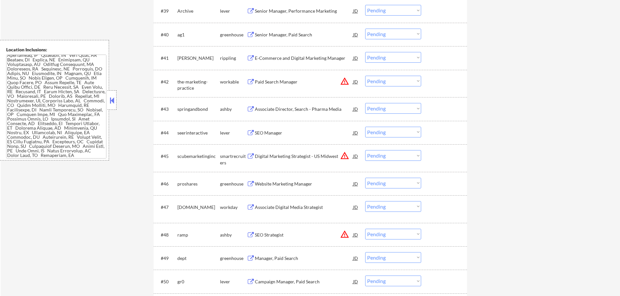
scroll to position [1171, 0]
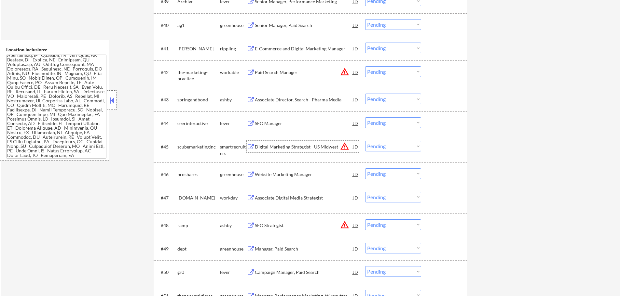
click at [266, 150] on div "Digital Marketing Strategist - US Midwest" at bounding box center [304, 147] width 98 height 12
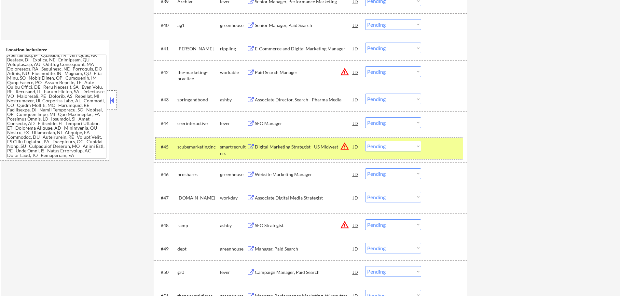
click at [448, 147] on div at bounding box center [444, 147] width 29 height 12
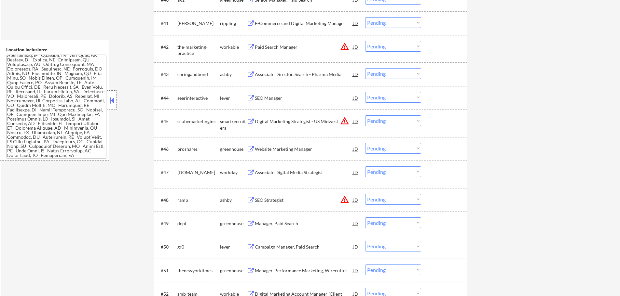
scroll to position [1236, 0]
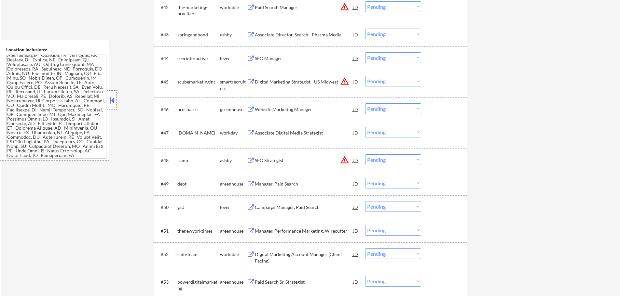
click at [285, 158] on div "SEO Strategist" at bounding box center [304, 160] width 98 height 7
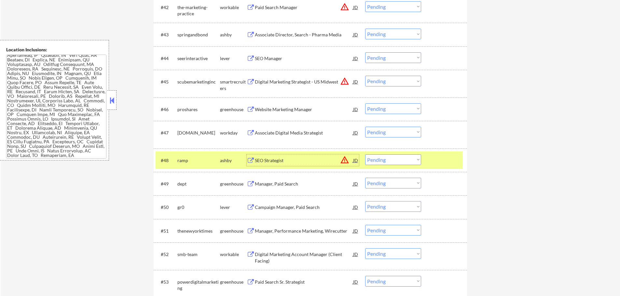
click at [436, 157] on div at bounding box center [444, 160] width 29 height 12
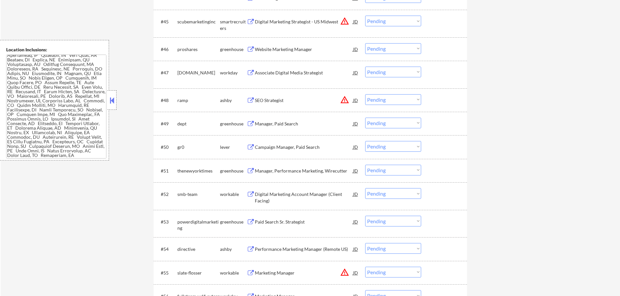
scroll to position [1301, 0]
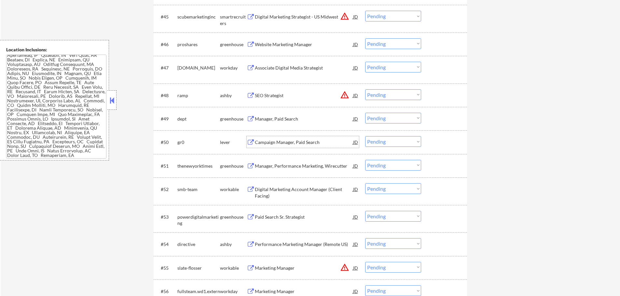
click at [283, 143] on div "Campaign Manager, Paid Search" at bounding box center [304, 142] width 98 height 7
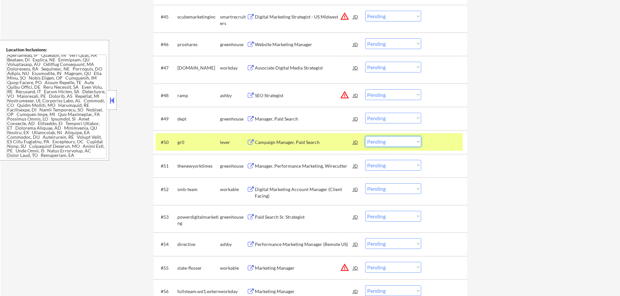
click at [402, 138] on select "Choose an option... Pending Applied Excluded (Questions) Excluded (Expired) Exc…" at bounding box center [393, 141] width 56 height 11
click at [365, 136] on select "Choose an option... Pending Applied Excluded (Questions) Excluded (Expired) Exc…" at bounding box center [393, 141] width 56 height 11
click at [437, 144] on div at bounding box center [444, 142] width 29 height 12
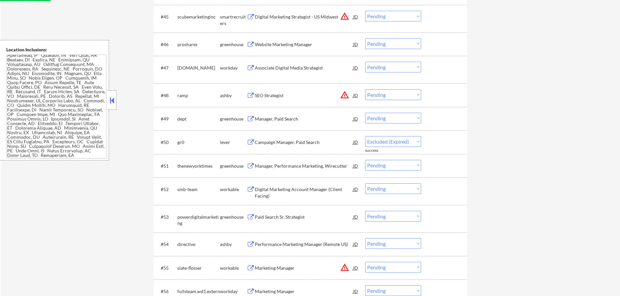
select select ""pending""
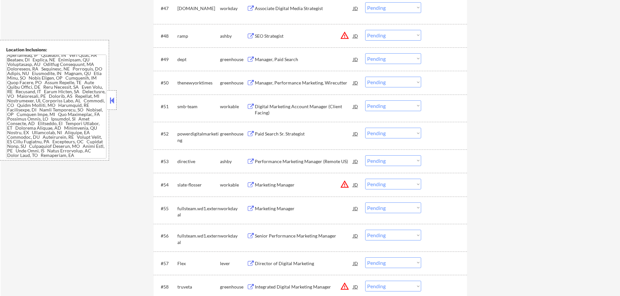
scroll to position [1366, 0]
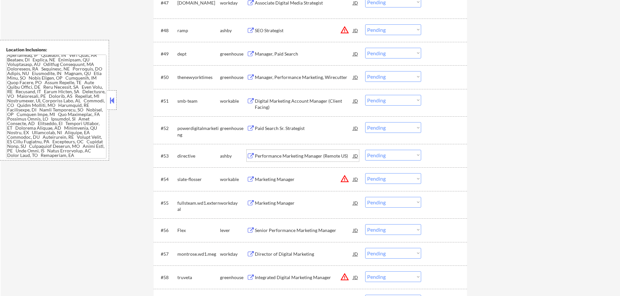
click at [287, 153] on div "Performance Marketing Manager (Remote US)" at bounding box center [304, 156] width 98 height 7
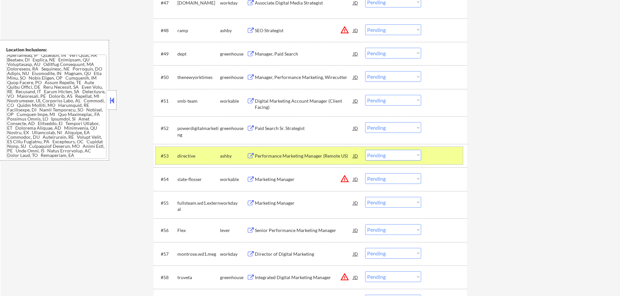
click at [446, 153] on div at bounding box center [444, 156] width 29 height 12
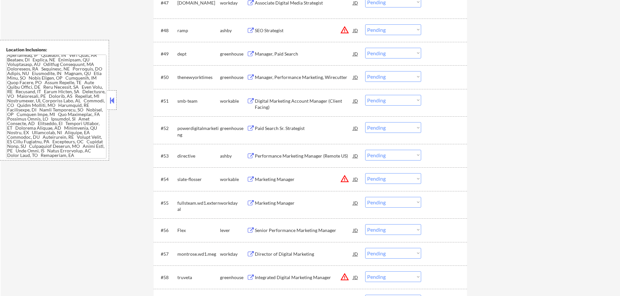
scroll to position [1464, 0]
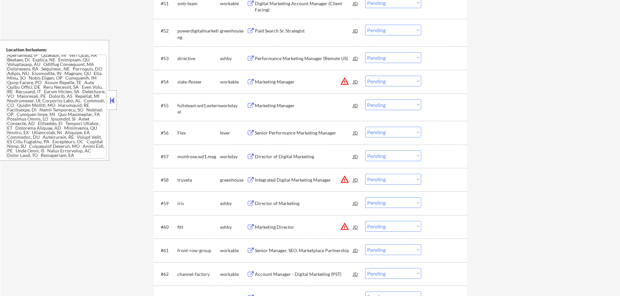
click at [256, 84] on div "Marketing Manager" at bounding box center [304, 82] width 98 height 7
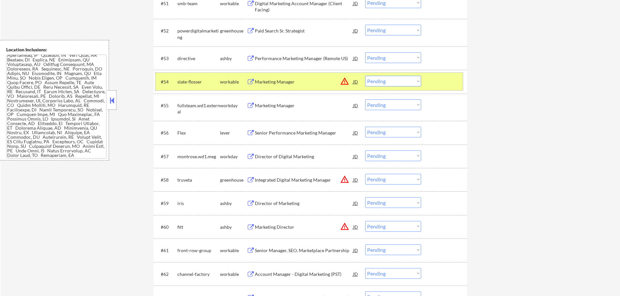
drag, startPoint x: 459, startPoint y: 86, endPoint x: 452, endPoint y: 83, distance: 7.9
click at [459, 86] on div "#54 slate-flosser workable Marketing Manager JD warning_amber Choose an option.…" at bounding box center [308, 82] width 307 height 18
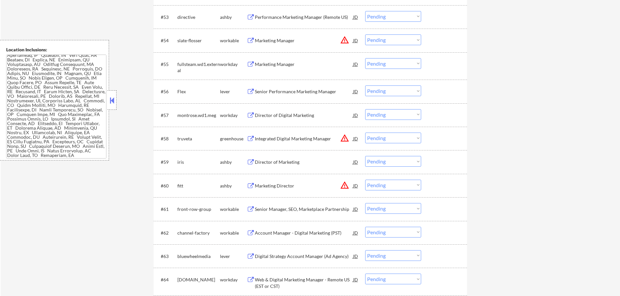
scroll to position [1561, 0]
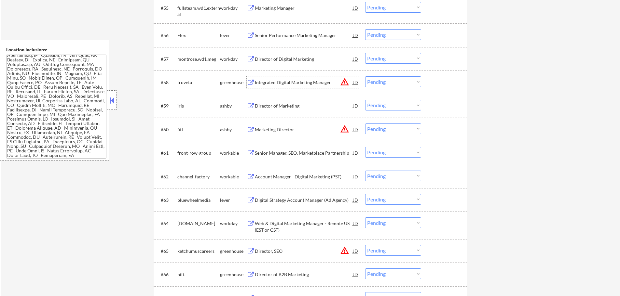
click at [259, 81] on div "Integrated Digital Marketing Manager" at bounding box center [304, 82] width 98 height 7
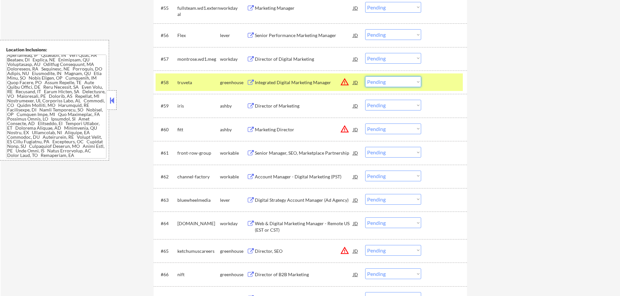
click at [395, 78] on select "Choose an option... Pending Applied Excluded (Questions) Excluded (Expired) Exc…" at bounding box center [393, 81] width 56 height 11
click at [365, 76] on select "Choose an option... Pending Applied Excluded (Questions) Excluded (Expired) Exc…" at bounding box center [393, 81] width 56 height 11
click at [437, 88] on div at bounding box center [444, 82] width 29 height 12
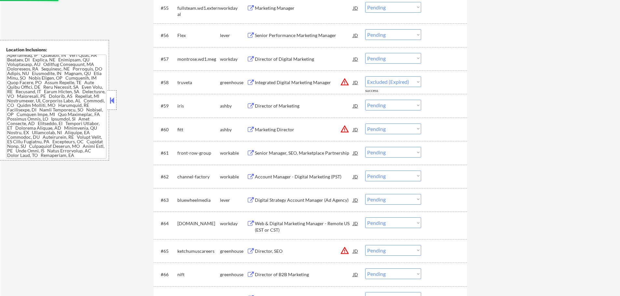
select select ""pending""
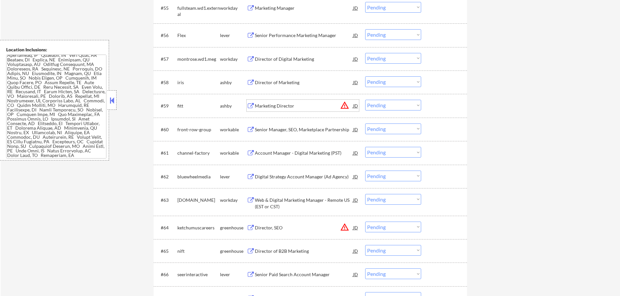
click at [277, 106] on div "Marketing Director" at bounding box center [304, 106] width 98 height 7
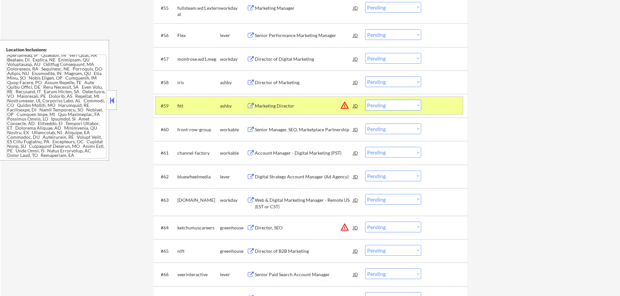
click at [442, 107] on div at bounding box center [444, 106] width 29 height 12
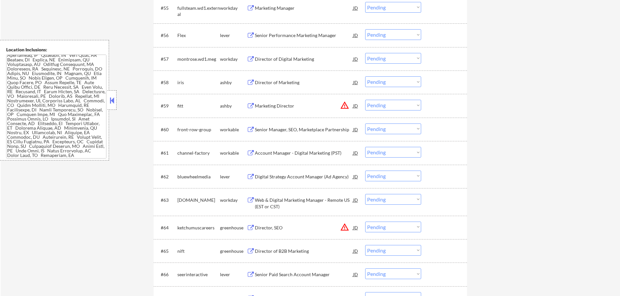
click at [266, 130] on div "Senior Manager, SEO, Marketplace Partnership" at bounding box center [304, 130] width 98 height 7
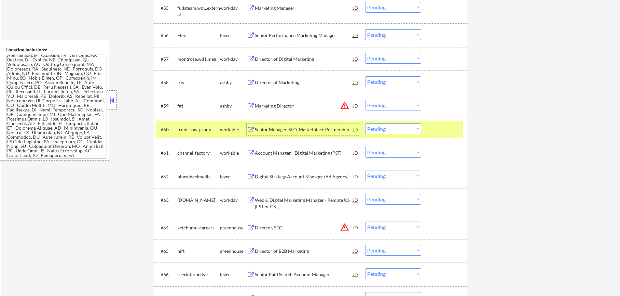
click at [387, 129] on select "Choose an option... Pending Applied Excluded (Questions) Excluded (Expired) Exc…" at bounding box center [393, 129] width 56 height 11
click at [365, 124] on select "Choose an option... Pending Applied Excluded (Questions) Excluded (Expired) Exc…" at bounding box center [393, 129] width 56 height 11
click at [435, 133] on div at bounding box center [444, 130] width 29 height 12
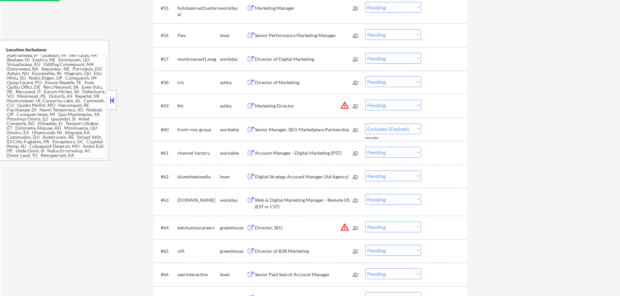
select select ""pending""
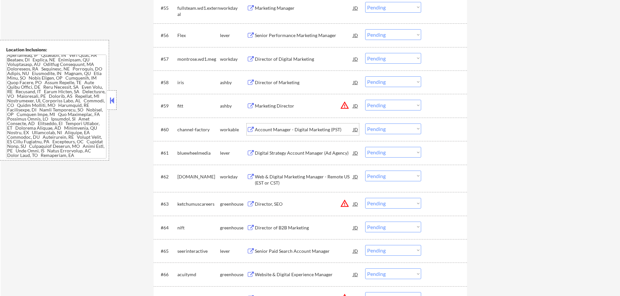
click at [298, 130] on div "Account Manager - Digital Marketing (PST)" at bounding box center [304, 130] width 98 height 7
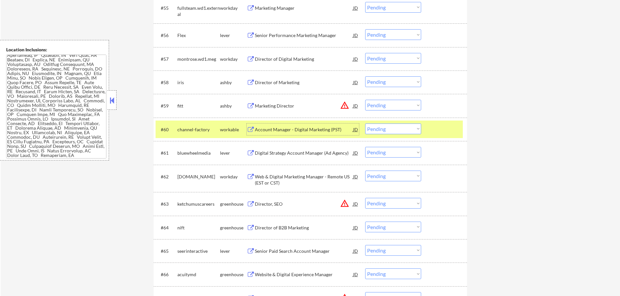
click at [430, 135] on div "#60 channel-factory workable Account Manager - Digital Marketing (PST) JD warni…" at bounding box center [308, 130] width 307 height 18
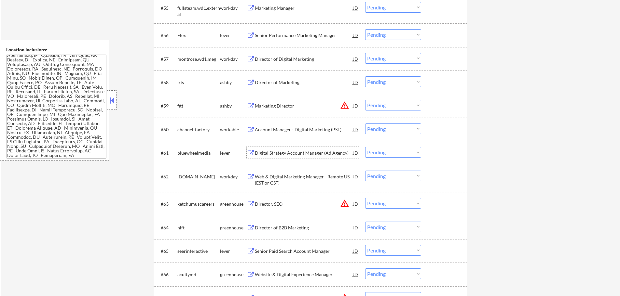
click at [302, 154] on div "Digital Strategy Account Manager (Ad Agency)" at bounding box center [304, 153] width 98 height 7
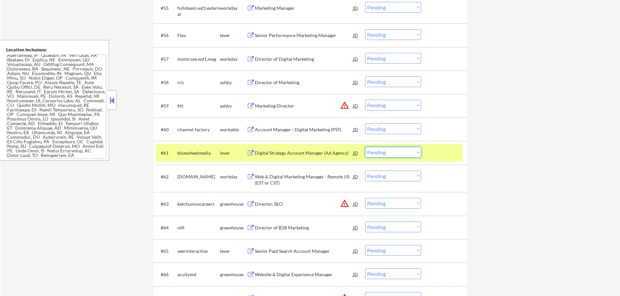
click at [393, 154] on select "Choose an option... Pending Applied Excluded (Questions) Excluded (Expired) Exc…" at bounding box center [393, 152] width 56 height 11
click at [365, 147] on select "Choose an option... Pending Applied Excluded (Questions) Excluded (Expired) Exc…" at bounding box center [393, 152] width 56 height 11
click at [446, 146] on div "#61 bluewheelmedia lever Digital Strategy Account Manager (Ad Agency) JD warnin…" at bounding box center [308, 153] width 307 height 18
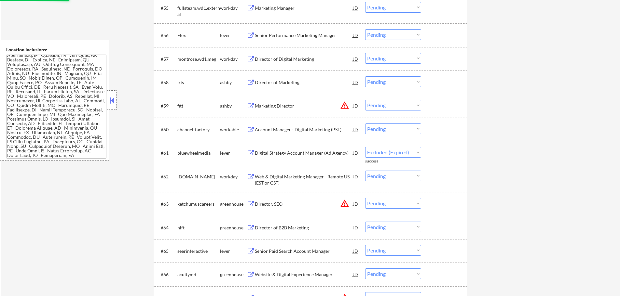
select select ""pending""
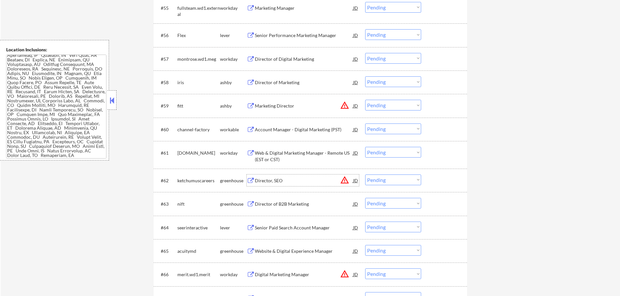
click at [272, 180] on div "Director, SEO" at bounding box center [304, 181] width 98 height 7
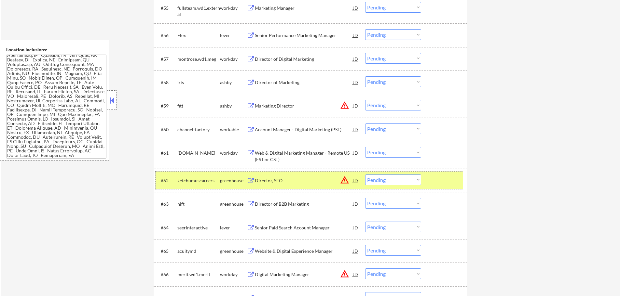
click at [451, 175] on div at bounding box center [444, 181] width 29 height 12
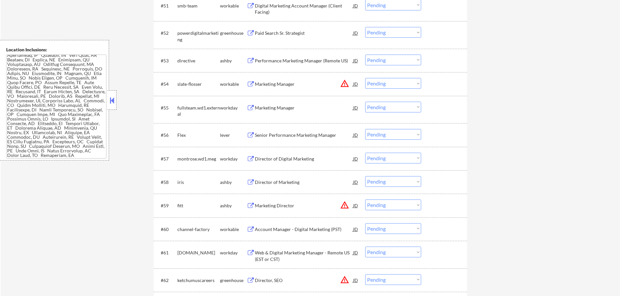
scroll to position [1431, 0]
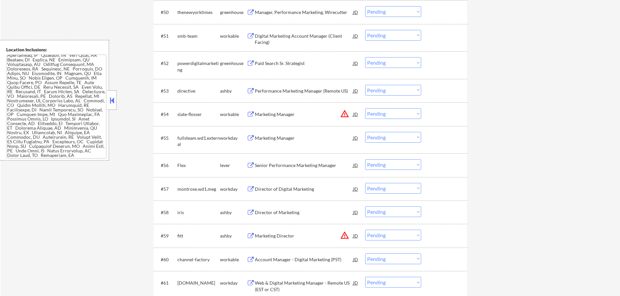
click at [274, 68] on div "Paid Search Sr. Strategist" at bounding box center [304, 63] width 98 height 12
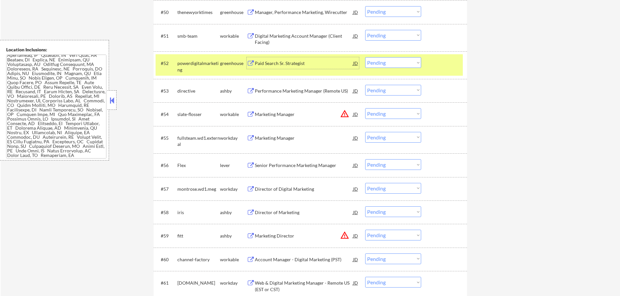
click at [383, 65] on select "Choose an option... Pending Applied Excluded (Questions) Excluded (Expired) Exc…" at bounding box center [393, 62] width 56 height 11
click at [365, 57] on select "Choose an option... Pending Applied Excluded (Questions) Excluded (Expired) Exc…" at bounding box center [393, 62] width 56 height 11
click at [444, 62] on div at bounding box center [444, 63] width 29 height 12
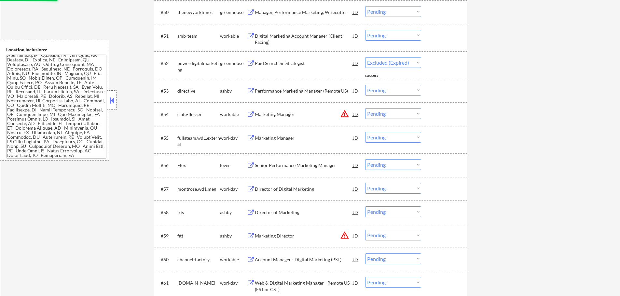
select select ""pending""
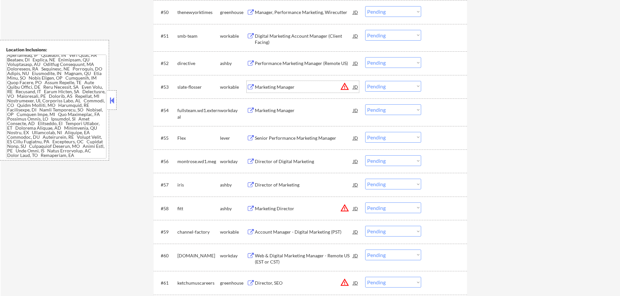
click at [282, 85] on div "Marketing Manager" at bounding box center [304, 87] width 98 height 7
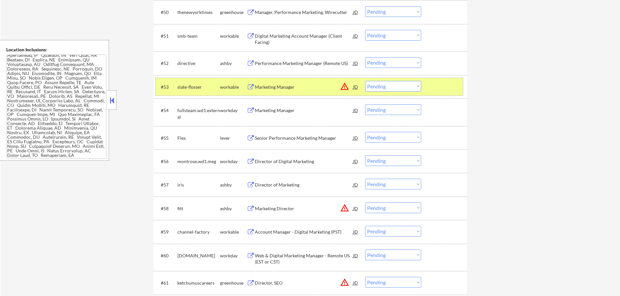
click at [423, 88] on div "#53 slate-flosser workable Marketing Manager JD warning_amber Choose an option.…" at bounding box center [308, 87] width 307 height 18
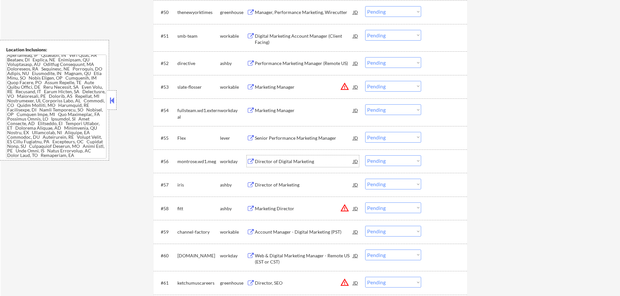
click at [275, 167] on div "Director of Digital Marketing" at bounding box center [304, 161] width 98 height 12
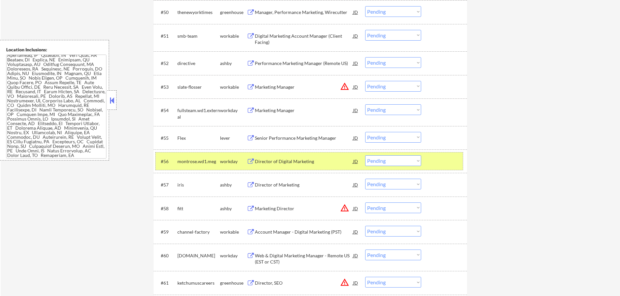
click at [437, 165] on div at bounding box center [444, 161] width 29 height 12
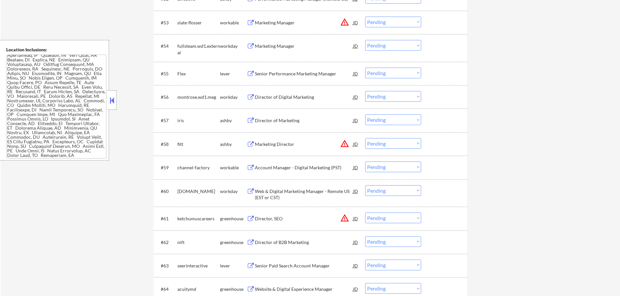
scroll to position [1496, 0]
click at [269, 144] on div "Marketing Director" at bounding box center [304, 144] width 98 height 7
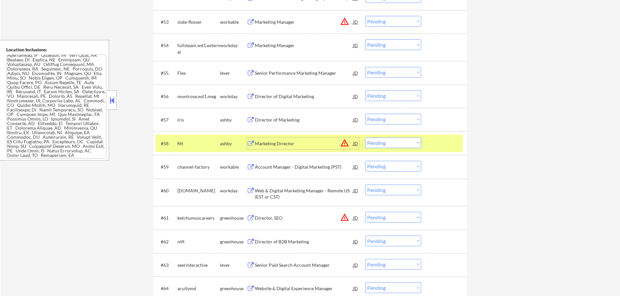
click at [434, 143] on div at bounding box center [444, 144] width 29 height 12
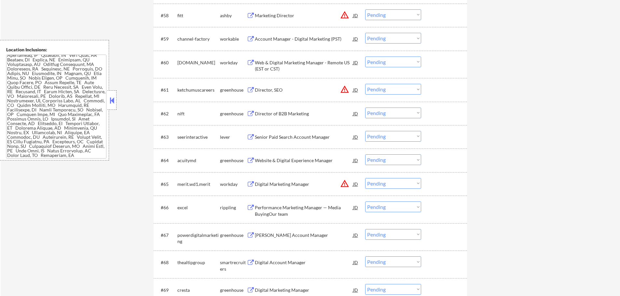
scroll to position [1626, 0]
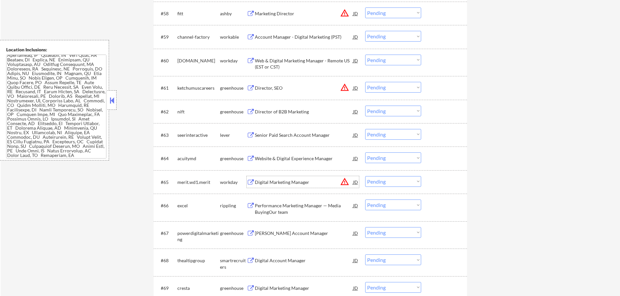
click at [268, 181] on div "Digital Marketing Manager" at bounding box center [304, 182] width 98 height 7
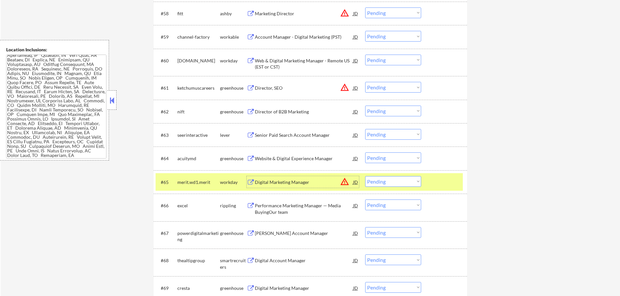
click at [431, 183] on div at bounding box center [444, 182] width 29 height 12
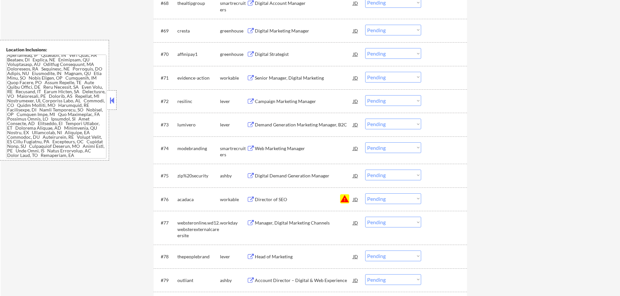
scroll to position [1887, 0]
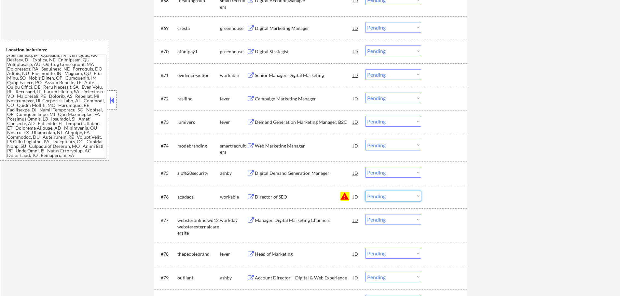
click at [394, 195] on select "Choose an option... Pending Applied Excluded (Questions) Excluded (Expired) Exc…" at bounding box center [393, 196] width 56 height 11
click at [365, 191] on select "Choose an option... Pending Applied Excluded (Questions) Excluded (Expired) Exc…" at bounding box center [393, 196] width 56 height 11
click at [451, 200] on div at bounding box center [444, 197] width 29 height 12
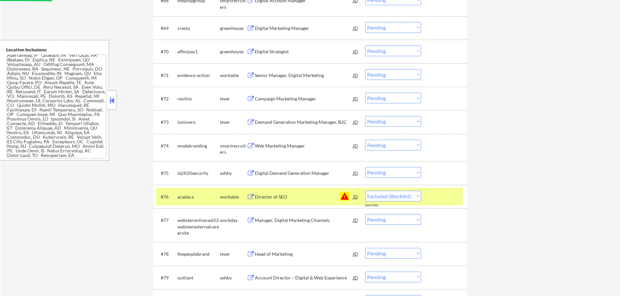
click at [451, 200] on div at bounding box center [444, 197] width 29 height 12
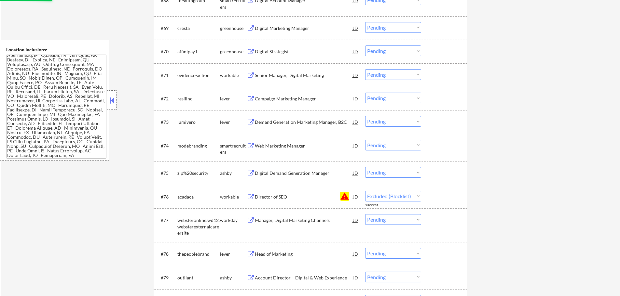
select select ""pending""
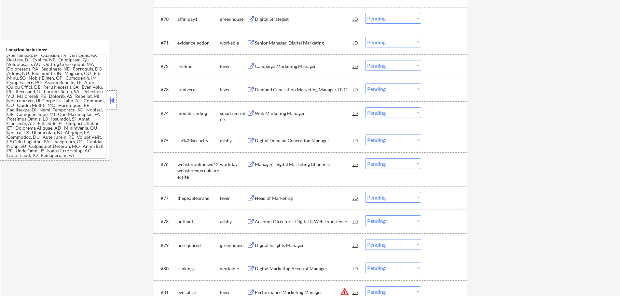
scroll to position [1984, 0]
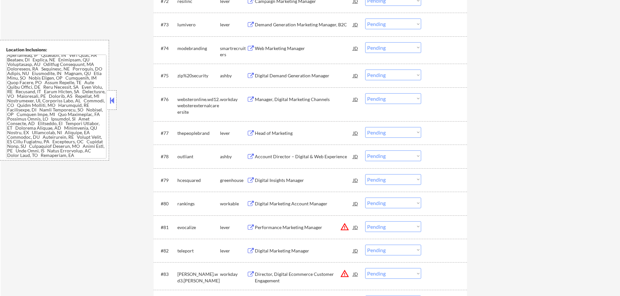
click at [269, 129] on div "Head of Marketing" at bounding box center [304, 133] width 98 height 12
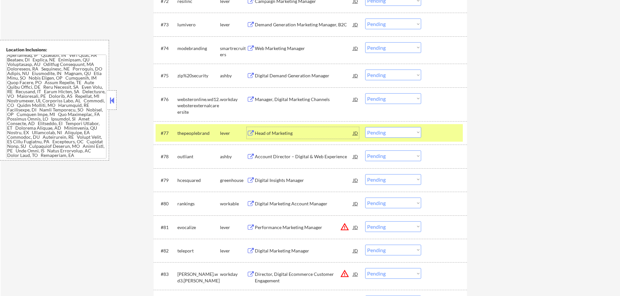
click at [399, 130] on select "Choose an option... Pending Applied Excluded (Questions) Excluded (Expired) Exc…" at bounding box center [393, 132] width 56 height 11
click at [365, 127] on select "Choose an option... Pending Applied Excluded (Questions) Excluded (Expired) Exc…" at bounding box center [393, 132] width 56 height 11
click at [449, 133] on div at bounding box center [444, 133] width 29 height 12
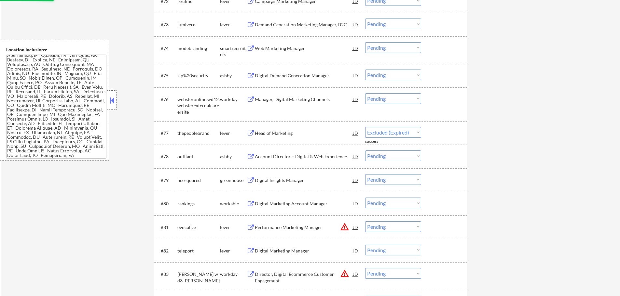
select select ""pending""
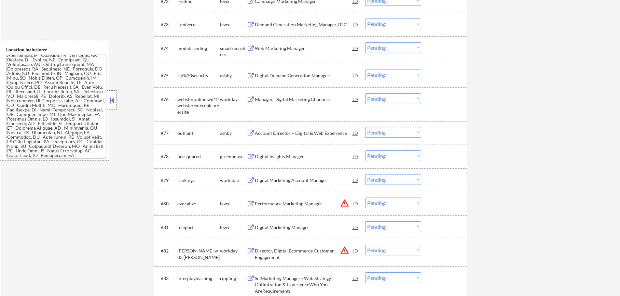
click at [254, 129] on div "Account Director – Digital & Web Experience JD warning_amber" at bounding box center [303, 133] width 112 height 12
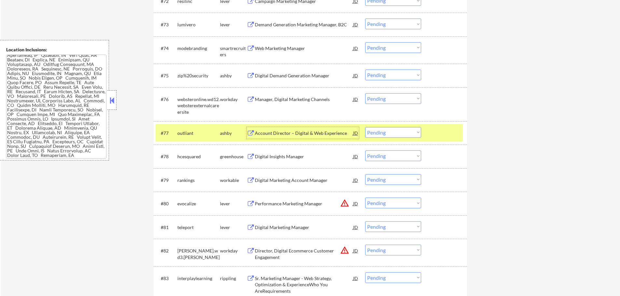
click at [434, 136] on div at bounding box center [444, 133] width 29 height 12
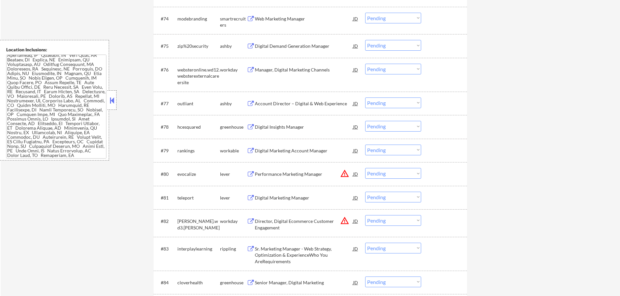
scroll to position [2049, 0]
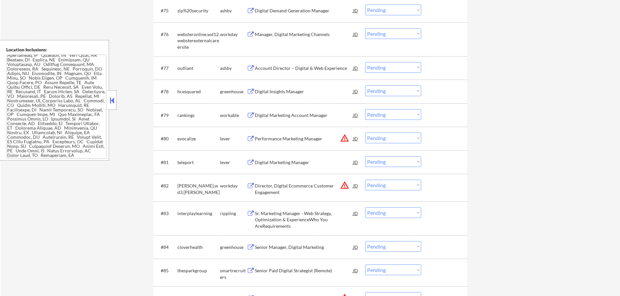
click at [280, 136] on div "Performance Marketing Manager" at bounding box center [304, 139] width 98 height 7
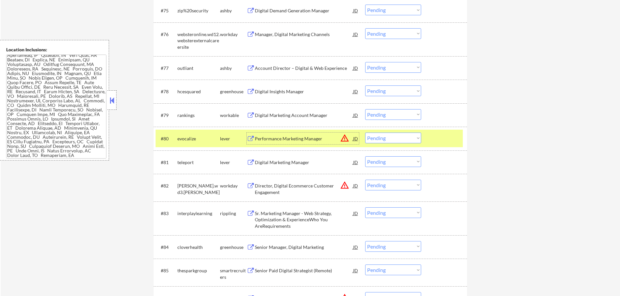
click at [410, 135] on select "Choose an option... Pending Applied Excluded (Questions) Excluded (Expired) Exc…" at bounding box center [393, 138] width 56 height 11
click at [365, 133] on select "Choose an option... Pending Applied Excluded (Questions) Excluded (Expired) Exc…" at bounding box center [393, 138] width 56 height 11
click at [430, 141] on div at bounding box center [444, 139] width 29 height 12
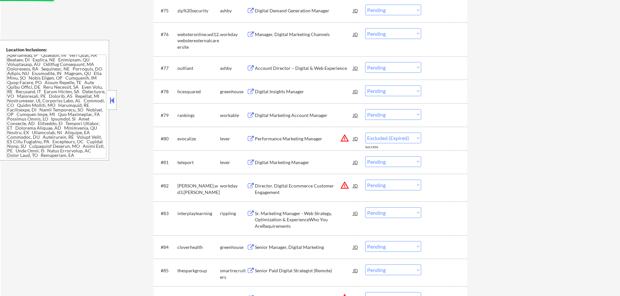
select select ""pending""
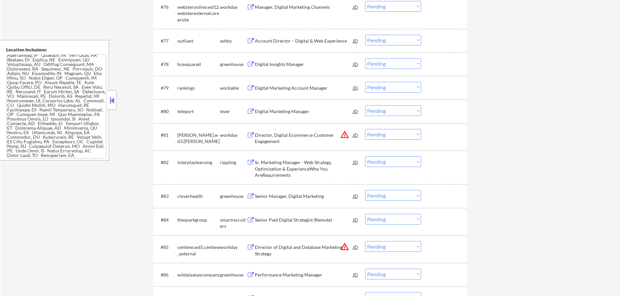
scroll to position [2114, 0]
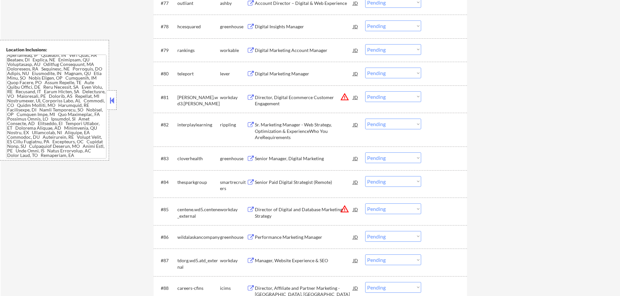
click at [295, 101] on div "Director, Digital Ecommerce Customer Engagement" at bounding box center [304, 100] width 98 height 13
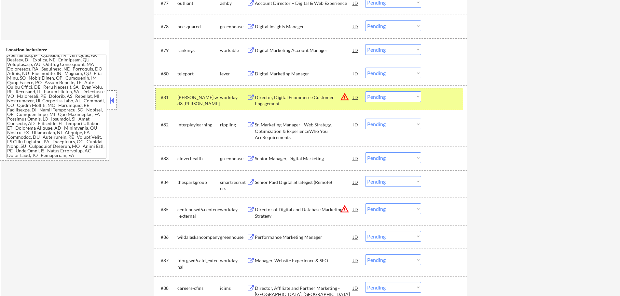
click at [444, 97] on div at bounding box center [444, 97] width 29 height 12
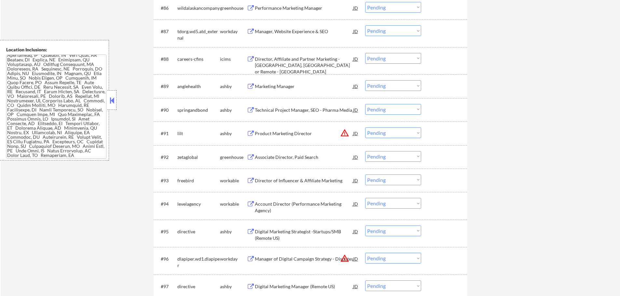
scroll to position [2374, 0]
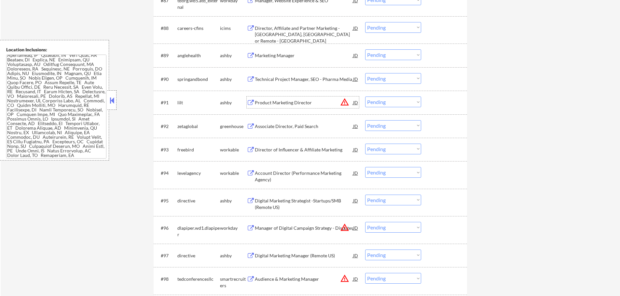
click at [293, 105] on div "Product Marketing Director" at bounding box center [304, 103] width 98 height 7
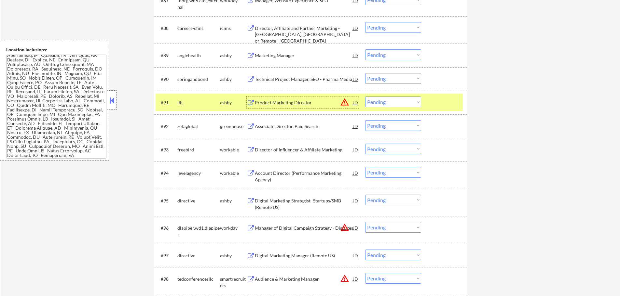
click at [449, 107] on div at bounding box center [444, 103] width 29 height 12
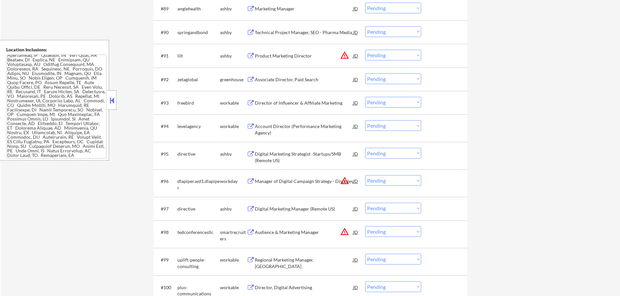
scroll to position [2505, 0]
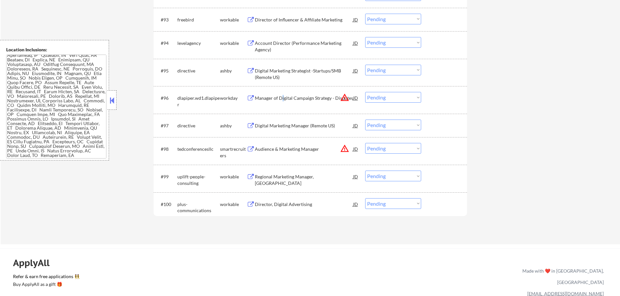
click at [283, 99] on div "Manager of Digital Campaign Strategy - Disputes" at bounding box center [304, 98] width 98 height 7
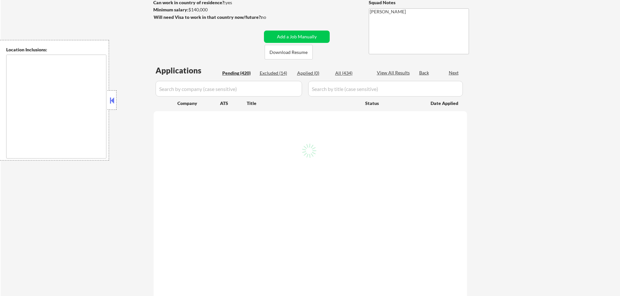
type textarea "Arlington, VA Alexandria, VA Bethesda, MD Silver Spring, MD Falls Church, VA Co…"
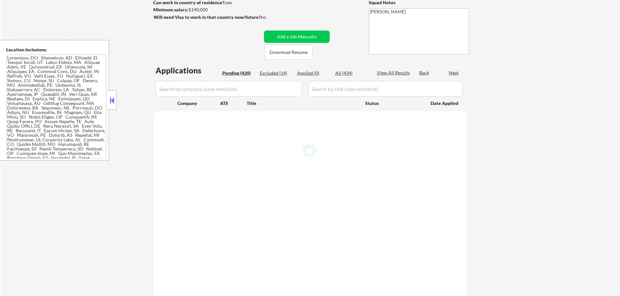
scroll to position [137, 0]
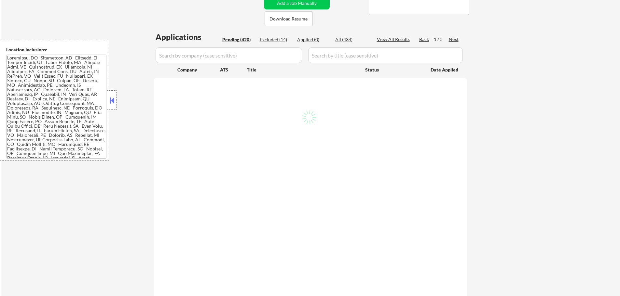
select select ""pending""
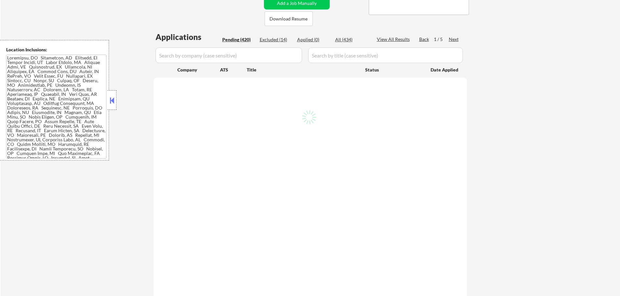
select select ""pending""
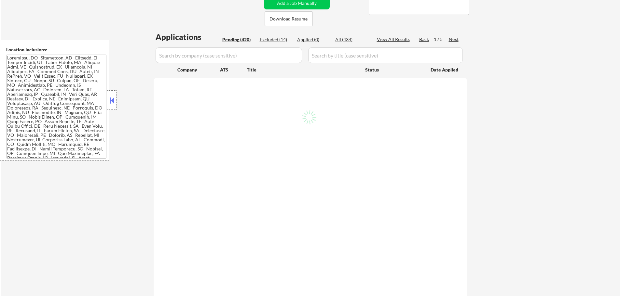
select select ""pending""
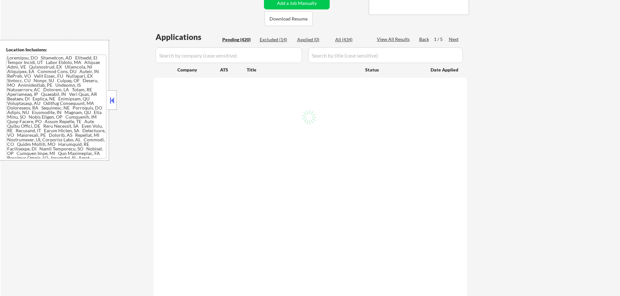
select select ""pending""
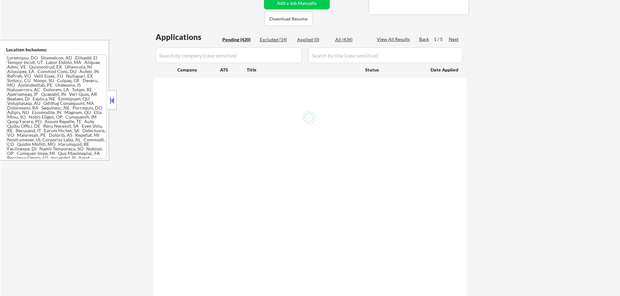
select select ""pending""
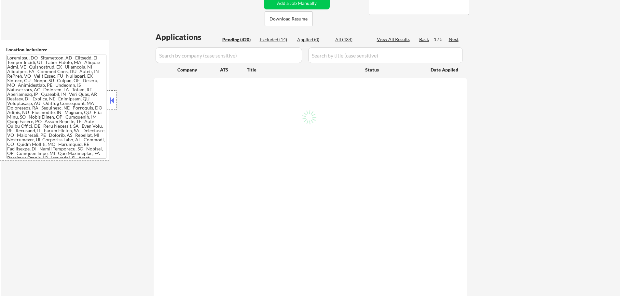
select select ""pending""
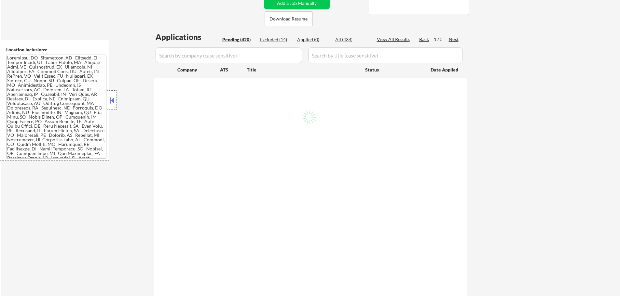
select select ""pending""
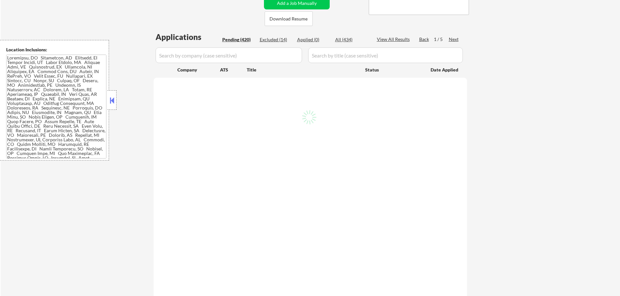
select select ""pending""
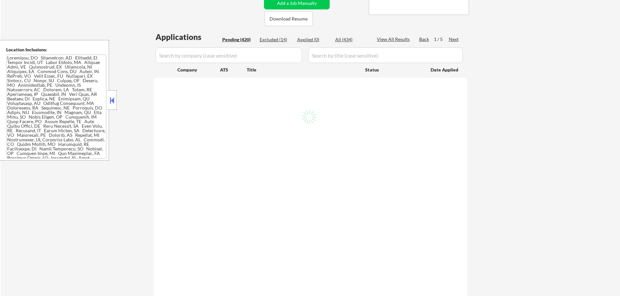
select select ""pending""
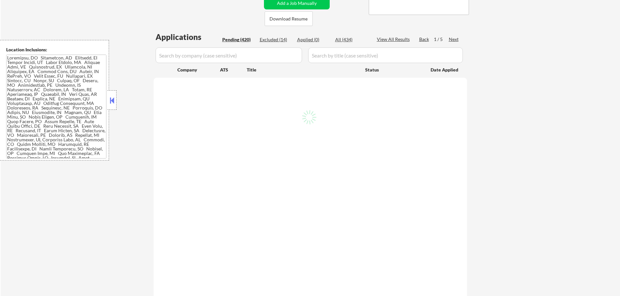
select select ""pending""
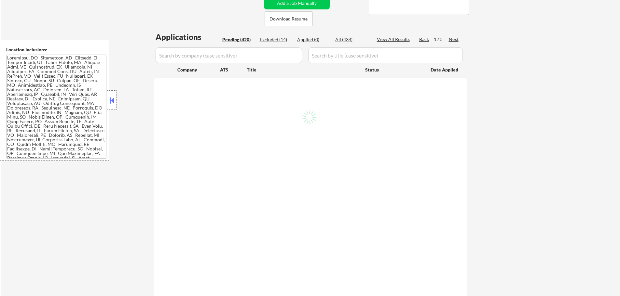
select select ""pending""
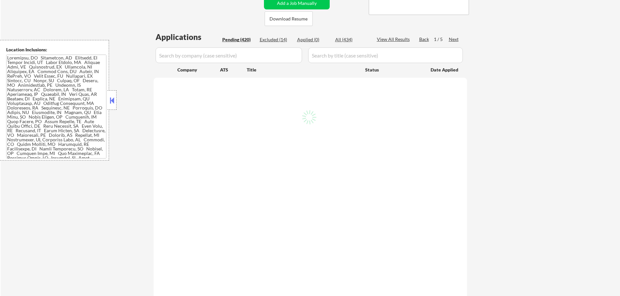
select select ""pending""
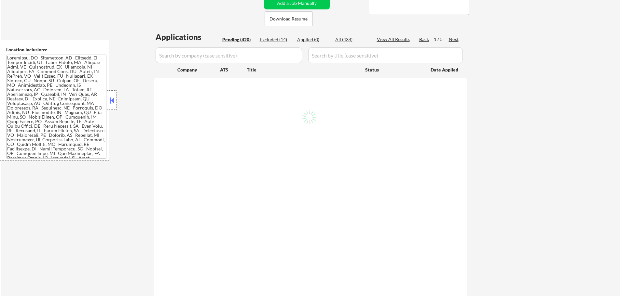
select select ""pending""
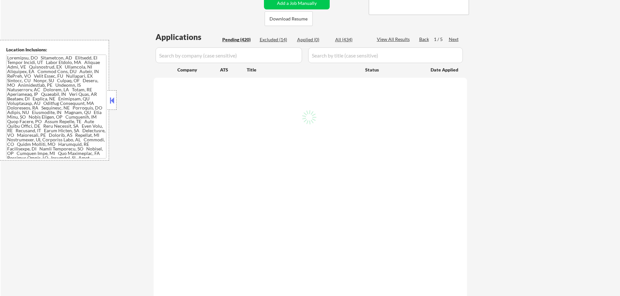
select select ""pending""
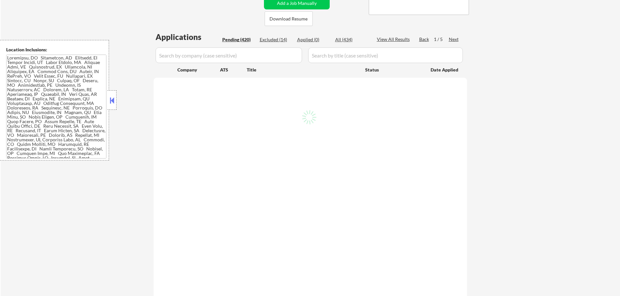
select select ""pending""
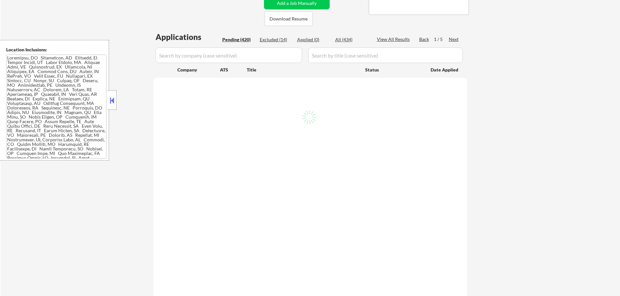
select select ""pending""
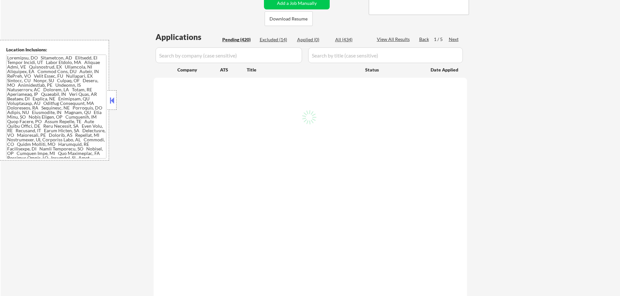
select select ""pending""
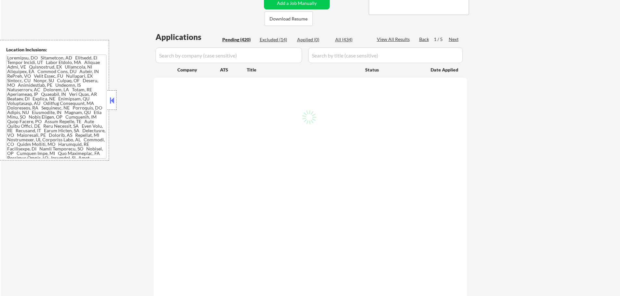
select select ""pending""
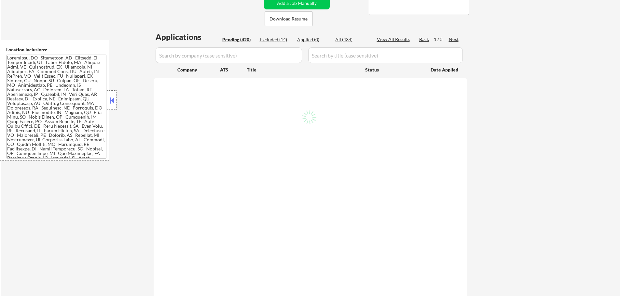
select select ""pending""
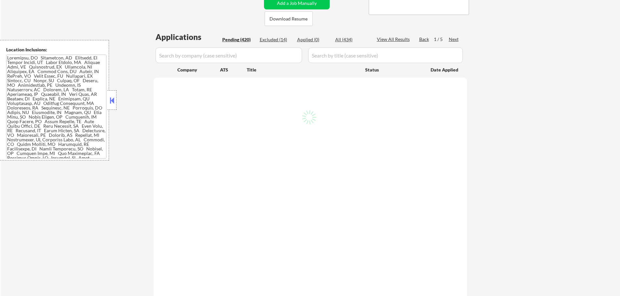
select select ""pending""
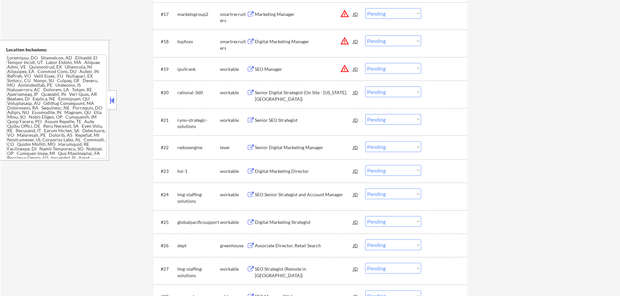
scroll to position [716, 0]
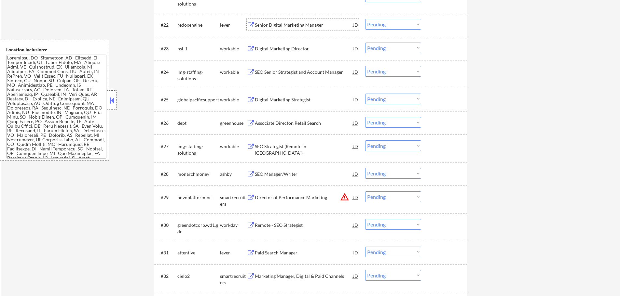
click at [271, 21] on div "Senior Digital Marketing Manager" at bounding box center [304, 25] width 98 height 12
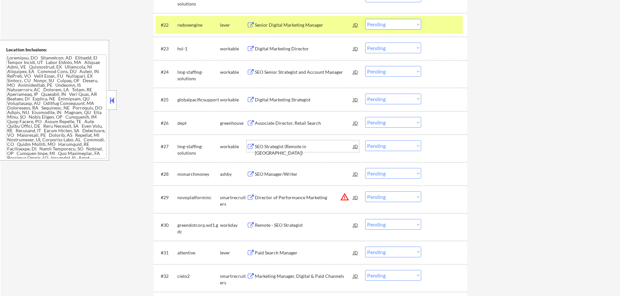
click at [278, 144] on div "SEO Strategist (Remote in [GEOGRAPHIC_DATA])" at bounding box center [304, 149] width 98 height 13
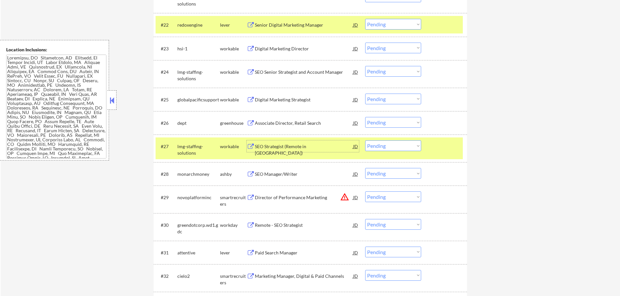
click at [450, 144] on div at bounding box center [444, 147] width 29 height 12
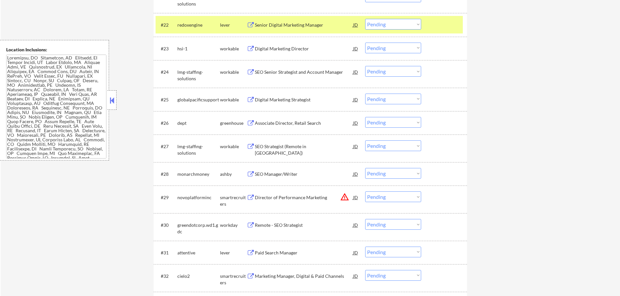
click at [449, 27] on div at bounding box center [444, 25] width 29 height 12
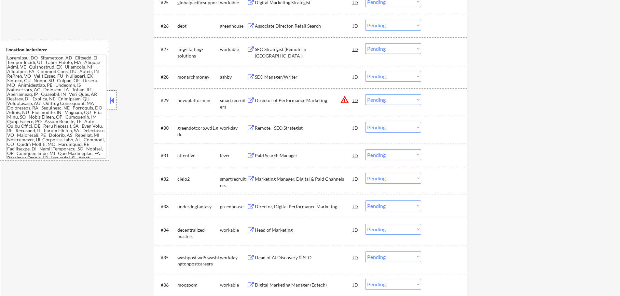
scroll to position [813, 0]
click at [257, 75] on div "SEO Manager/Writer" at bounding box center [304, 77] width 98 height 7
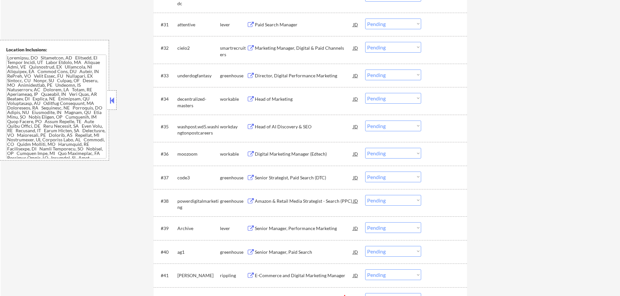
scroll to position [1008, 0]
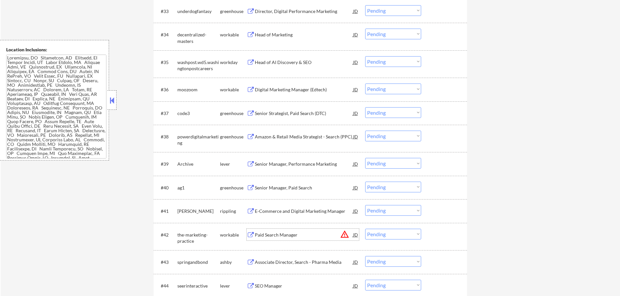
click at [282, 233] on div "Paid Search Manager" at bounding box center [304, 235] width 98 height 7
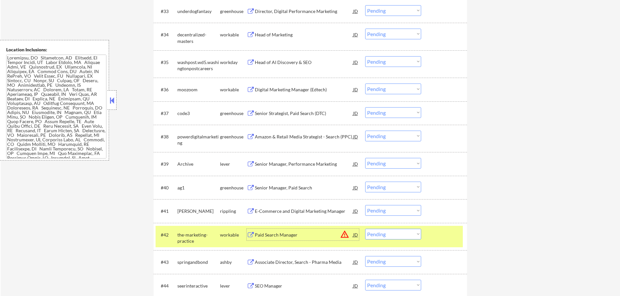
click at [446, 235] on div at bounding box center [444, 235] width 29 height 12
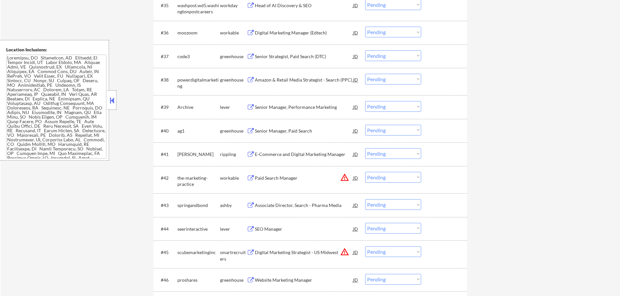
scroll to position [1138, 0]
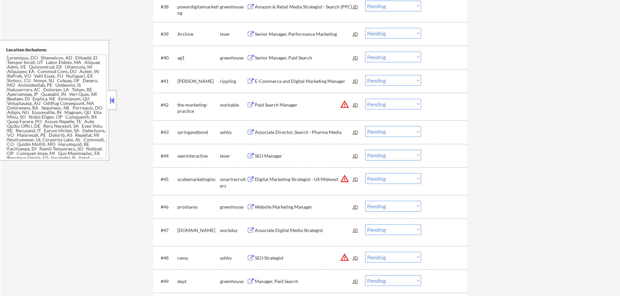
click at [291, 180] on div "Digital Marketing Strategist - US Midwest" at bounding box center [304, 179] width 98 height 7
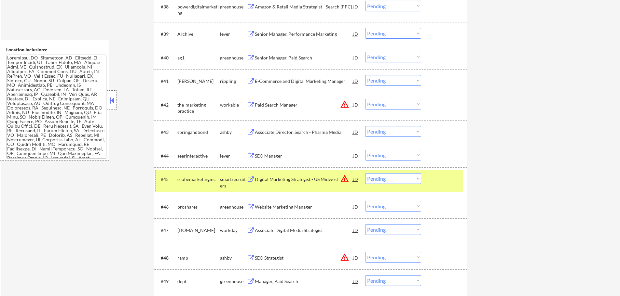
click at [443, 178] on div at bounding box center [444, 179] width 29 height 12
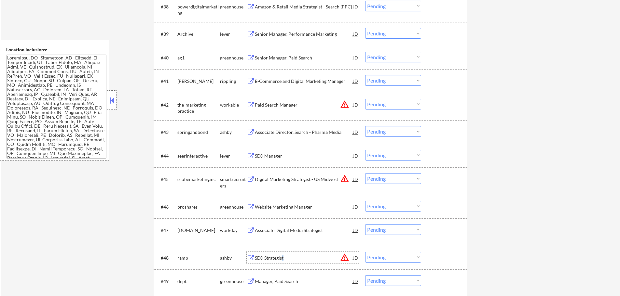
click at [283, 256] on div "SEO Strategist" at bounding box center [304, 258] width 98 height 7
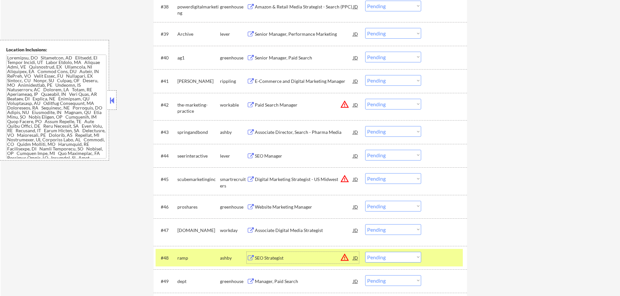
drag, startPoint x: 435, startPoint y: 256, endPoint x: 436, endPoint y: 253, distance: 3.3
click at [435, 256] on div at bounding box center [444, 258] width 29 height 12
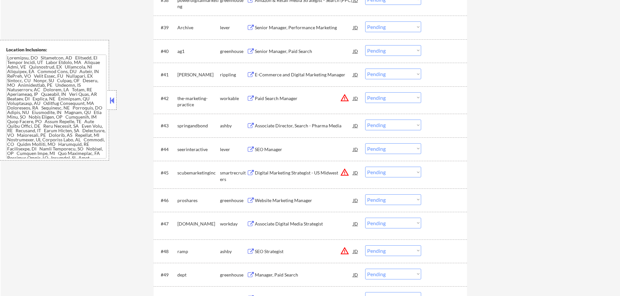
scroll to position [1301, 0]
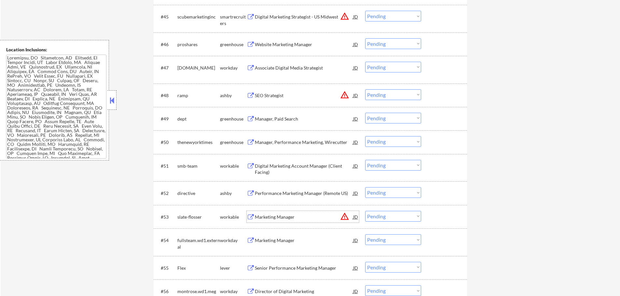
click at [269, 220] on div "Marketing Manager" at bounding box center [304, 217] width 98 height 12
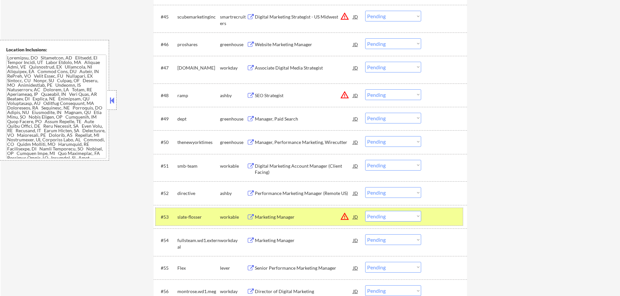
click at [425, 214] on div "#53 slate-flosser workable Marketing Manager JD warning_amber Choose an option.…" at bounding box center [308, 217] width 307 height 18
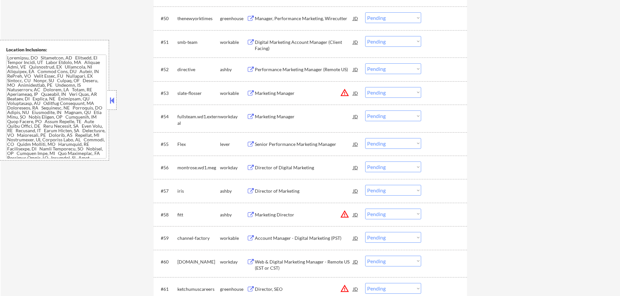
scroll to position [1431, 0]
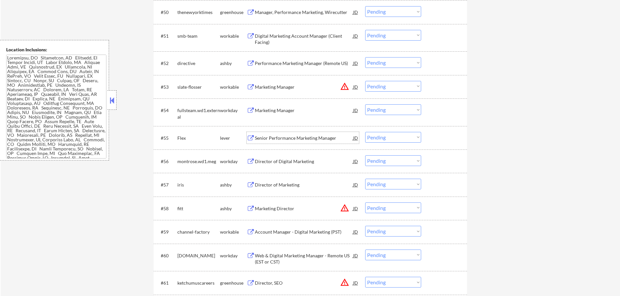
click at [264, 140] on div "Senior Performance Marketing Manager" at bounding box center [304, 138] width 98 height 7
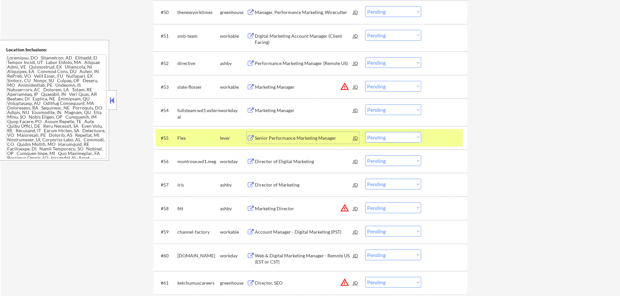
click at [390, 142] on select "Choose an option... Pending Applied Excluded (Questions) Excluded (Expired) Exc…" at bounding box center [393, 137] width 56 height 11
click at [365, 132] on select "Choose an option... Pending Applied Excluded (Questions) Excluded (Expired) Exc…" at bounding box center [393, 137] width 56 height 11
click at [441, 138] on div at bounding box center [444, 138] width 29 height 12
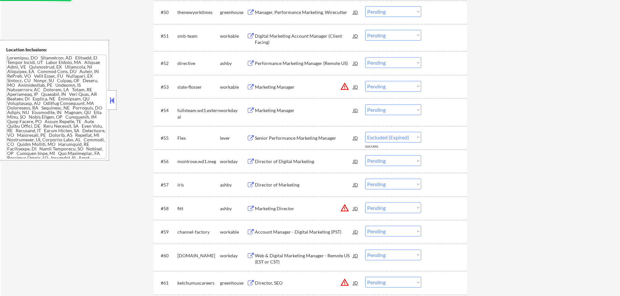
select select ""pending""
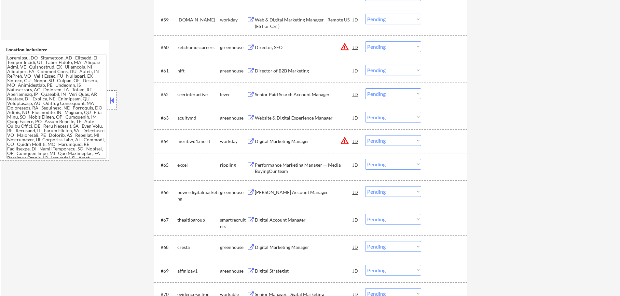
scroll to position [1659, 0]
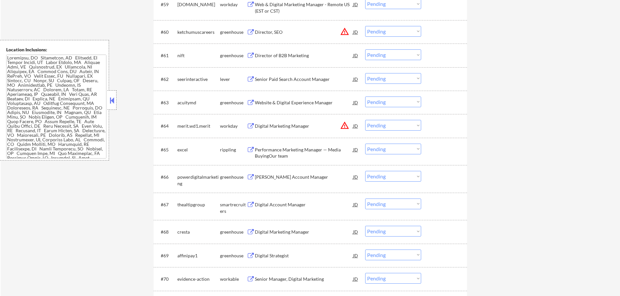
click at [280, 53] on div "Director of B2B Marketing" at bounding box center [304, 55] width 98 height 7
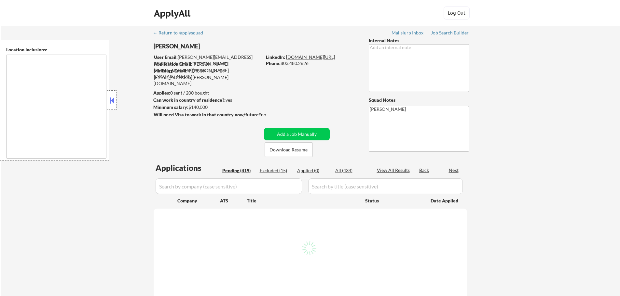
type textarea "[GEOGRAPHIC_DATA], [GEOGRAPHIC_DATA] [GEOGRAPHIC_DATA], [GEOGRAPHIC_DATA] [GEOG…"
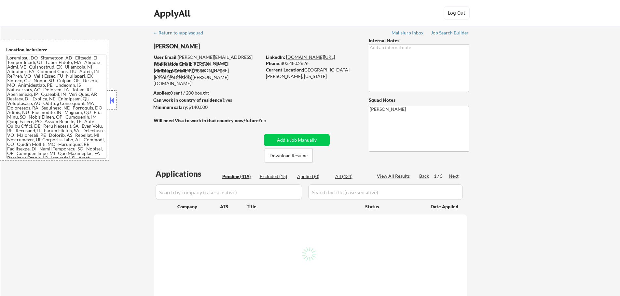
select select ""pending""
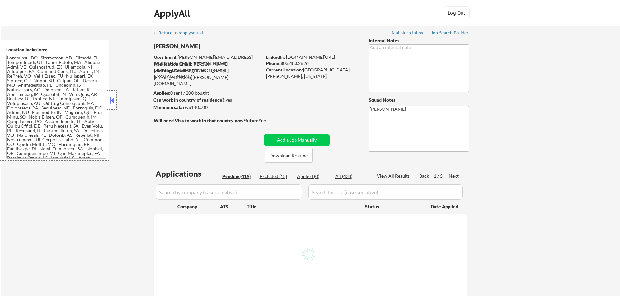
select select ""pending""
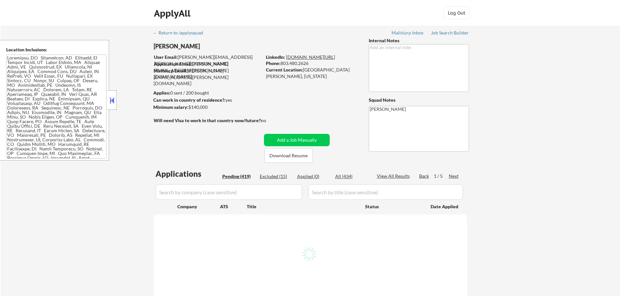
select select ""pending""
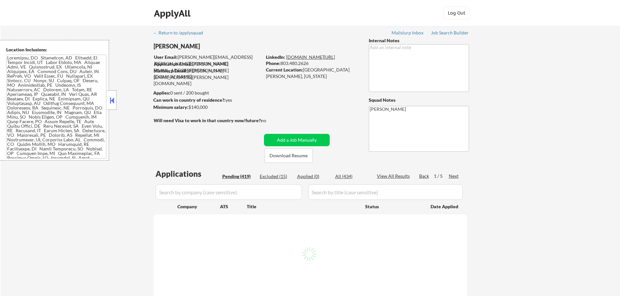
select select ""pending""
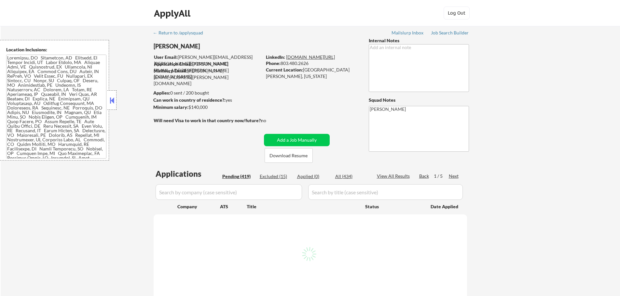
select select ""pending""
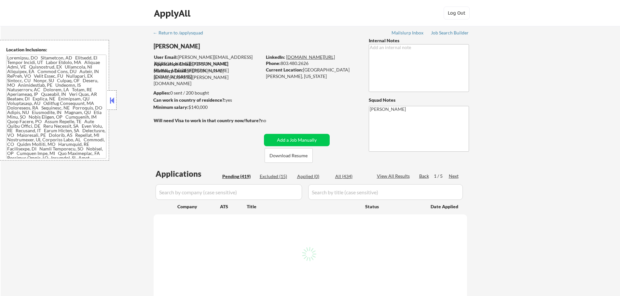
select select ""pending""
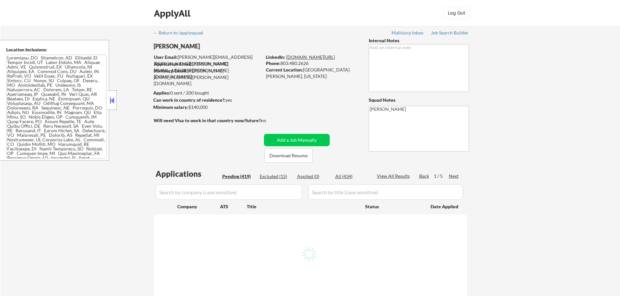
select select ""pending""
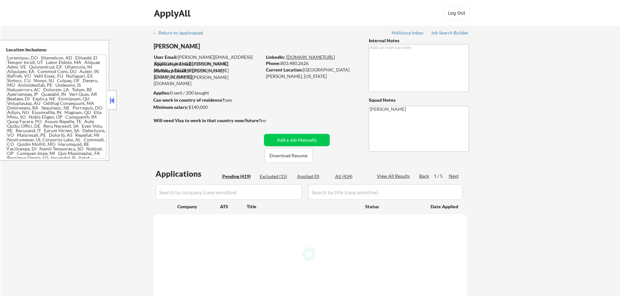
select select ""pending""
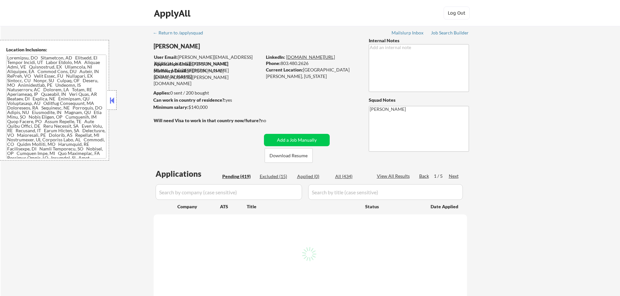
select select ""pending""
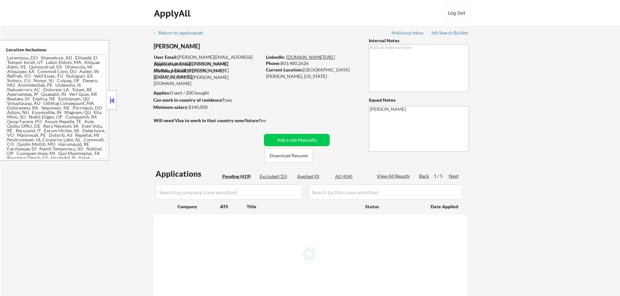
select select ""pending""
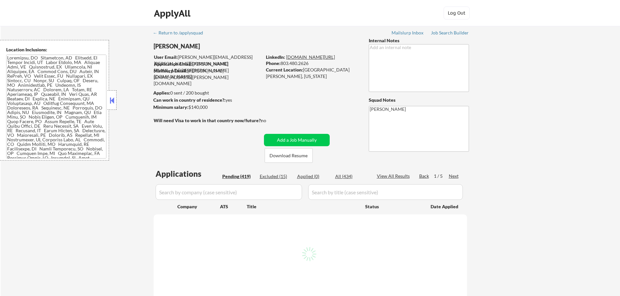
select select ""pending""
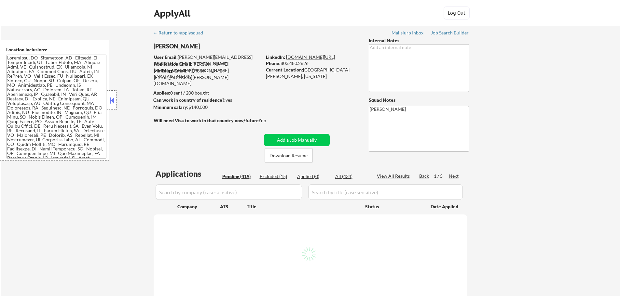
select select ""pending""
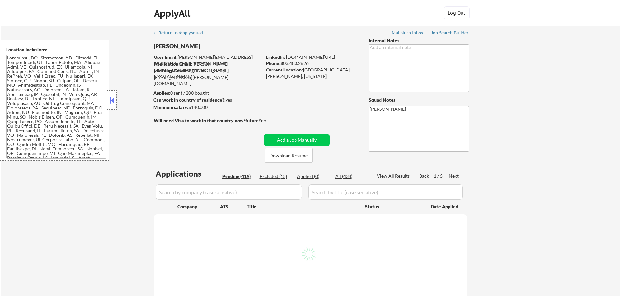
select select ""pending""
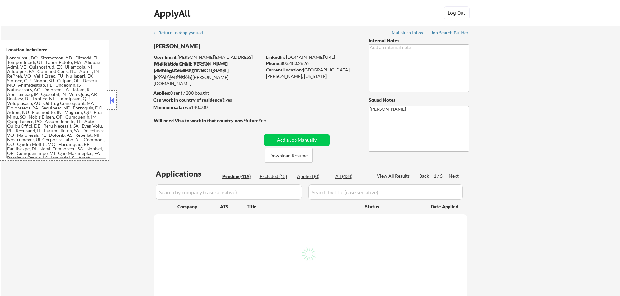
select select ""pending""
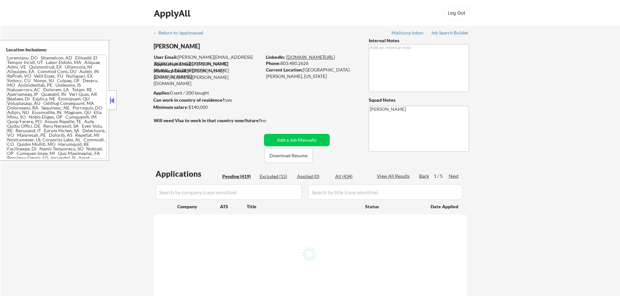
select select ""pending""
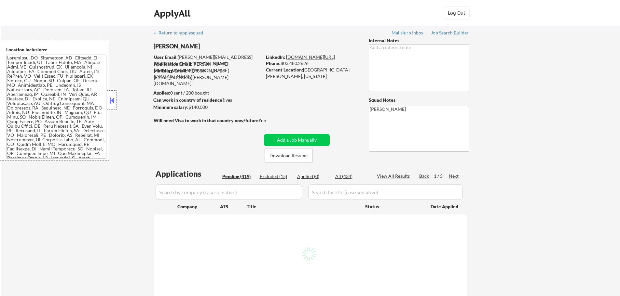
select select ""pending""
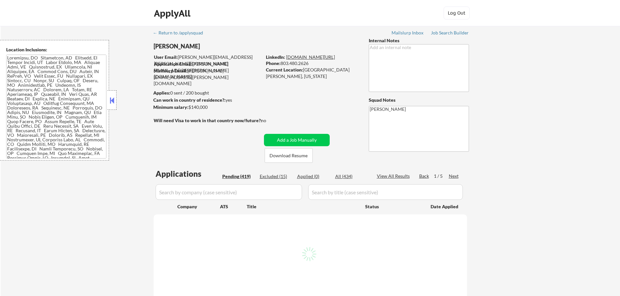
select select ""pending""
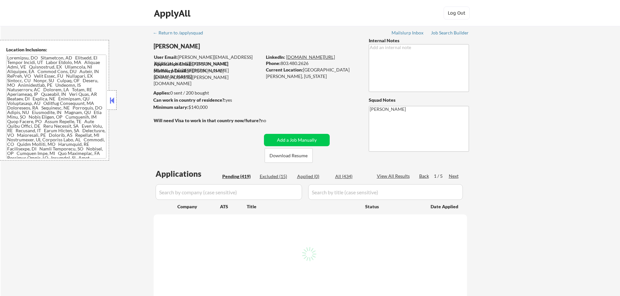
select select ""pending""
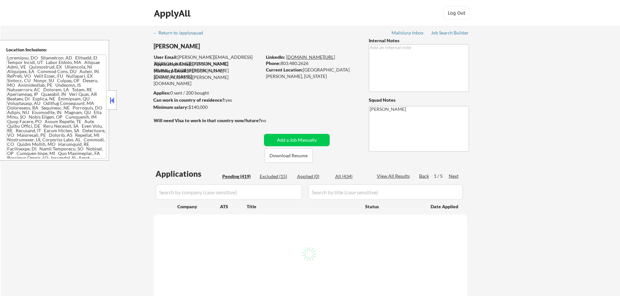
select select ""pending""
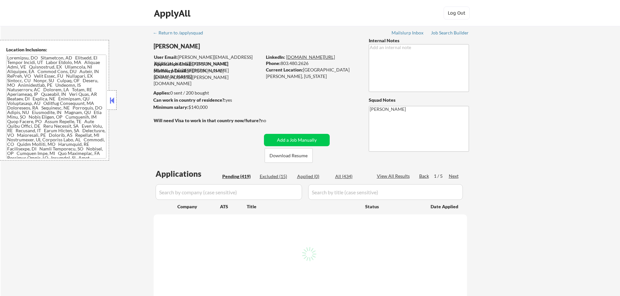
select select ""pending""
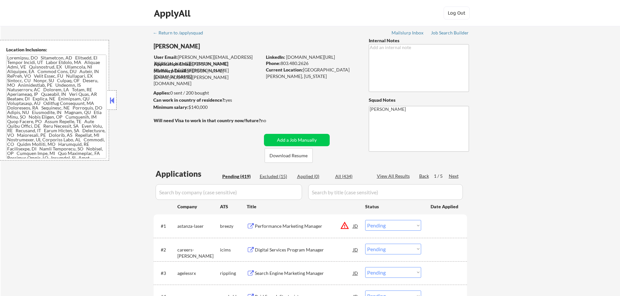
copy div "[DOMAIN_NAME][URL]"
drag, startPoint x: 354, startPoint y: 56, endPoint x: 285, endPoint y: 60, distance: 69.0
click at [285, 60] on div "LinkedIn: [DOMAIN_NAME][URL]" at bounding box center [312, 57] width 93 height 7
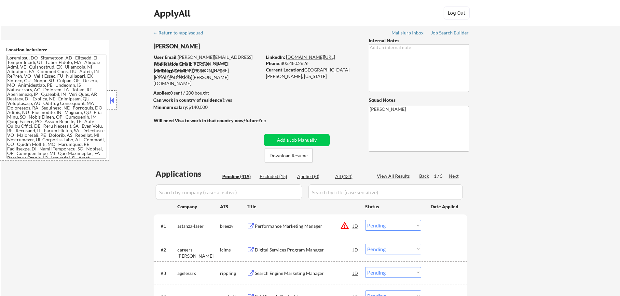
copy link "[DOMAIN_NAME][URL]"
drag, startPoint x: 355, startPoint y: 57, endPoint x: 286, endPoint y: 55, distance: 69.3
click at [286, 55] on div "LinkedIn: [DOMAIN_NAME][URL]" at bounding box center [312, 57] width 93 height 7
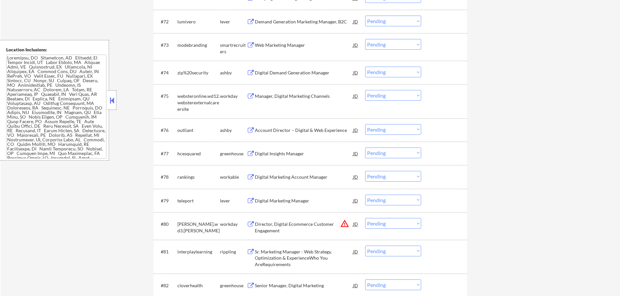
scroll to position [1967, 0]
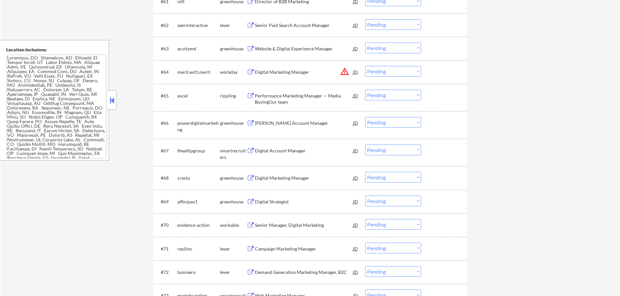
scroll to position [1610, 0]
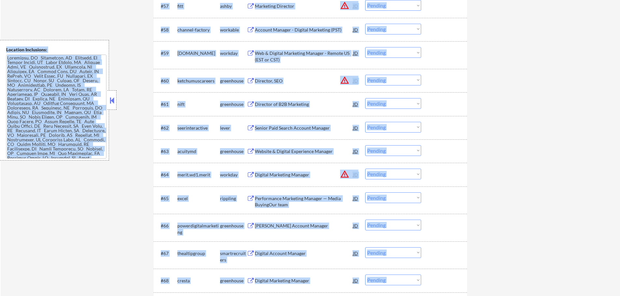
drag, startPoint x: 619, startPoint y: 170, endPoint x: 624, endPoint y: 27, distance: 143.2
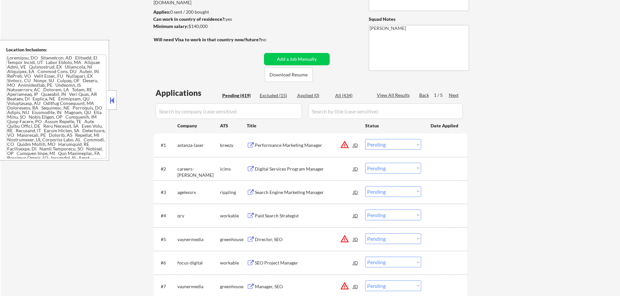
scroll to position [130, 0]
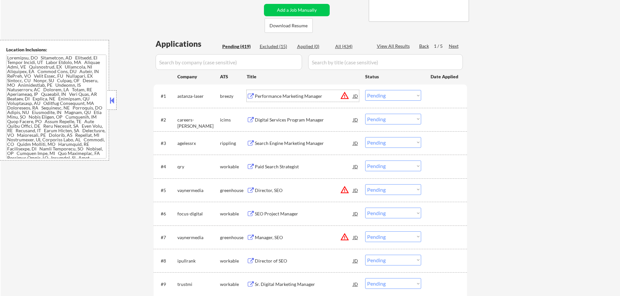
click at [268, 101] on div "Performance Marketing Manager" at bounding box center [304, 96] width 98 height 12
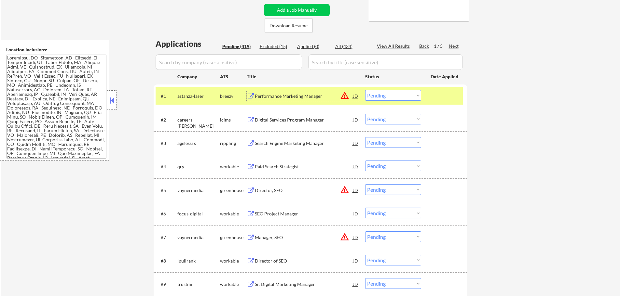
click at [449, 93] on div at bounding box center [444, 96] width 29 height 12
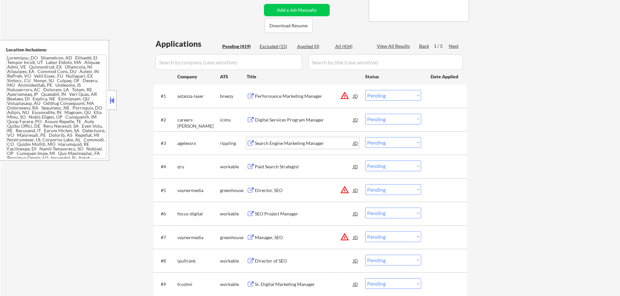
click at [287, 145] on div "Search Engine Marketing Manager" at bounding box center [304, 143] width 98 height 7
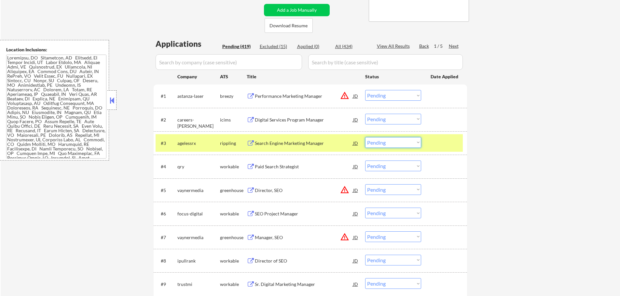
click at [378, 147] on select "Choose an option... Pending Applied Excluded (Questions) Excluded (Expired) Exc…" at bounding box center [393, 142] width 56 height 11
click at [365, 137] on select "Choose an option... Pending Applied Excluded (Questions) Excluded (Expired) Exc…" at bounding box center [393, 142] width 56 height 11
click at [436, 145] on div at bounding box center [444, 143] width 29 height 12
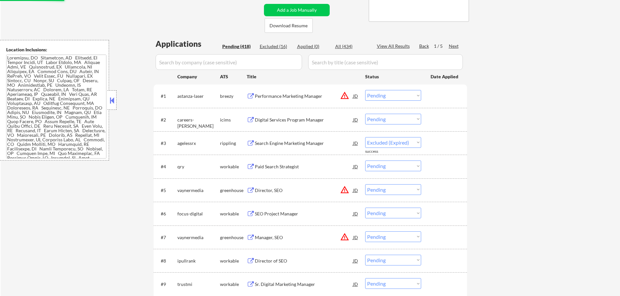
select select ""pending""
click at [278, 167] on div "Paid Search Strategist" at bounding box center [304, 167] width 98 height 7
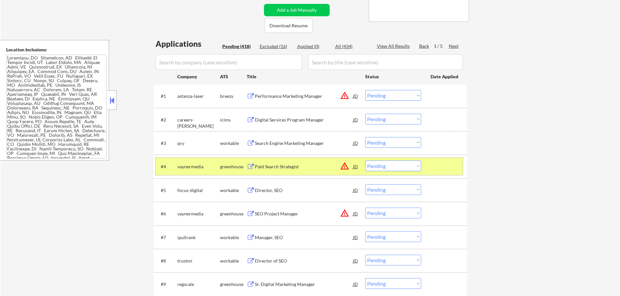
click at [444, 164] on div at bounding box center [444, 167] width 29 height 12
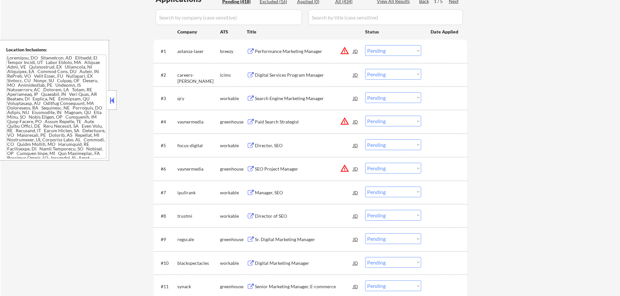
scroll to position [195, 0]
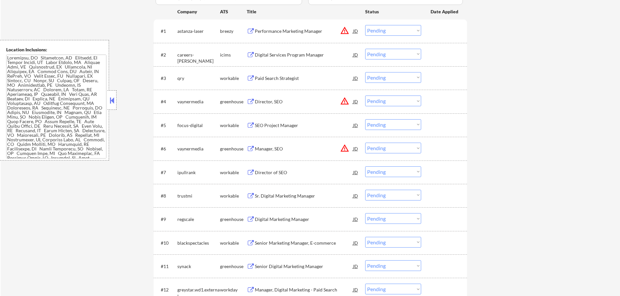
click at [269, 149] on div "Manager, SEO" at bounding box center [304, 149] width 98 height 7
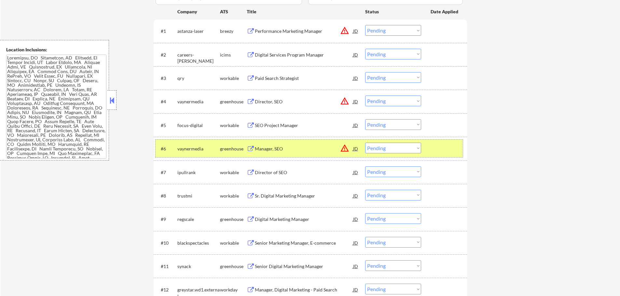
click at [437, 147] on div at bounding box center [444, 149] width 29 height 12
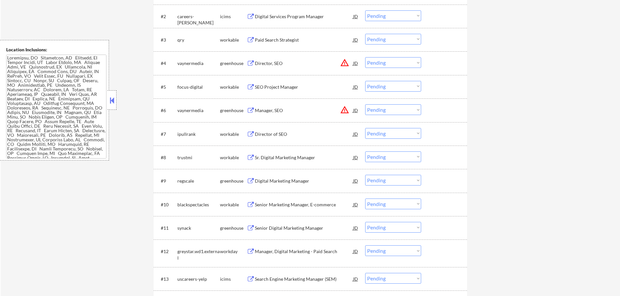
scroll to position [260, 0]
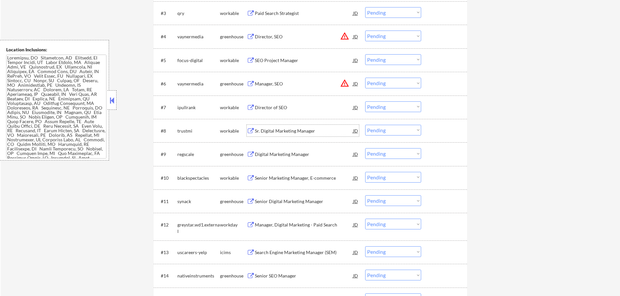
click at [293, 133] on div "Sr. Digital Marketing Manager" at bounding box center [304, 131] width 98 height 7
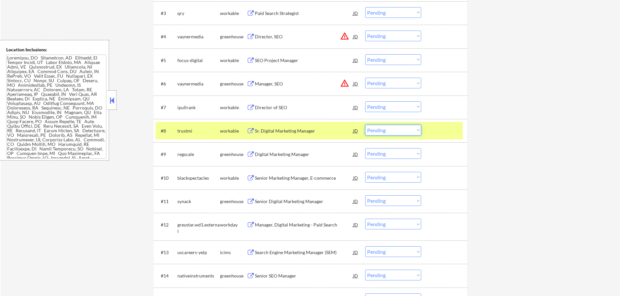
click at [387, 129] on select "Choose an option... Pending Applied Excluded (Questions) Excluded (Expired) Exc…" at bounding box center [393, 130] width 56 height 11
click at [365, 125] on select "Choose an option... Pending Applied Excluded (Questions) Excluded (Expired) Exc…" at bounding box center [393, 130] width 56 height 11
click at [444, 136] on div at bounding box center [444, 131] width 29 height 12
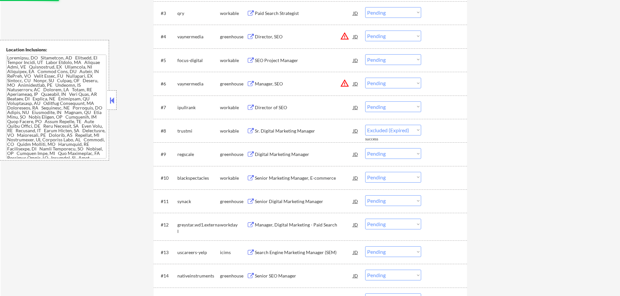
select select ""pending""
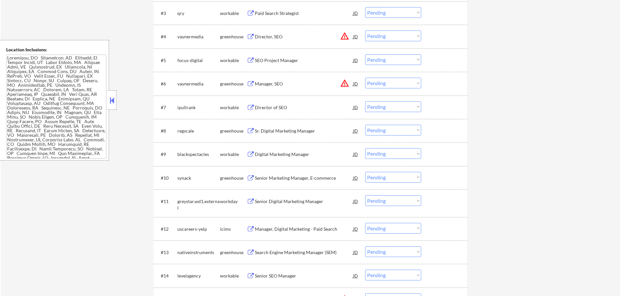
click at [287, 133] on div "Sr. Digital Marketing Manager" at bounding box center [304, 131] width 98 height 7
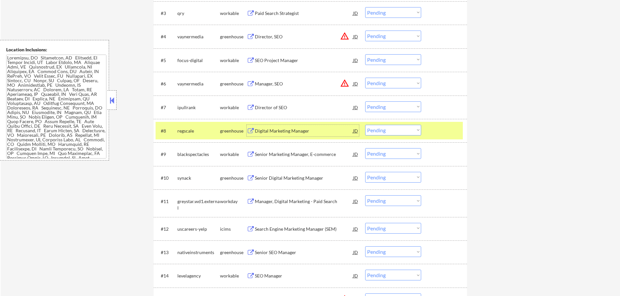
click at [442, 128] on div at bounding box center [444, 131] width 29 height 12
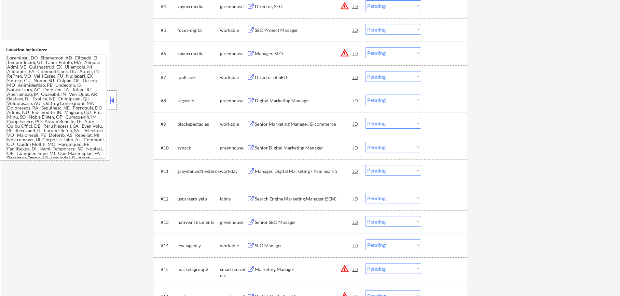
scroll to position [325, 0]
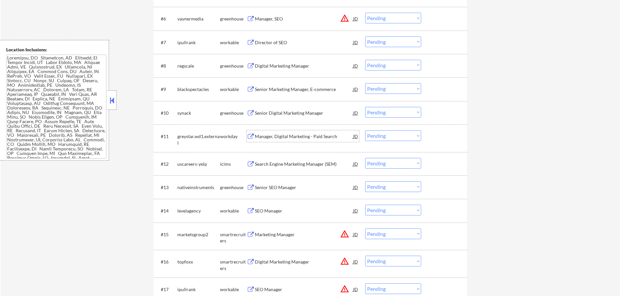
click at [281, 135] on div "Manager, Digital Marketing - Paid Search" at bounding box center [304, 136] width 98 height 7
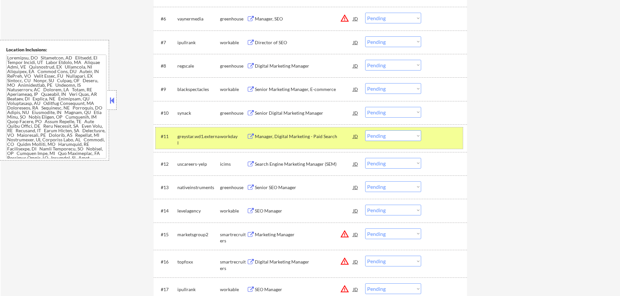
click at [433, 136] on div at bounding box center [444, 136] width 29 height 12
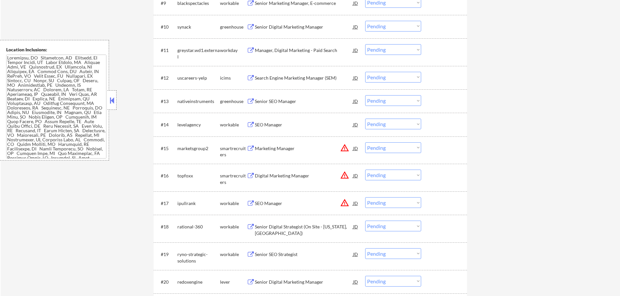
scroll to position [423, 0]
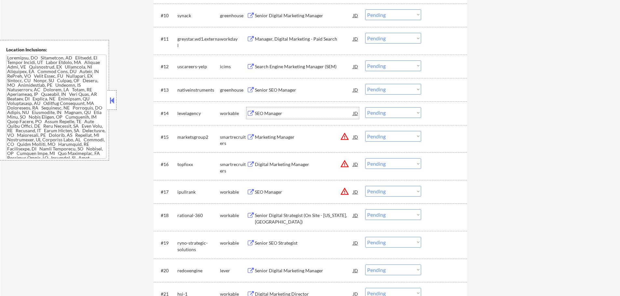
click at [275, 113] on div "SEO Manager" at bounding box center [304, 113] width 98 height 7
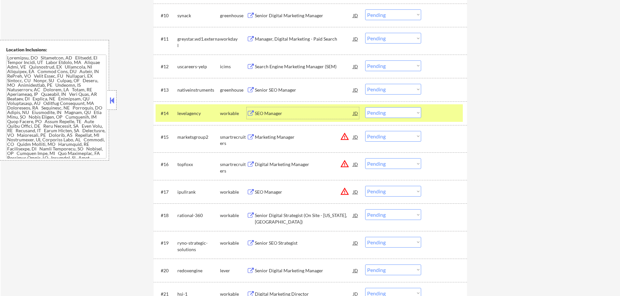
click at [385, 113] on select "Choose an option... Pending Applied Excluded (Questions) Excluded (Expired) Exc…" at bounding box center [393, 112] width 56 height 11
click at [365, 107] on select "Choose an option... Pending Applied Excluded (Questions) Excluded (Expired) Exc…" at bounding box center [393, 112] width 56 height 11
click at [431, 113] on div at bounding box center [444, 113] width 29 height 12
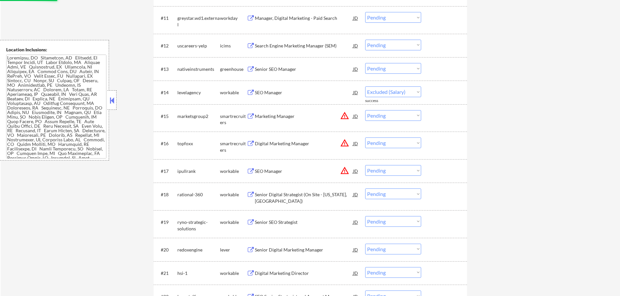
select select ""pending""
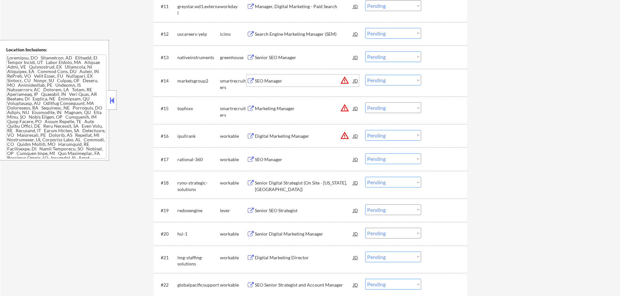
click at [264, 81] on div "SEO Manager" at bounding box center [304, 81] width 98 height 7
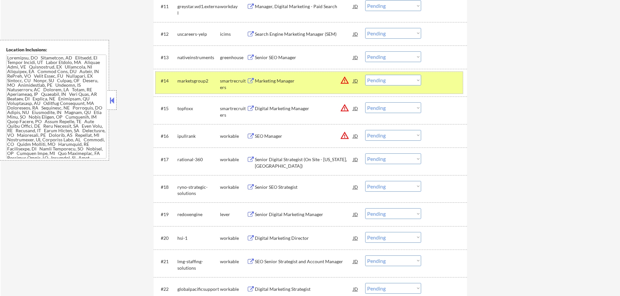
click at [440, 80] on div at bounding box center [444, 81] width 29 height 12
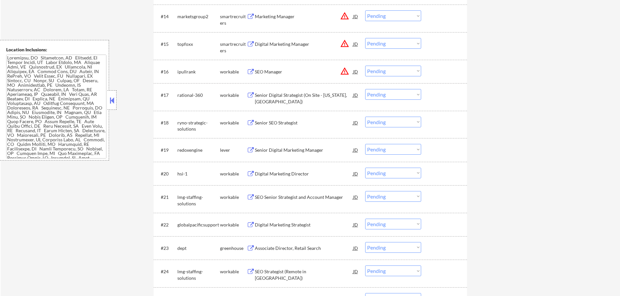
scroll to position [520, 0]
click at [261, 70] on div "SEO Manager" at bounding box center [304, 71] width 98 height 7
